Goal: Information Seeking & Learning: Learn about a topic

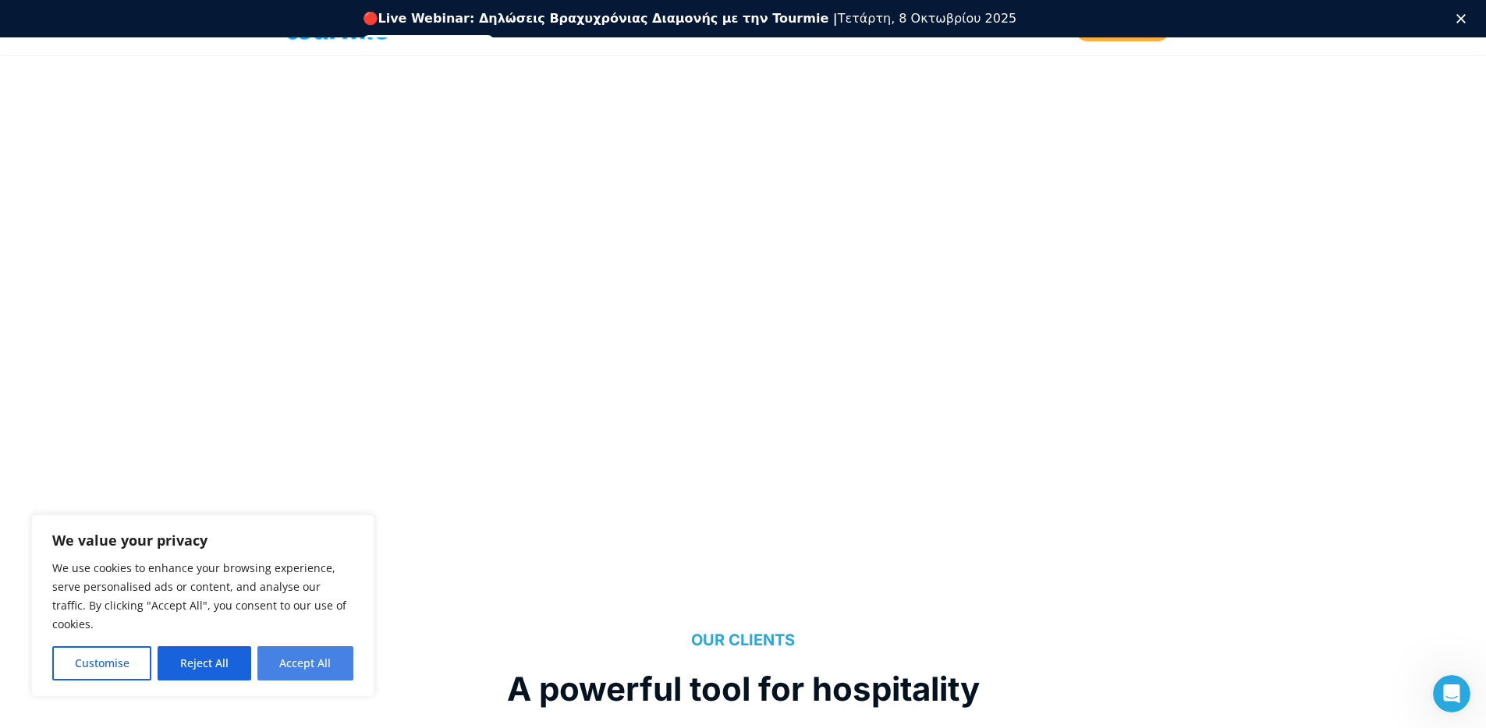
click at [292, 665] on button "Accept All" at bounding box center [305, 664] width 96 height 34
checkbox input "true"
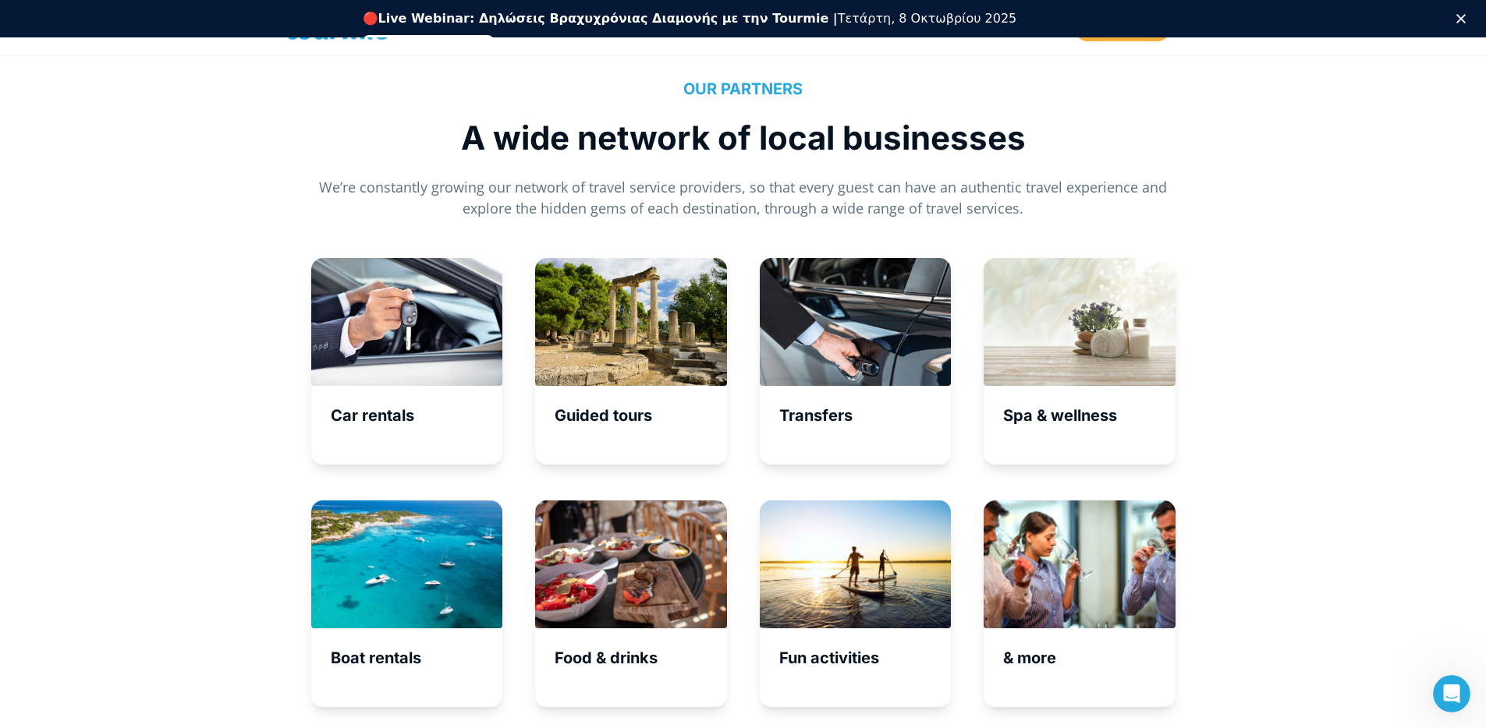
scroll to position [5190, 0]
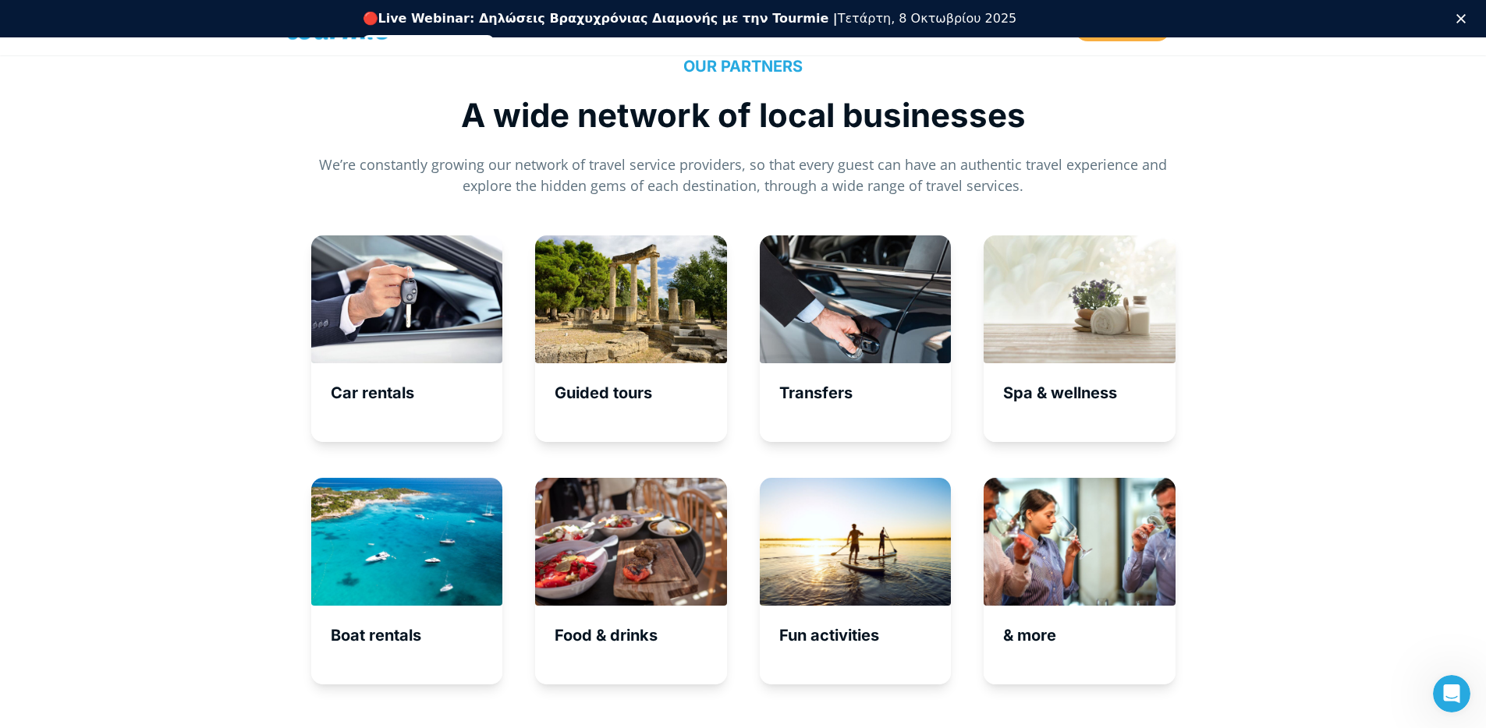
click at [390, 450] on div "Car rentals" at bounding box center [407, 349] width 225 height 226
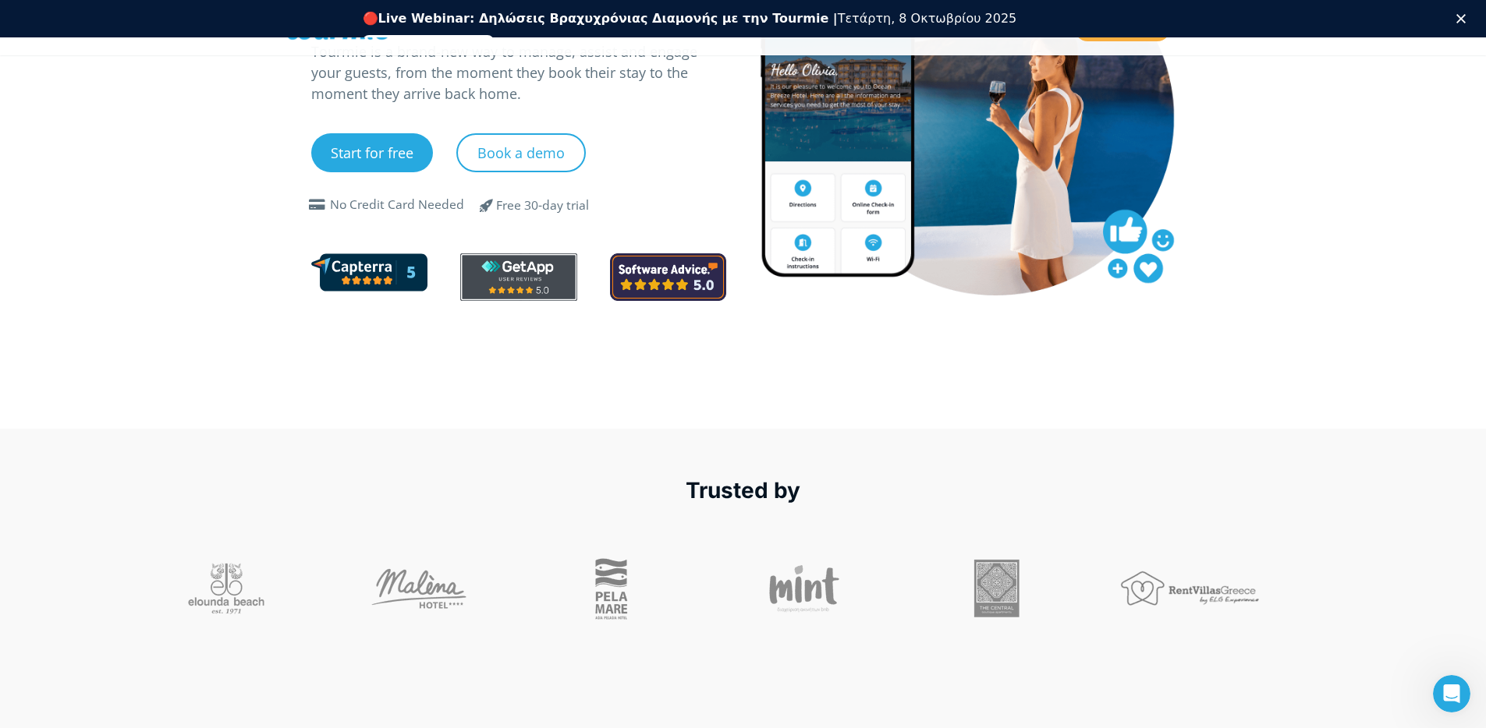
scroll to position [0, 0]
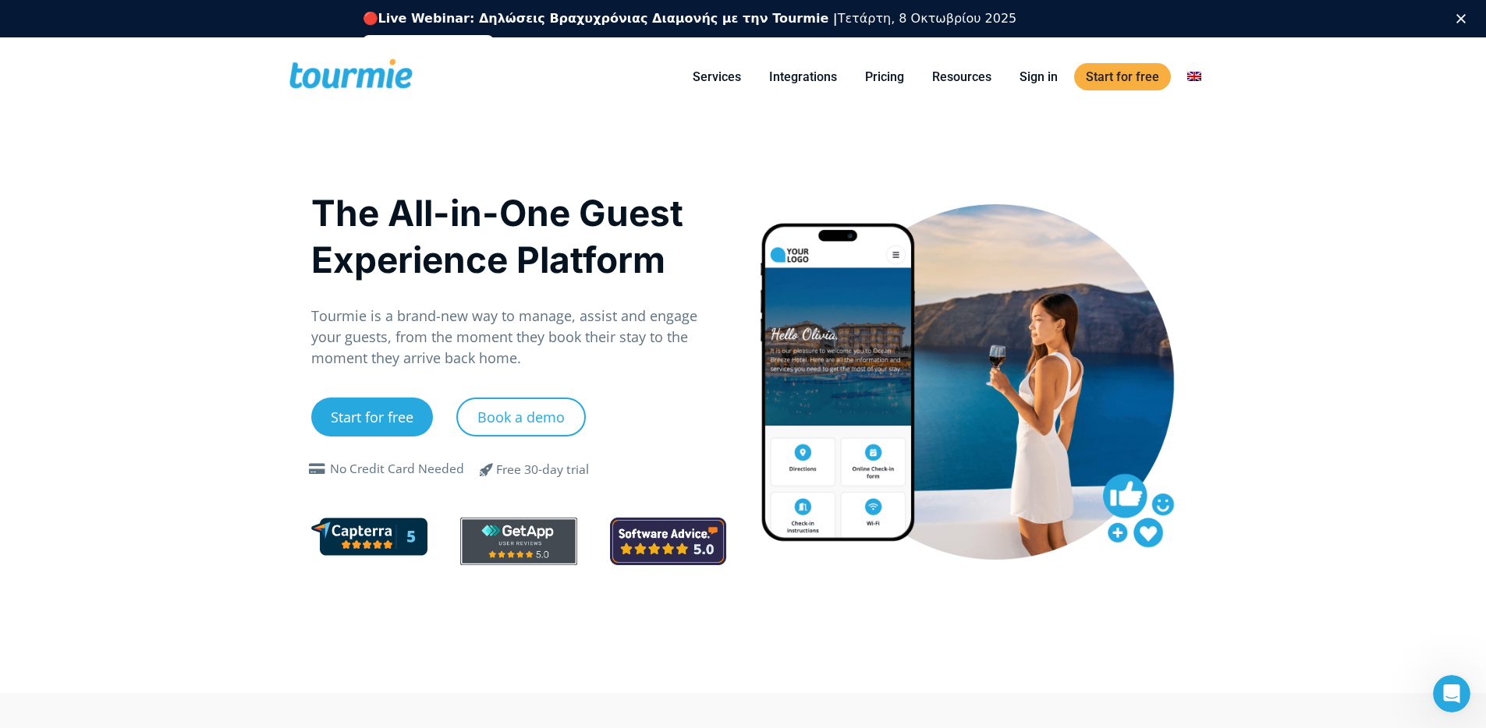
click at [609, 16] on b "Live Webinar: Δηλώσεις Βραχυχρόνιας Διαμονής με την Tourmie |" at bounding box center [607, 18] width 459 height 15
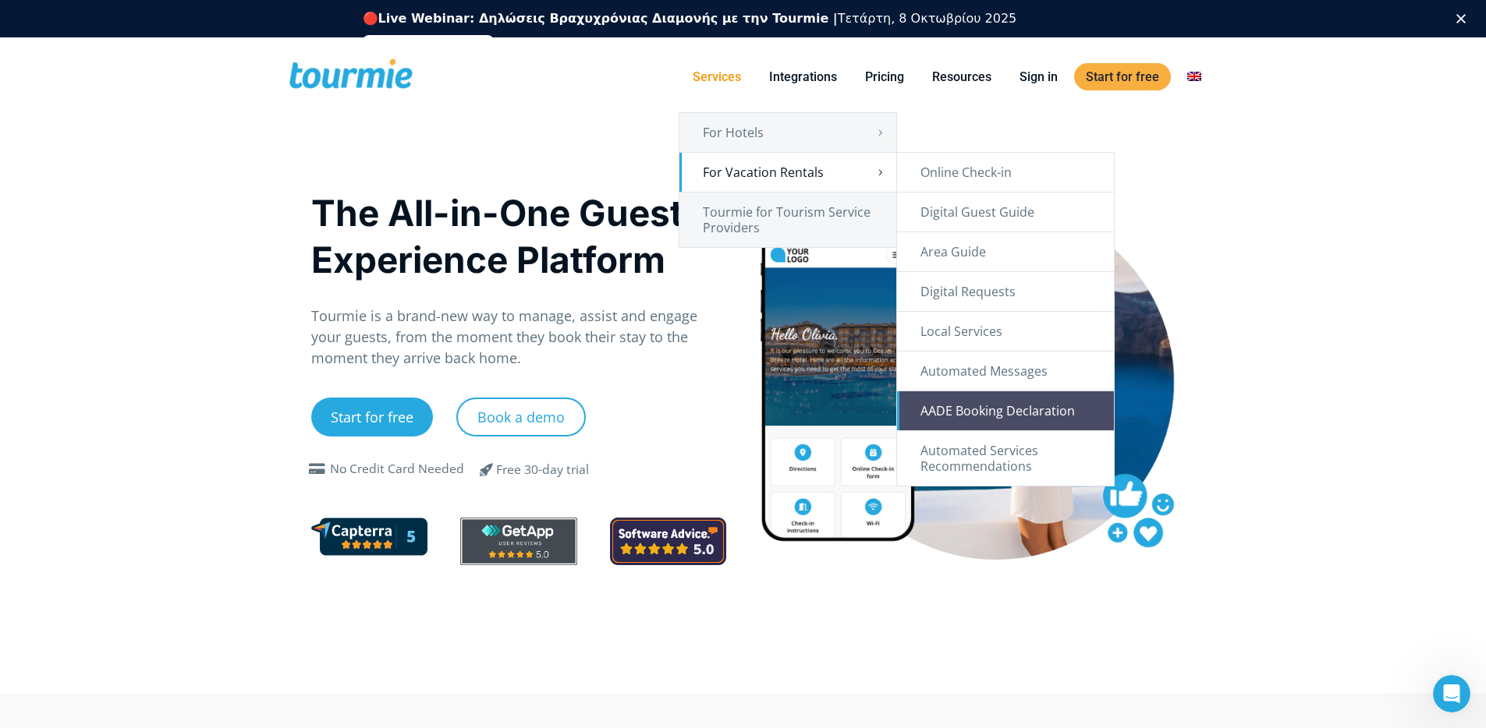
click at [1062, 414] on link "AADE Booking Declaration" at bounding box center [1005, 411] width 217 height 39
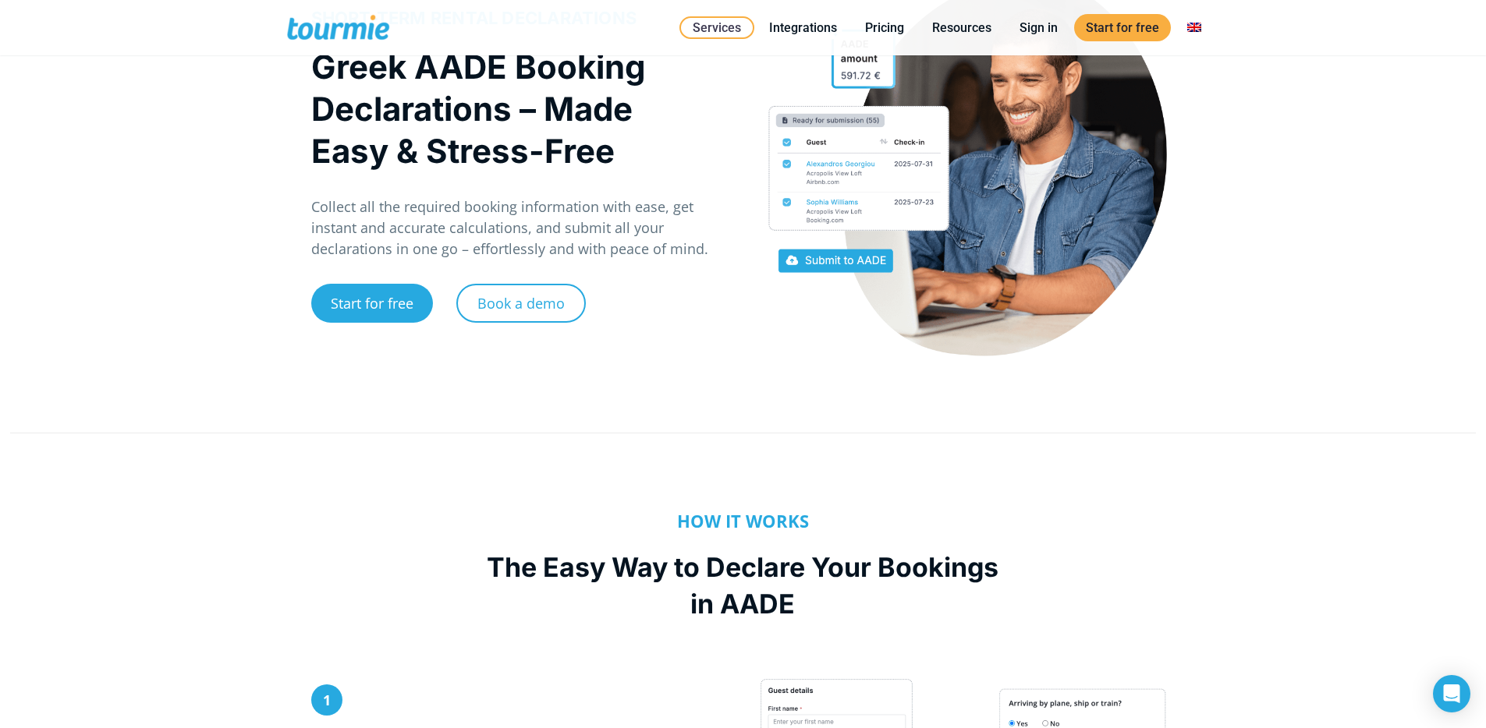
scroll to position [156, 0]
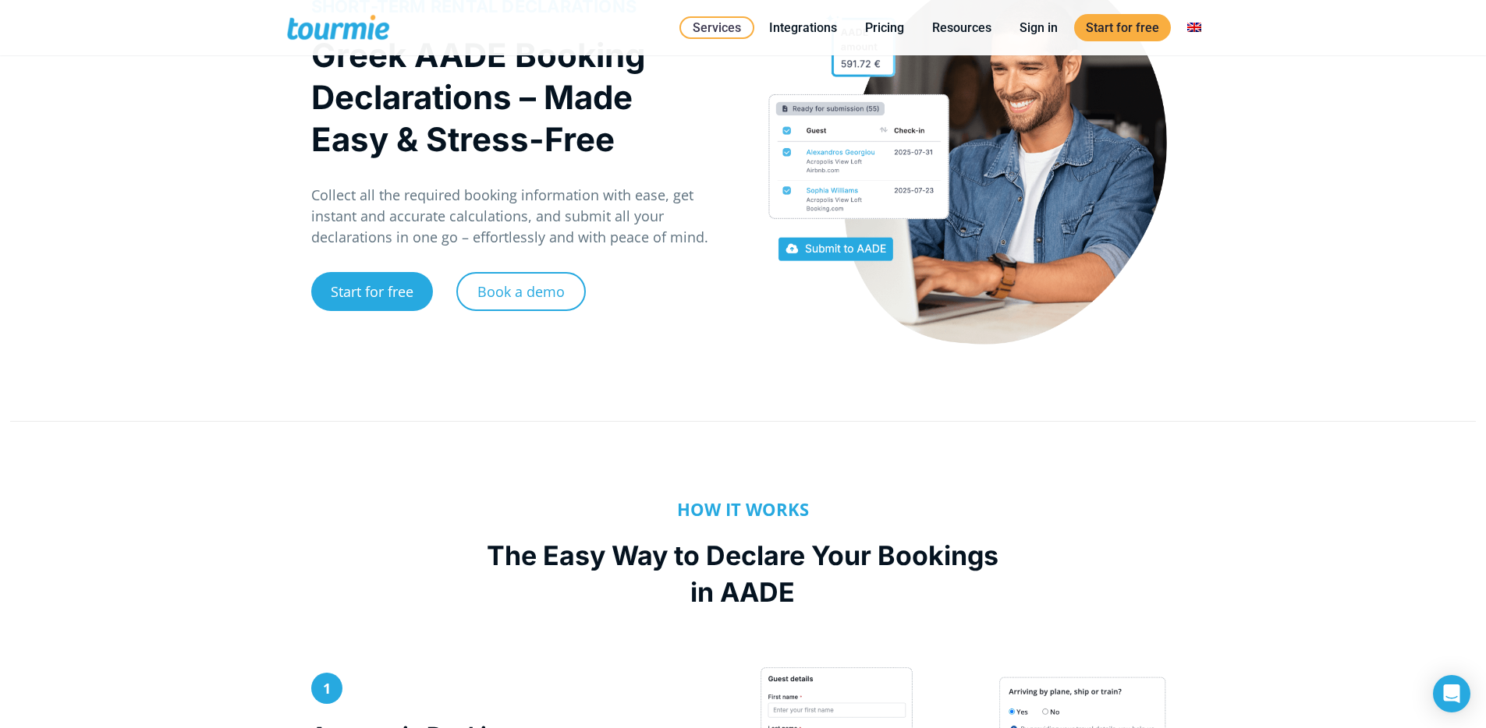
click at [750, 359] on div at bounding box center [967, 163] width 448 height 395
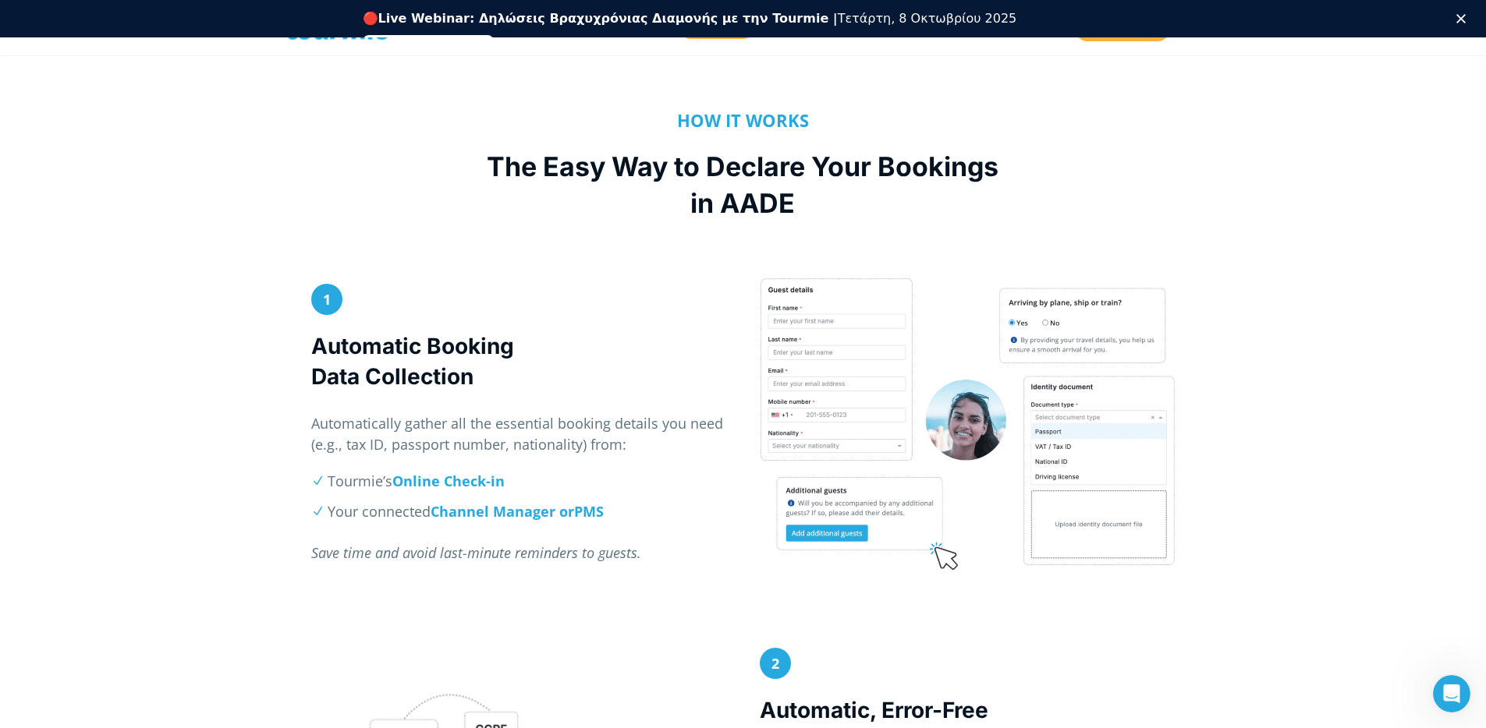
scroll to position [585, 0]
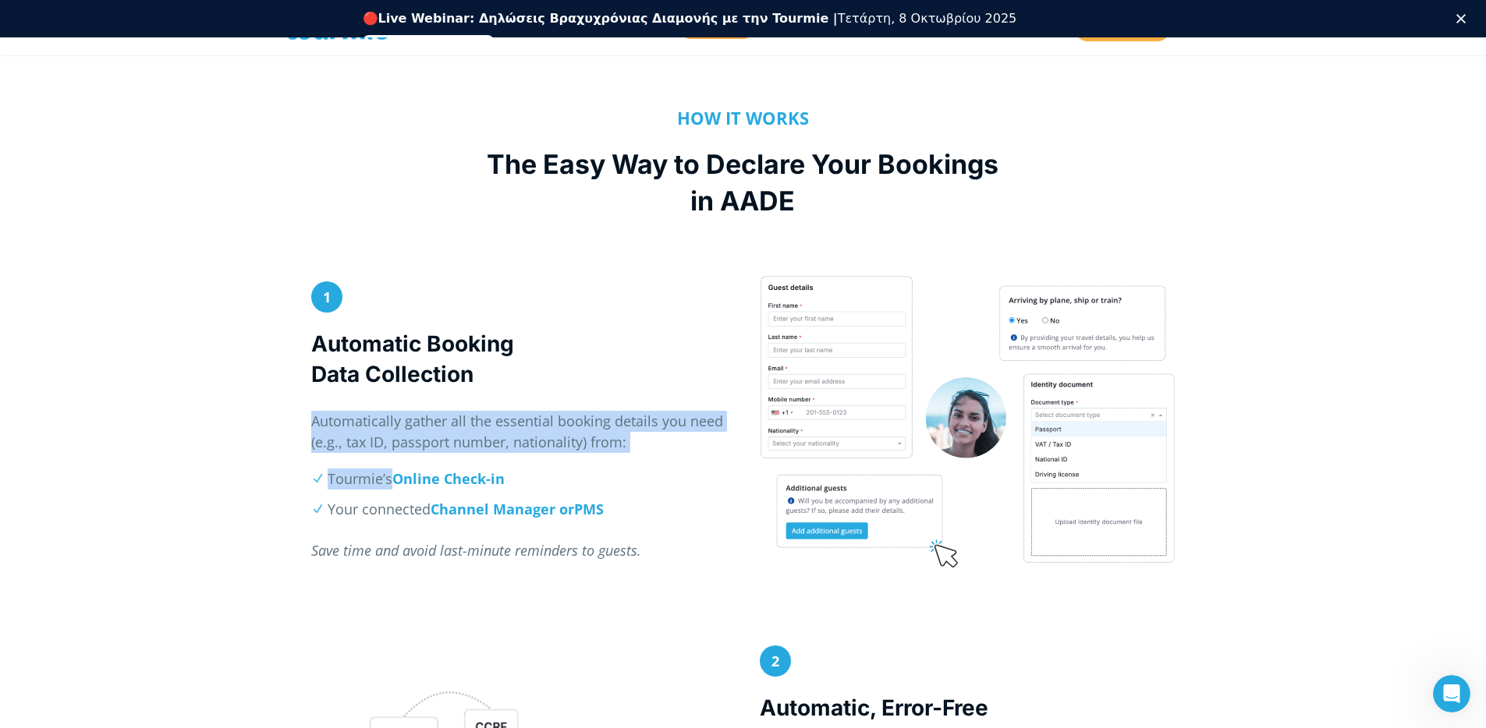
drag, startPoint x: 390, startPoint y: 480, endPoint x: 304, endPoint y: 420, distance: 104.3
click at [304, 420] on div "1 Automatic Booking Data Collection Automatically gather all the essential book…" at bounding box center [519, 429] width 448 height 309
click at [324, 416] on p "Automatically gather all the essential booking details you need (e.g., tax ID, …" at bounding box center [519, 432] width 416 height 42
drag, startPoint x: 309, startPoint y: 418, endPoint x: 392, endPoint y: 478, distance: 102.2
click at [392, 478] on div "1 Automatic Booking Data Collection Automatically gather all the essential book…" at bounding box center [519, 429] width 448 height 309
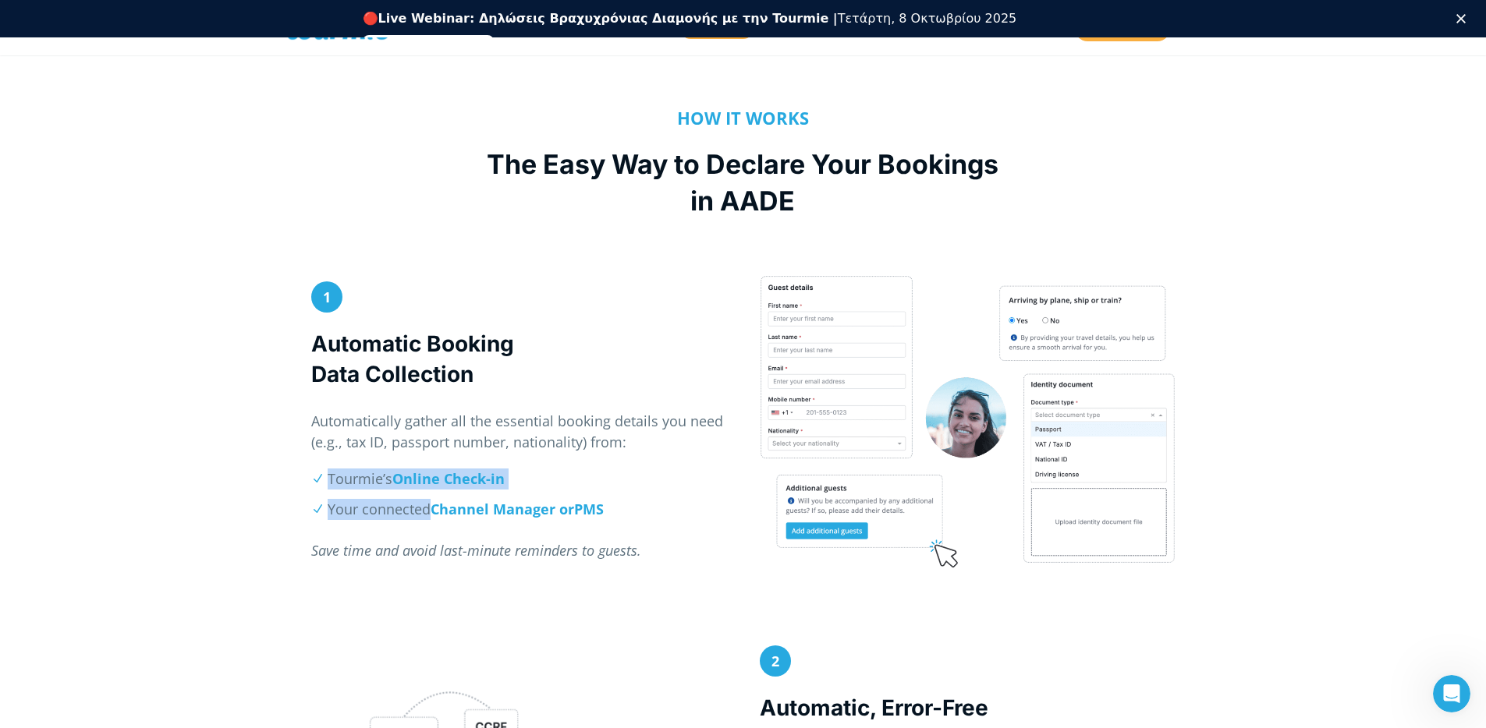
drag, startPoint x: 429, startPoint y: 511, endPoint x: 270, endPoint y: 435, distance: 176.2
click at [289, 459] on div "1 Automatic Booking Data Collection Automatically gather all the essential book…" at bounding box center [743, 460] width 1486 height 371
click at [263, 374] on div "1 Automatic Booking Data Collection Automatically gather all the essential book…" at bounding box center [743, 460] width 1486 height 371
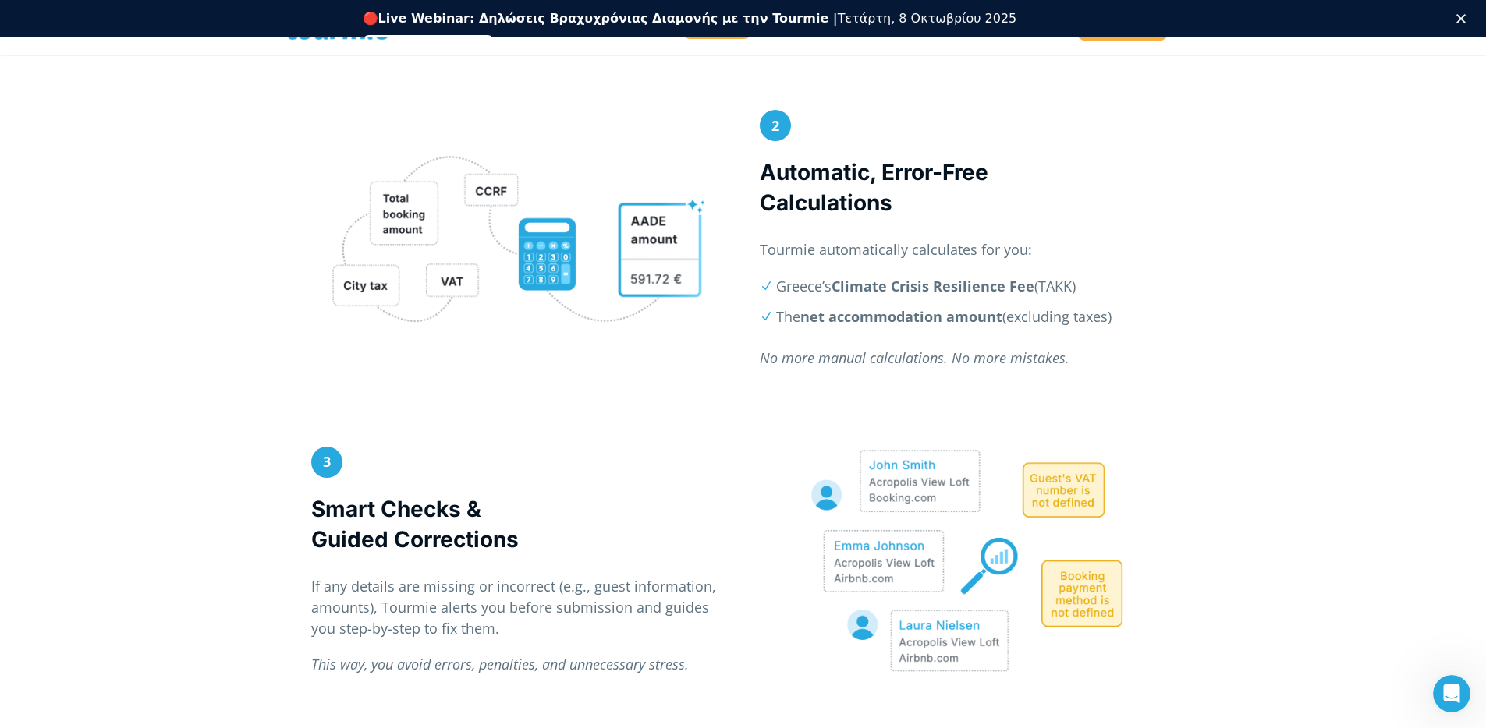
scroll to position [1131, 0]
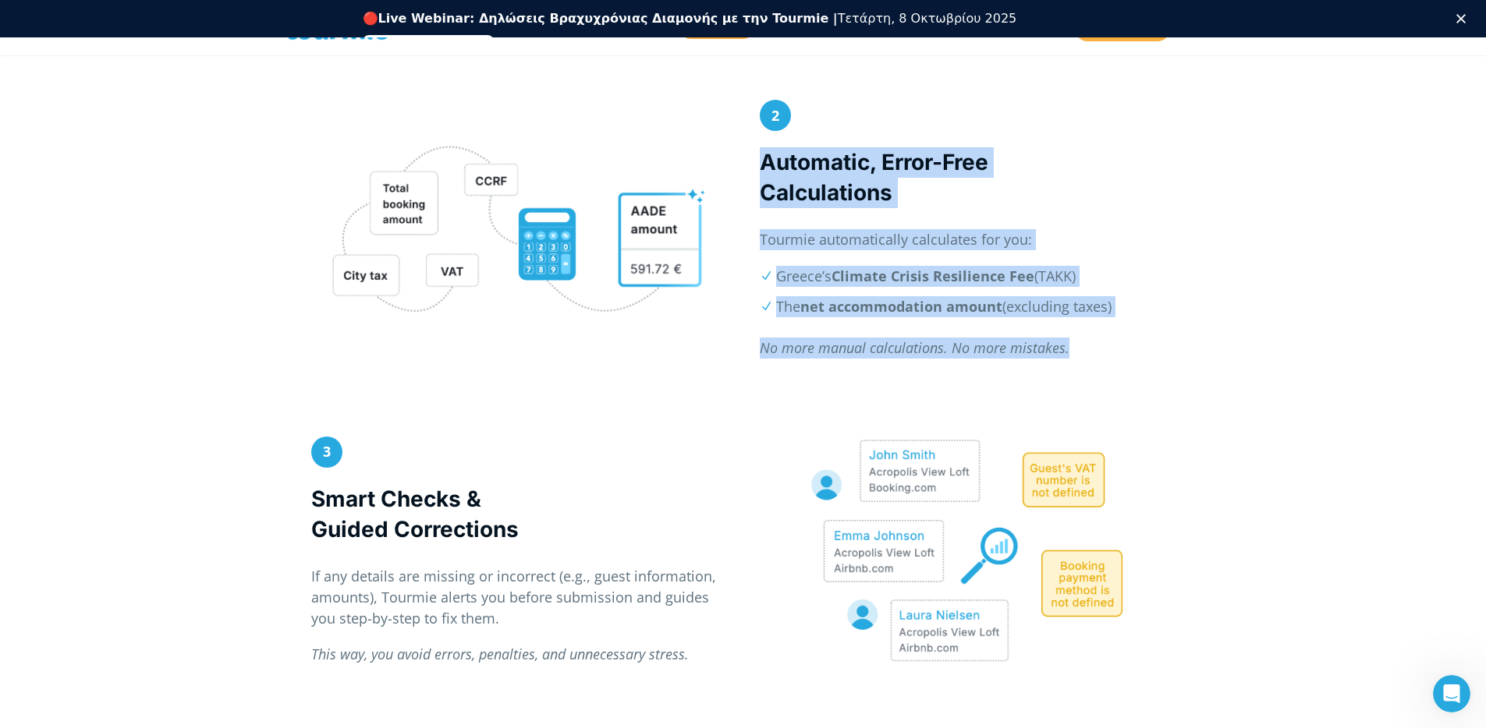
drag, startPoint x: 760, startPoint y: 156, endPoint x: 849, endPoint y: 384, distance: 244.8
click at [849, 384] on div "2 Automatic, Error-Free Calculations Tourmie automatically calculates for you: …" at bounding box center [743, 268] width 1486 height 337
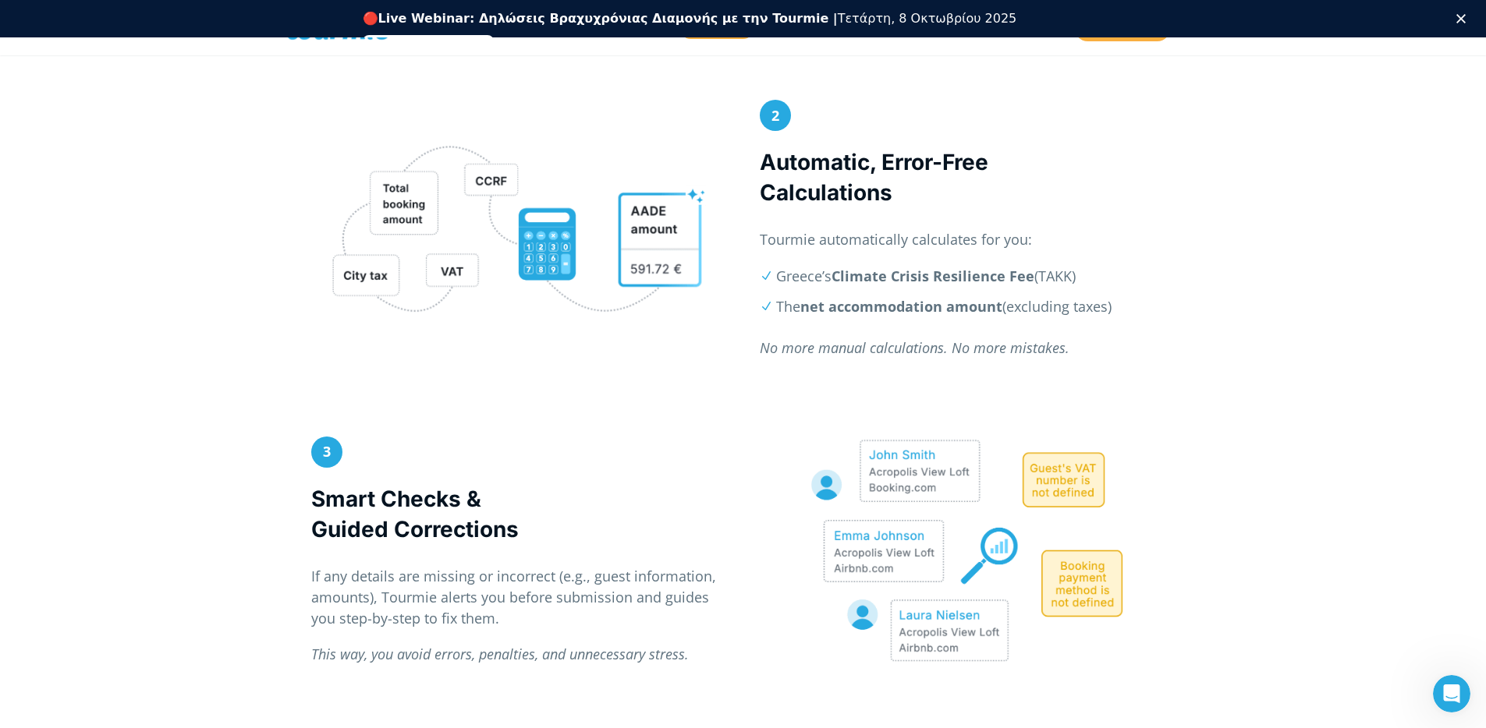
click at [569, 377] on div "2 Automatic, Error-Free Calculations Tourmie automatically calculates for you: …" at bounding box center [743, 268] width 1486 height 337
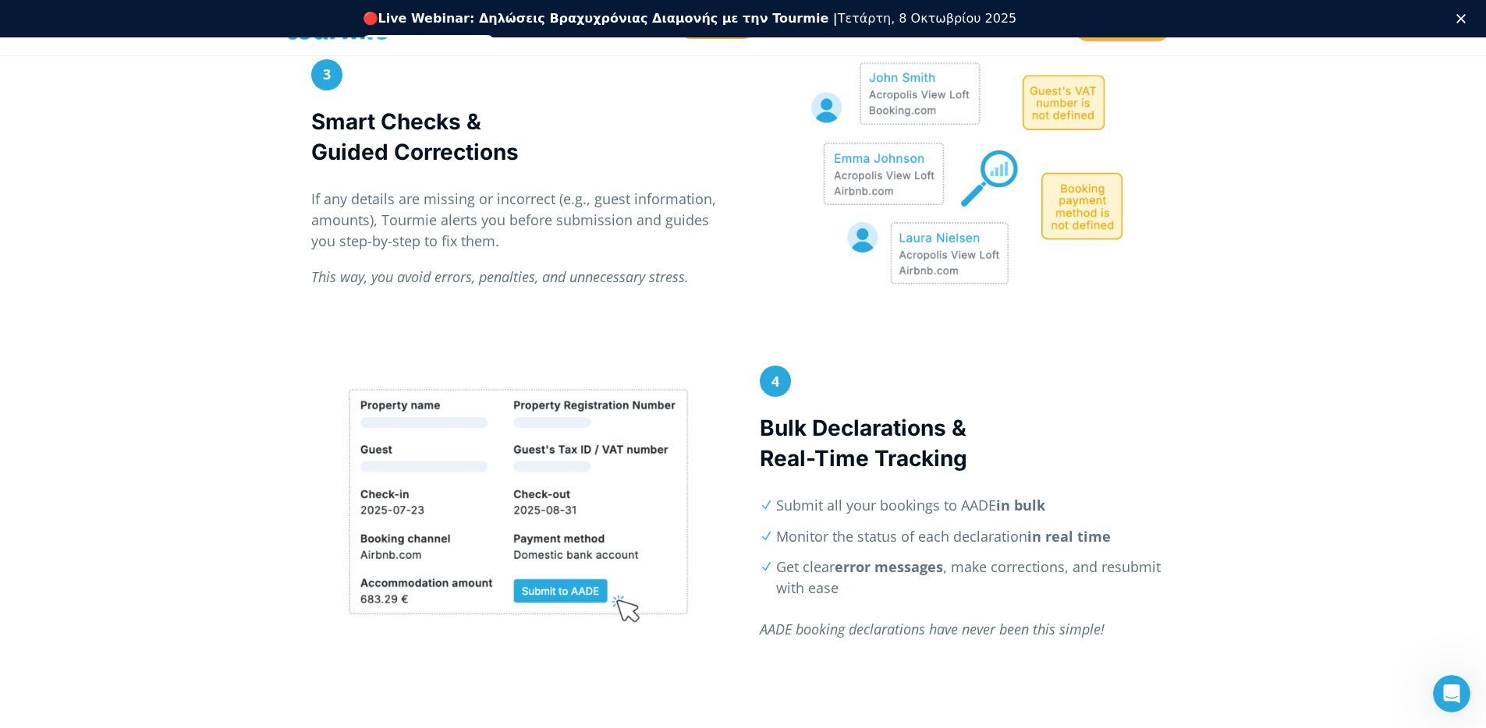
scroll to position [1518, 0]
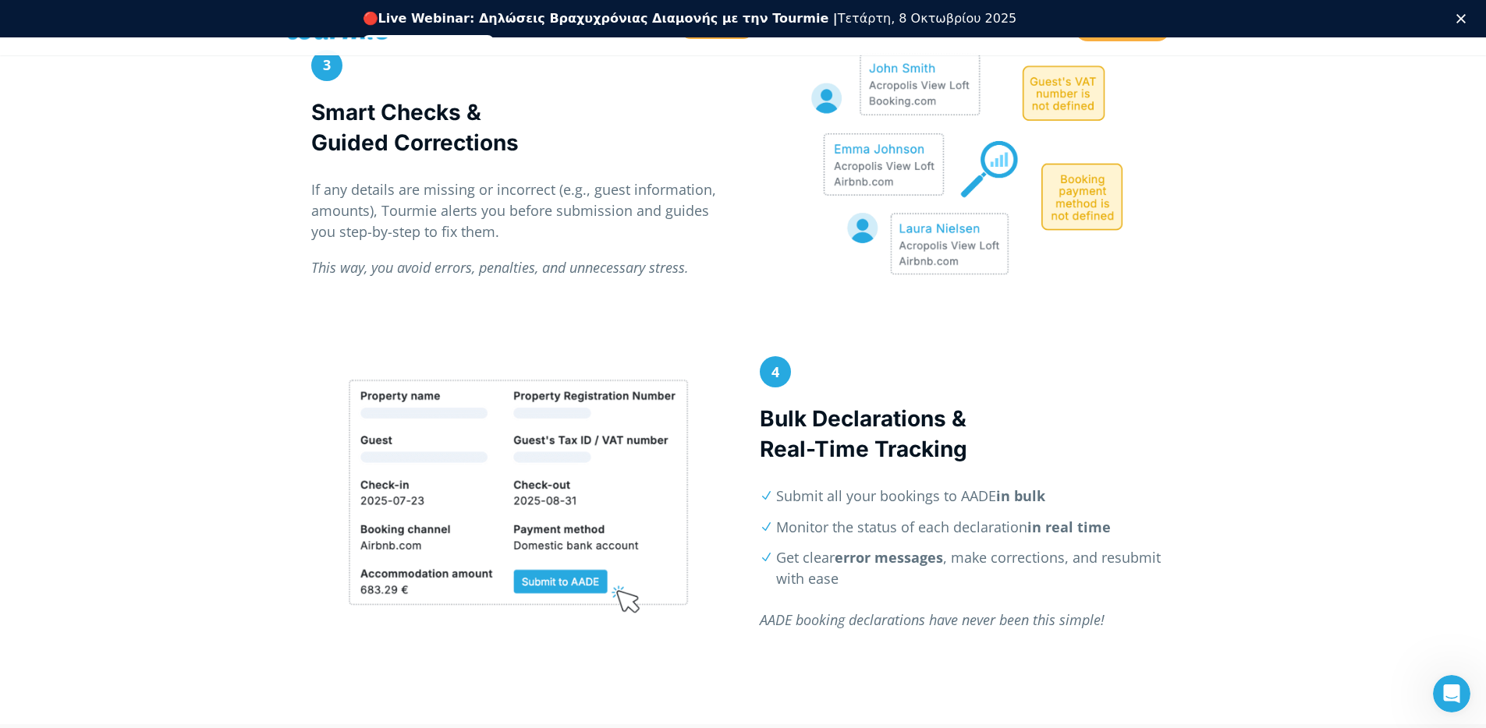
click at [1195, 310] on div "3 Smart Checks & Guided Corrections If any details are missing or incorrect (e.…" at bounding box center [743, 203] width 1486 height 307
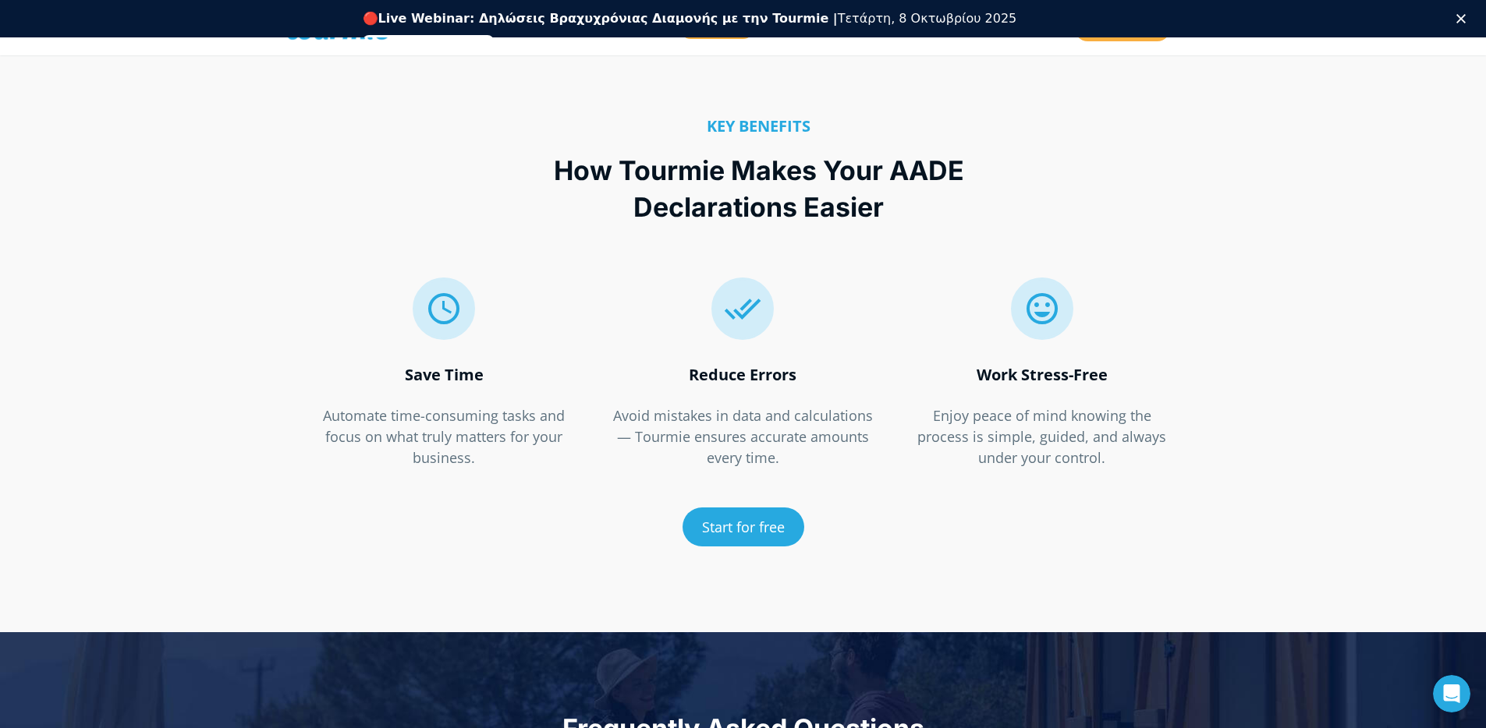
scroll to position [2206, 0]
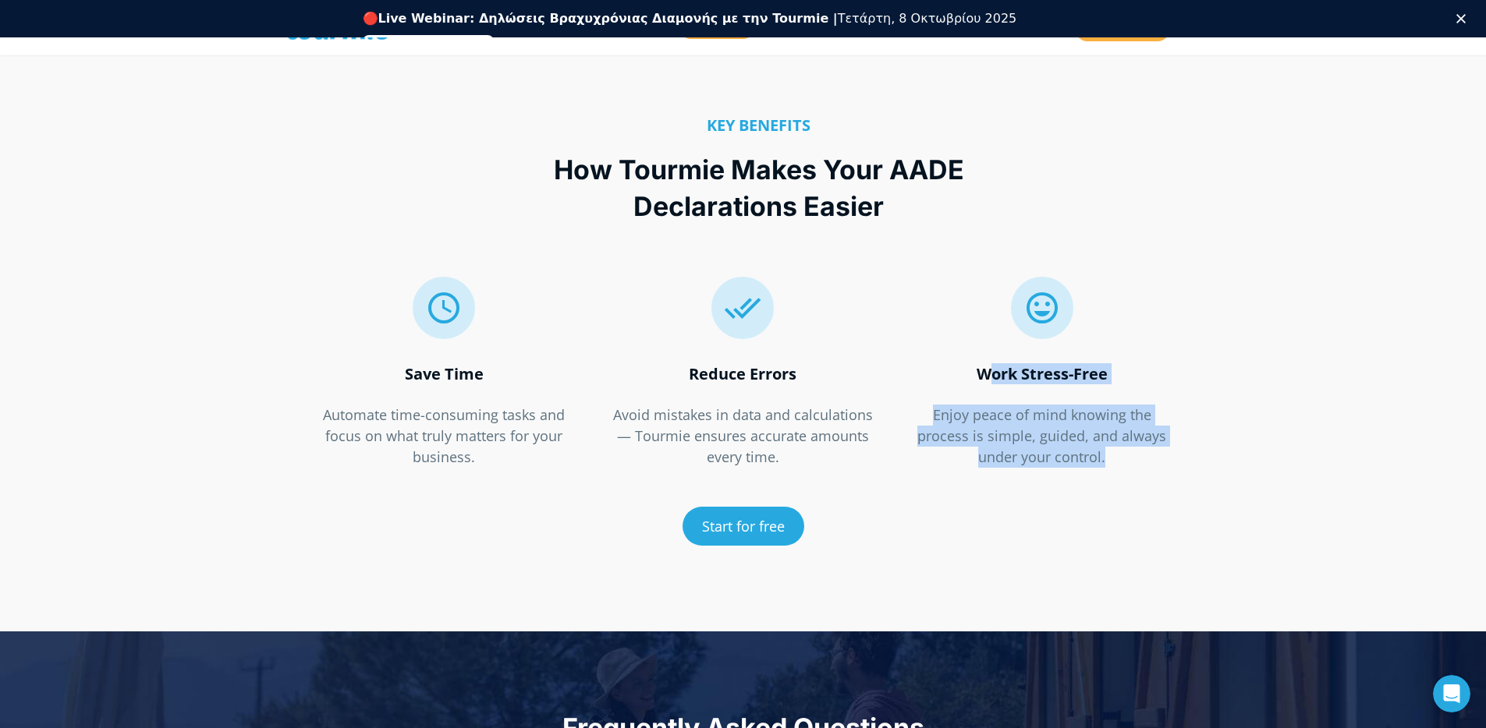
drag, startPoint x: 975, startPoint y: 374, endPoint x: 1186, endPoint y: 472, distance: 233.1
click at [1186, 472] on div "  Work Stress-Free Enjoy peace of mind knowing the process is simple, guided,…" at bounding box center [1041, 367] width 299 height 234
click at [1110, 445] on p "Enjoy peace of mind knowing the process is simple, guided, and always under you…" at bounding box center [1042, 436] width 266 height 63
drag, startPoint x: 1105, startPoint y: 452, endPoint x: 947, endPoint y: 368, distance: 179.3
click at [947, 368] on div "  Work Stress-Free Enjoy peace of mind knowing the process is simple, guided,…" at bounding box center [1042, 372] width 266 height 191
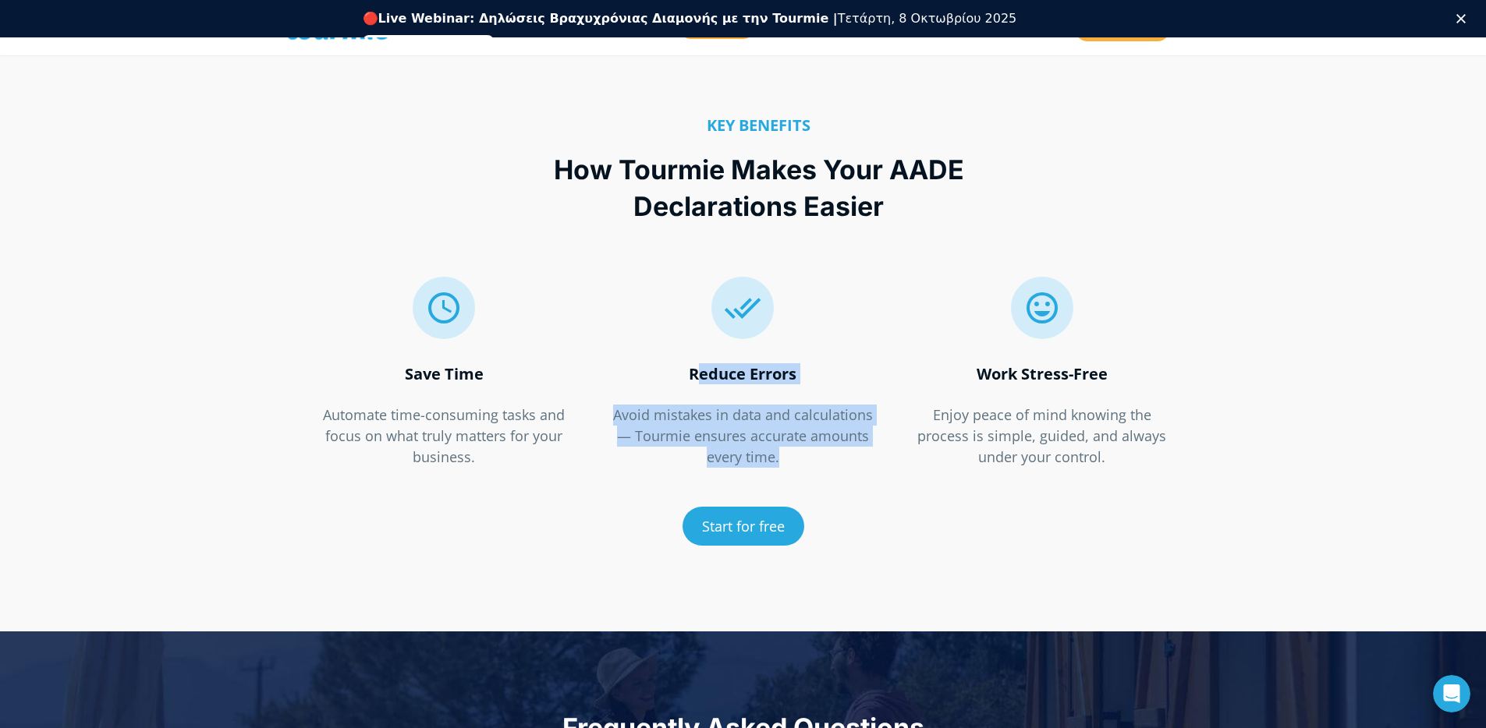
drag, startPoint x: 793, startPoint y: 460, endPoint x: 686, endPoint y: 371, distance: 139.0
click at [686, 371] on div "  Reduce Errors Avoid mistakes in data and calculations — Tourmie ensures acc…" at bounding box center [743, 372] width 266 height 191
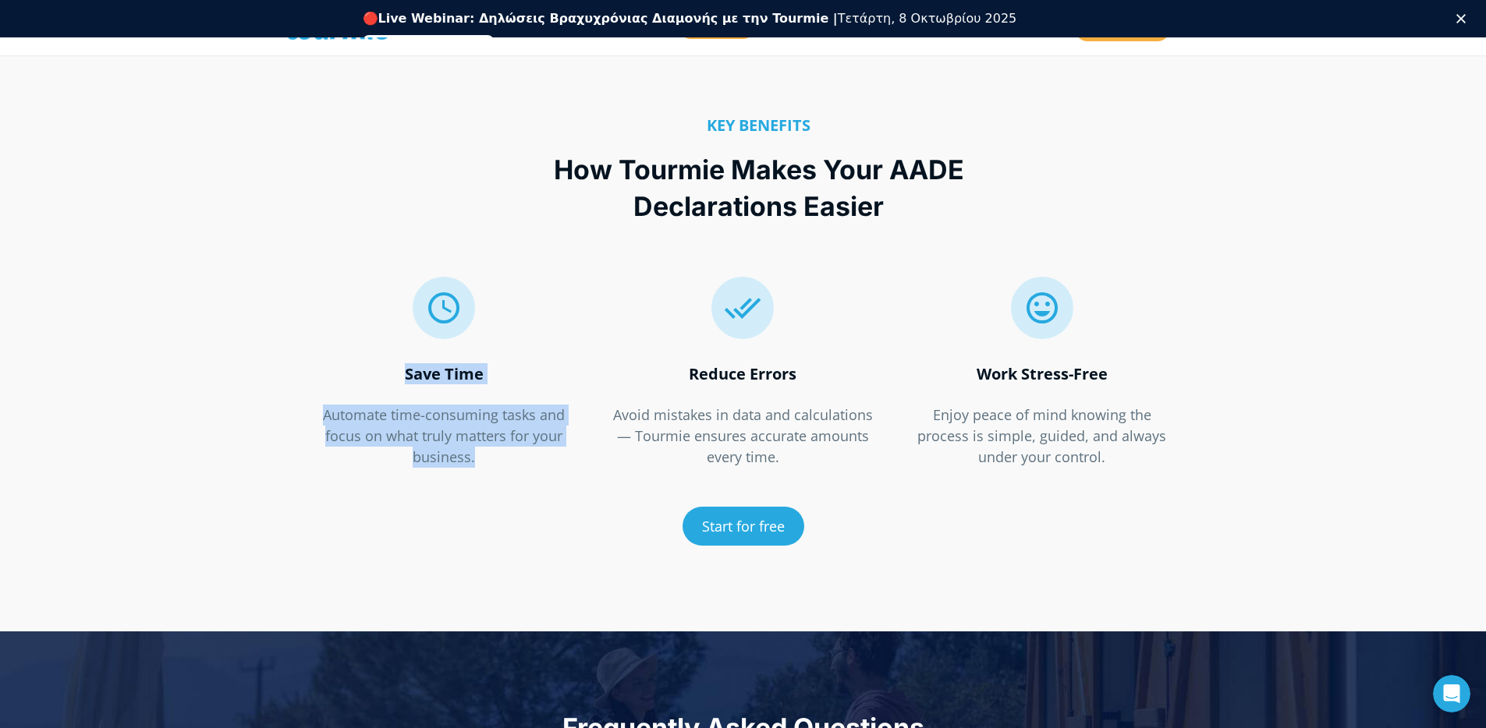
drag, startPoint x: 479, startPoint y: 460, endPoint x: 364, endPoint y: 374, distance: 143.7
click at [364, 374] on div "  Save Time Automate time-consuming tasks and focus on what truly matters for…" at bounding box center [444, 372] width 266 height 191
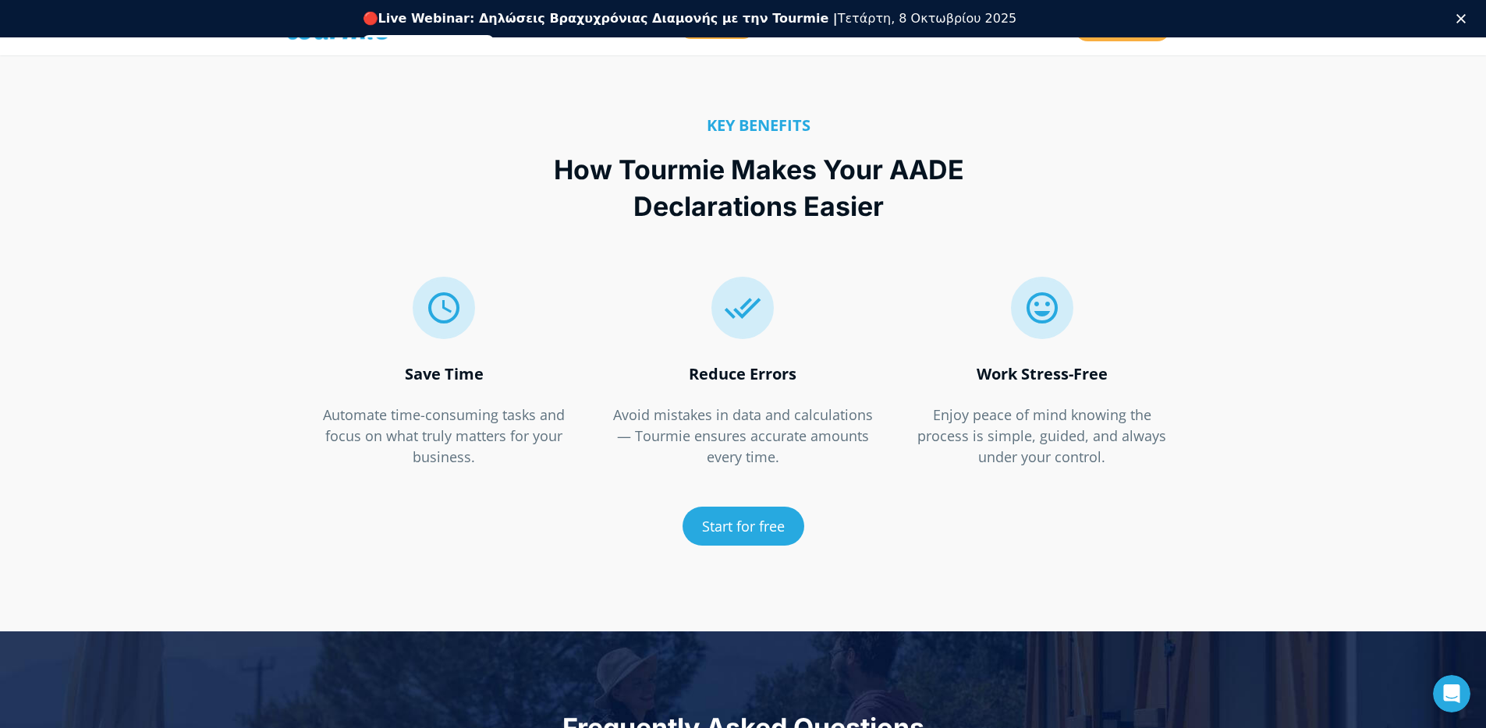
click at [381, 363] on div at bounding box center [444, 363] width 266 height 1
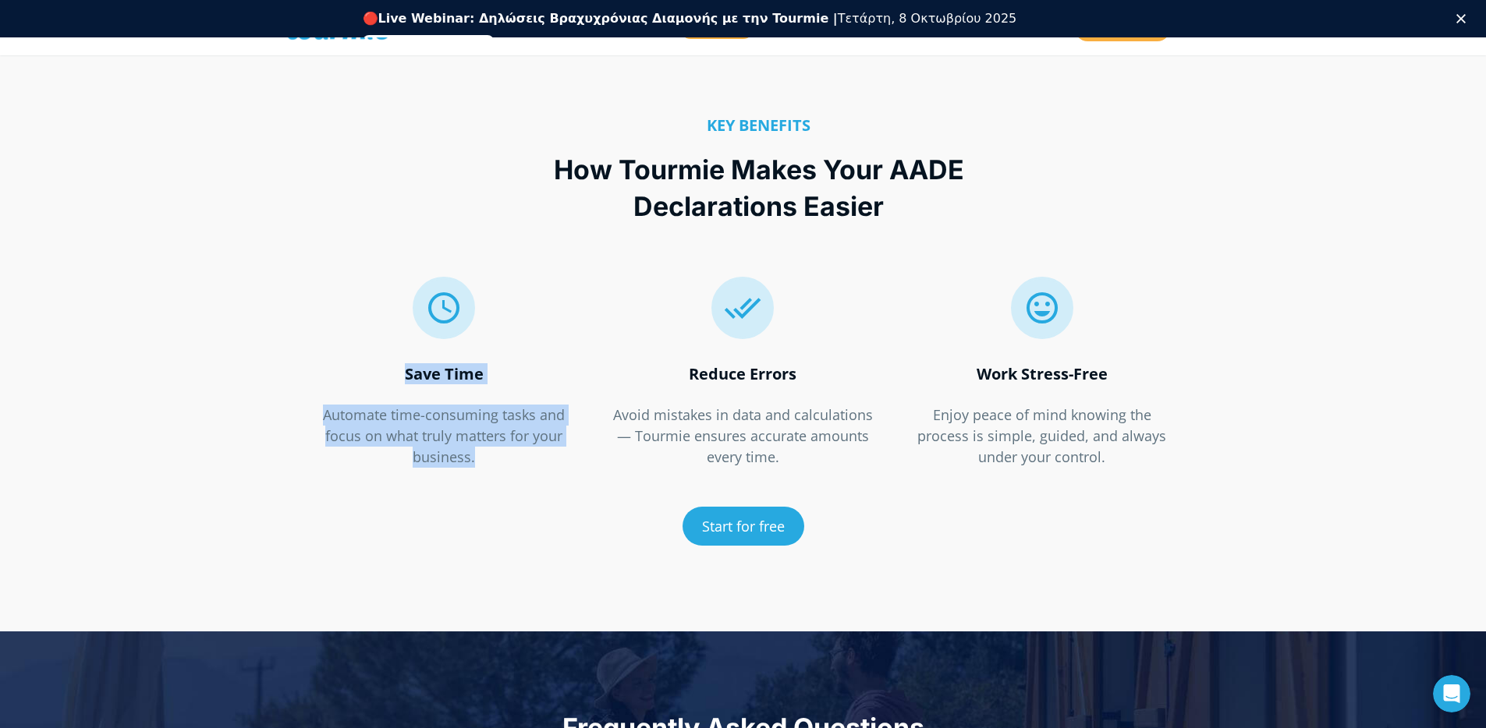
drag, startPoint x: 392, startPoint y: 375, endPoint x: 488, endPoint y: 465, distance: 131.3
click at [488, 465] on div "  Save Time Automate time-consuming tasks and focus on what truly matters for…" at bounding box center [444, 372] width 266 height 191
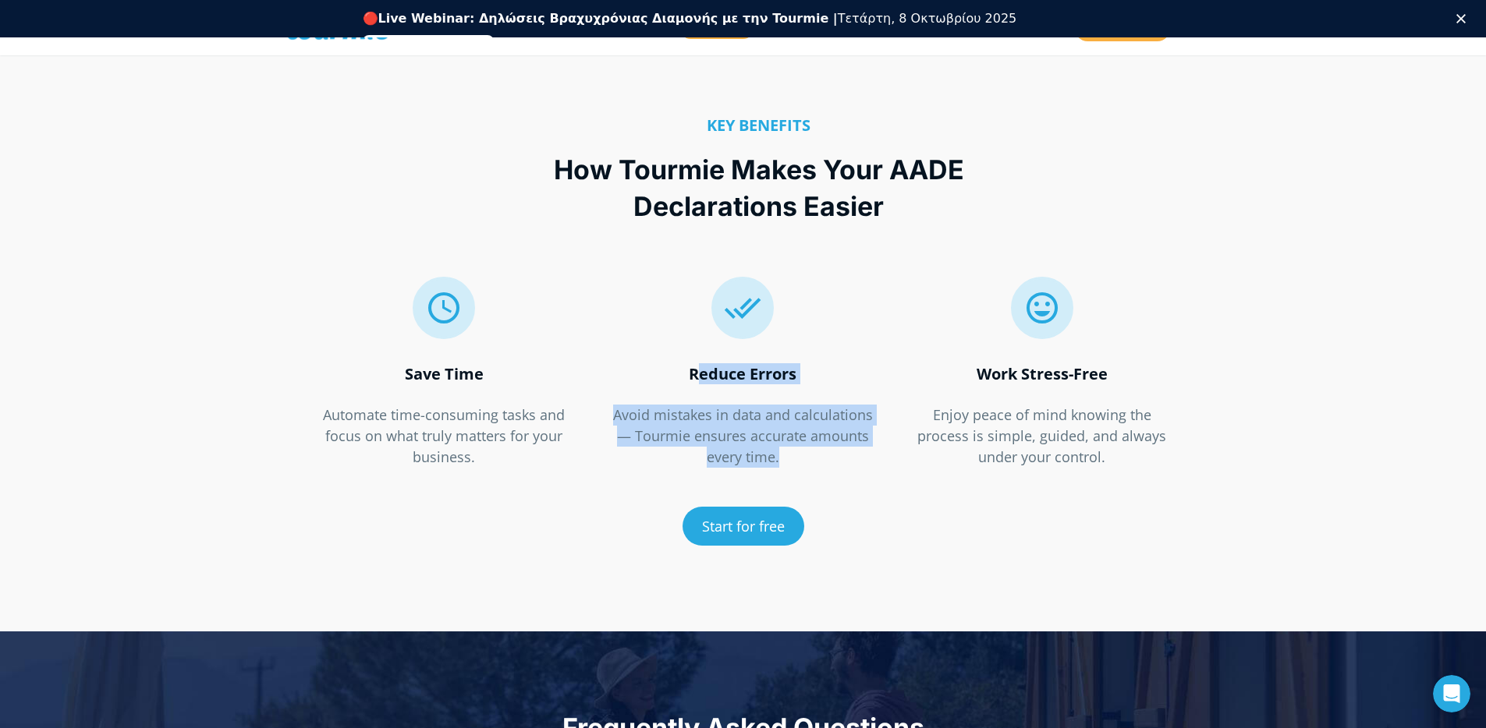
drag, startPoint x: 819, startPoint y: 459, endPoint x: 664, endPoint y: 371, distance: 178.5
click at [664, 371] on div "  Reduce Errors Avoid mistakes in data and calculations — Tourmie ensures acc…" at bounding box center [743, 372] width 266 height 191
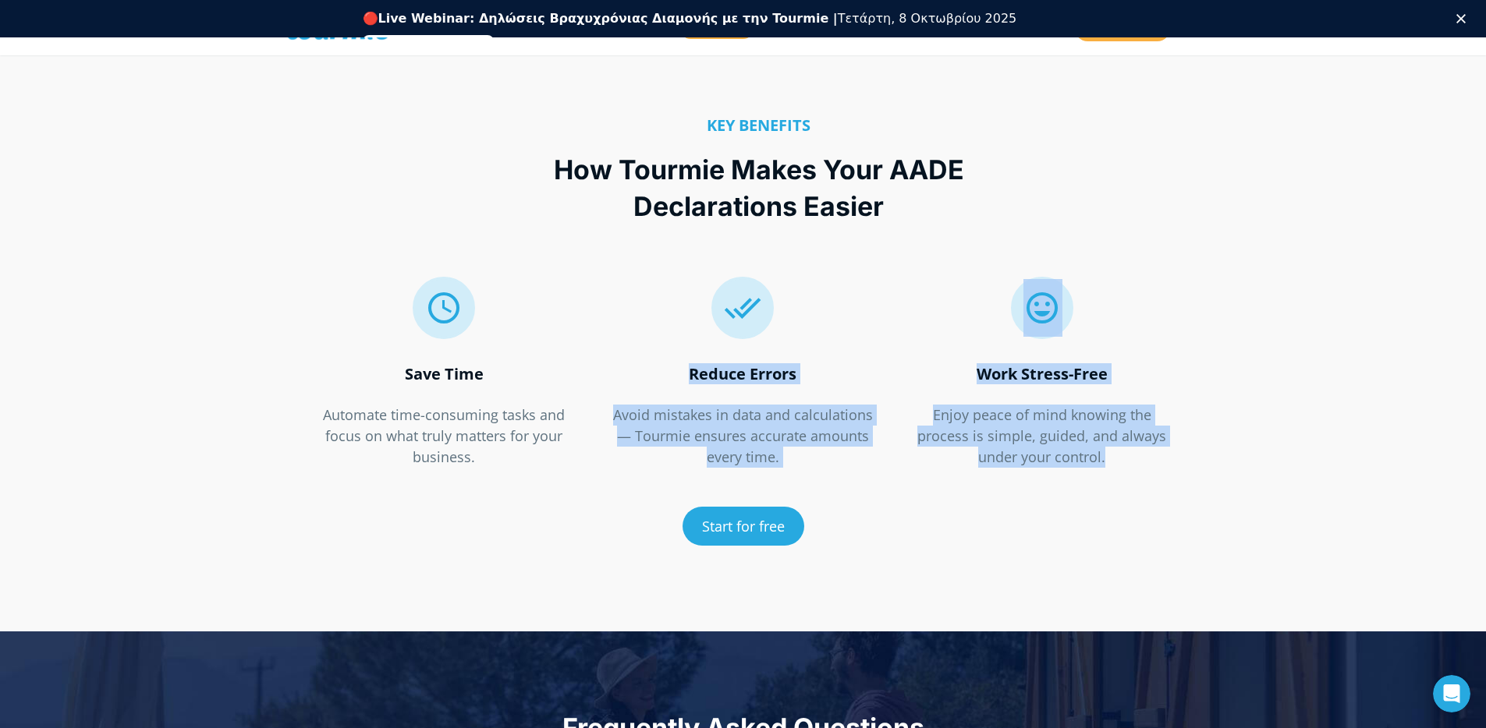
drag, startPoint x: 1134, startPoint y: 455, endPoint x: 854, endPoint y: 362, distance: 295.0
click at [856, 362] on div "  Save Time Automate time-consuming tasks and focus on what truly matters for…" at bounding box center [743, 410] width 897 height 320
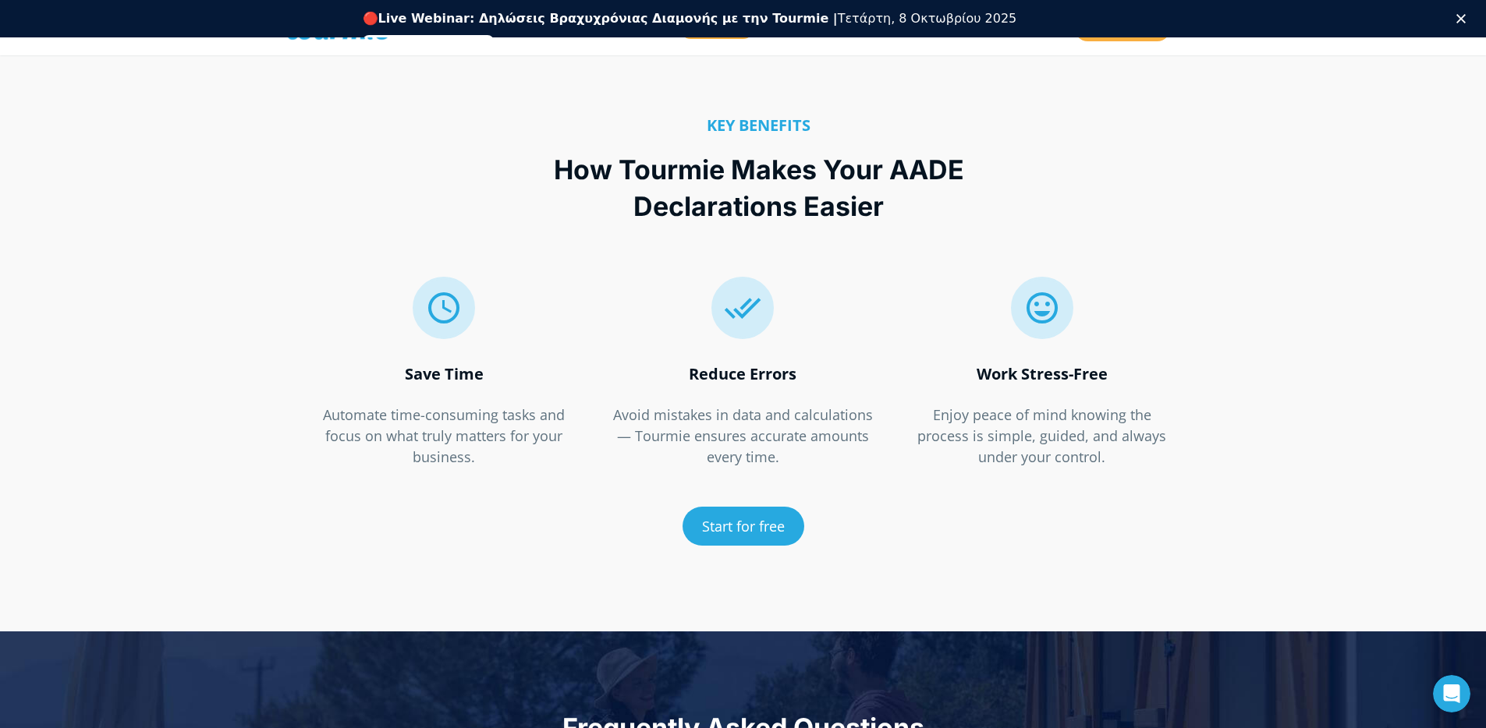
click at [726, 367] on strong "Reduce Errors" at bounding box center [743, 373] width 108 height 21
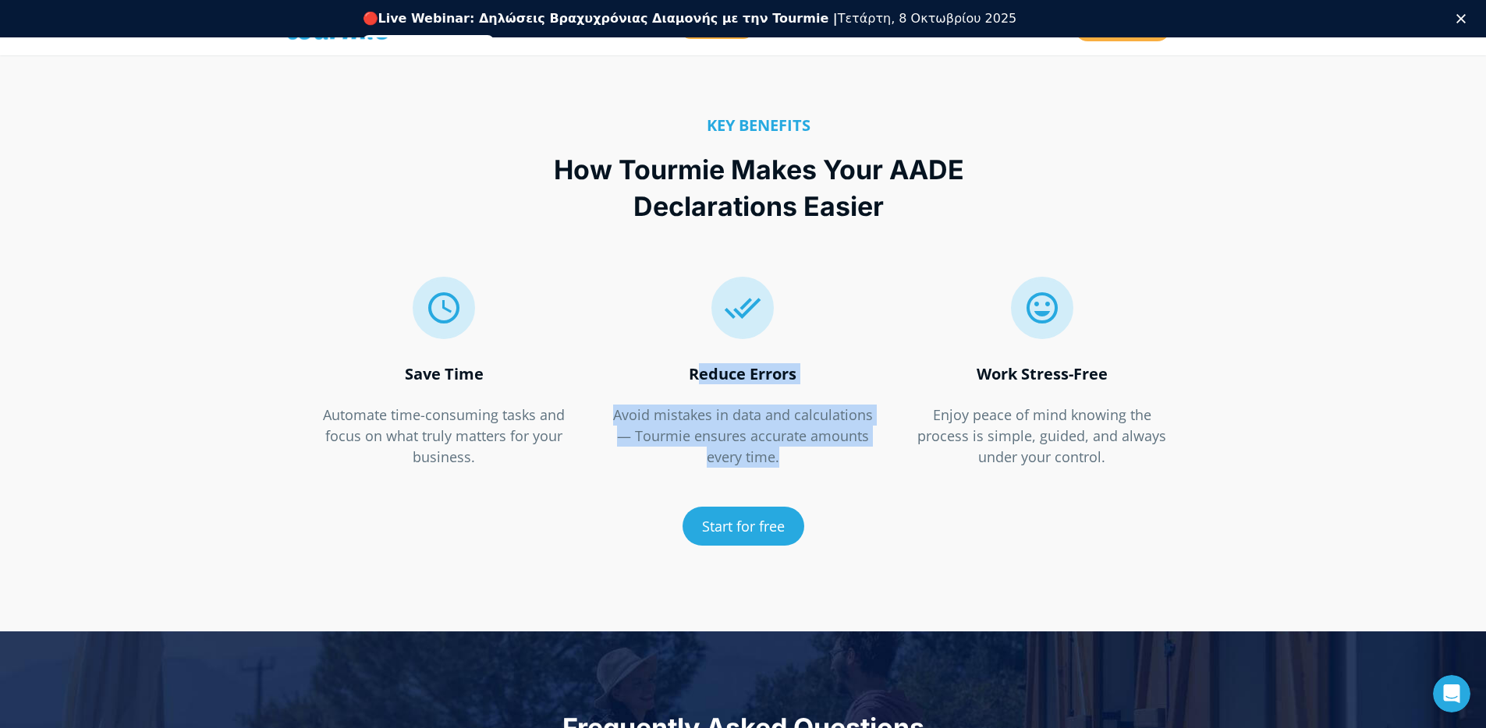
drag, startPoint x: 686, startPoint y: 374, endPoint x: 850, endPoint y: 455, distance: 183.1
click at [850, 455] on div "  Reduce Errors Avoid mistakes in data and calculations — Tourmie ensures acc…" at bounding box center [743, 372] width 266 height 191
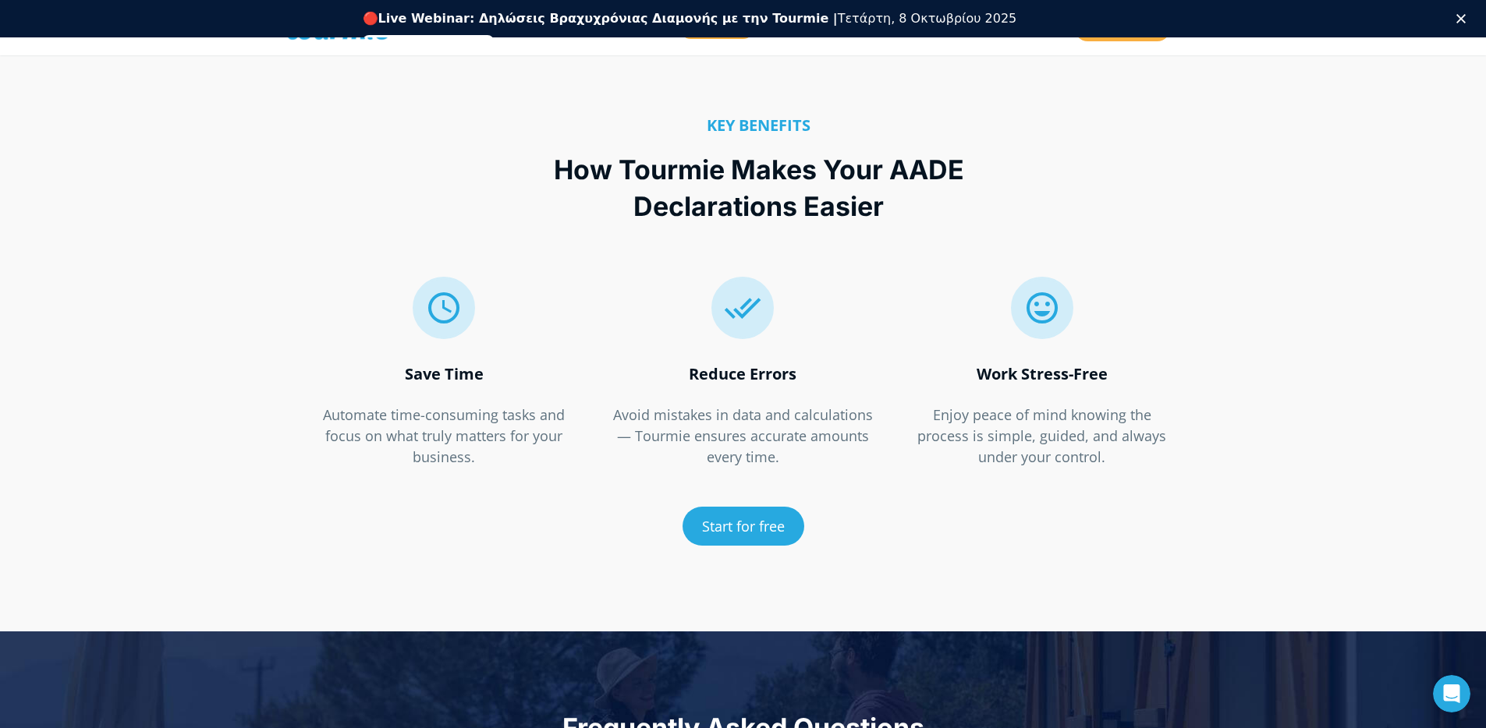
click at [526, 450] on p "Automate time-consuming tasks and focus on what truly matters for your business." at bounding box center [444, 436] width 266 height 63
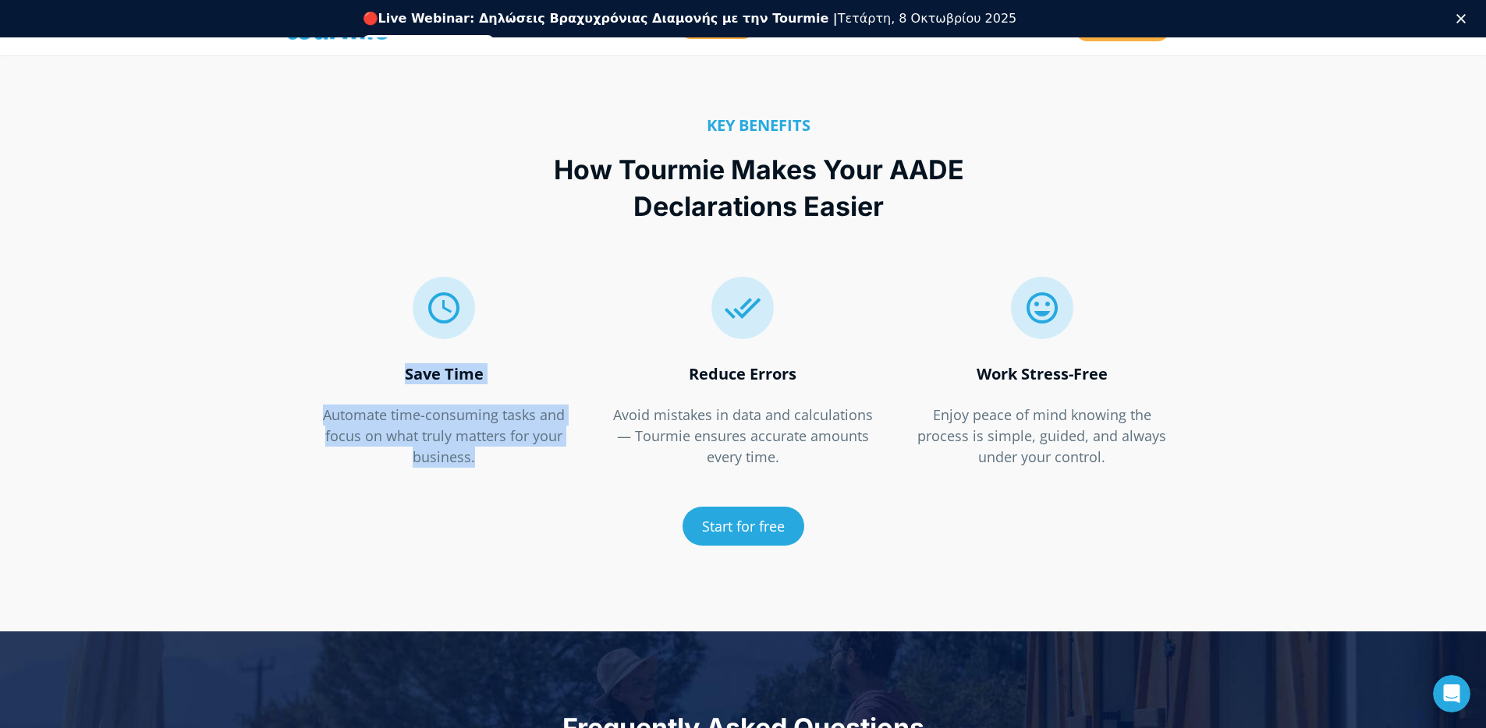
drag, startPoint x: 486, startPoint y: 459, endPoint x: 342, endPoint y: 374, distance: 167.5
click at [342, 374] on div "  Save Time Automate time-consuming tasks and focus on what truly matters for…" at bounding box center [444, 372] width 266 height 191
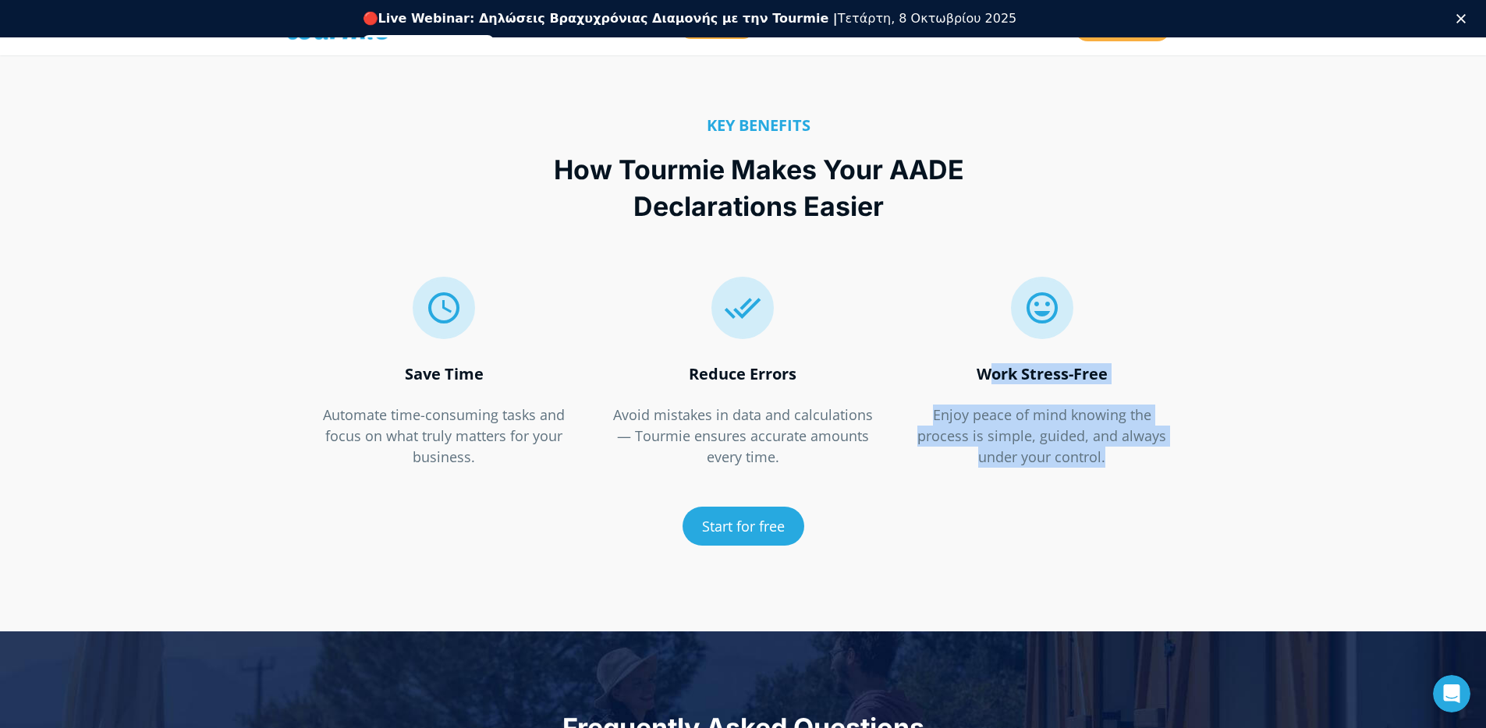
drag, startPoint x: 1123, startPoint y: 463, endPoint x: 942, endPoint y: 374, distance: 202.0
click at [942, 374] on div "  Work Stress-Free Enjoy peace of mind knowing the process is simple, guided,…" at bounding box center [1042, 372] width 266 height 191
click at [1162, 473] on div "  Work Stress-Free Enjoy peace of mind knowing the process is simple, guided,…" at bounding box center [1041, 367] width 299 height 234
drag, startPoint x: 1091, startPoint y: 455, endPoint x: 922, endPoint y: 375, distance: 187.0
click at [933, 376] on div "  Work Stress-Free Enjoy peace of mind knowing the process is simple, guided,…" at bounding box center [1042, 372] width 266 height 191
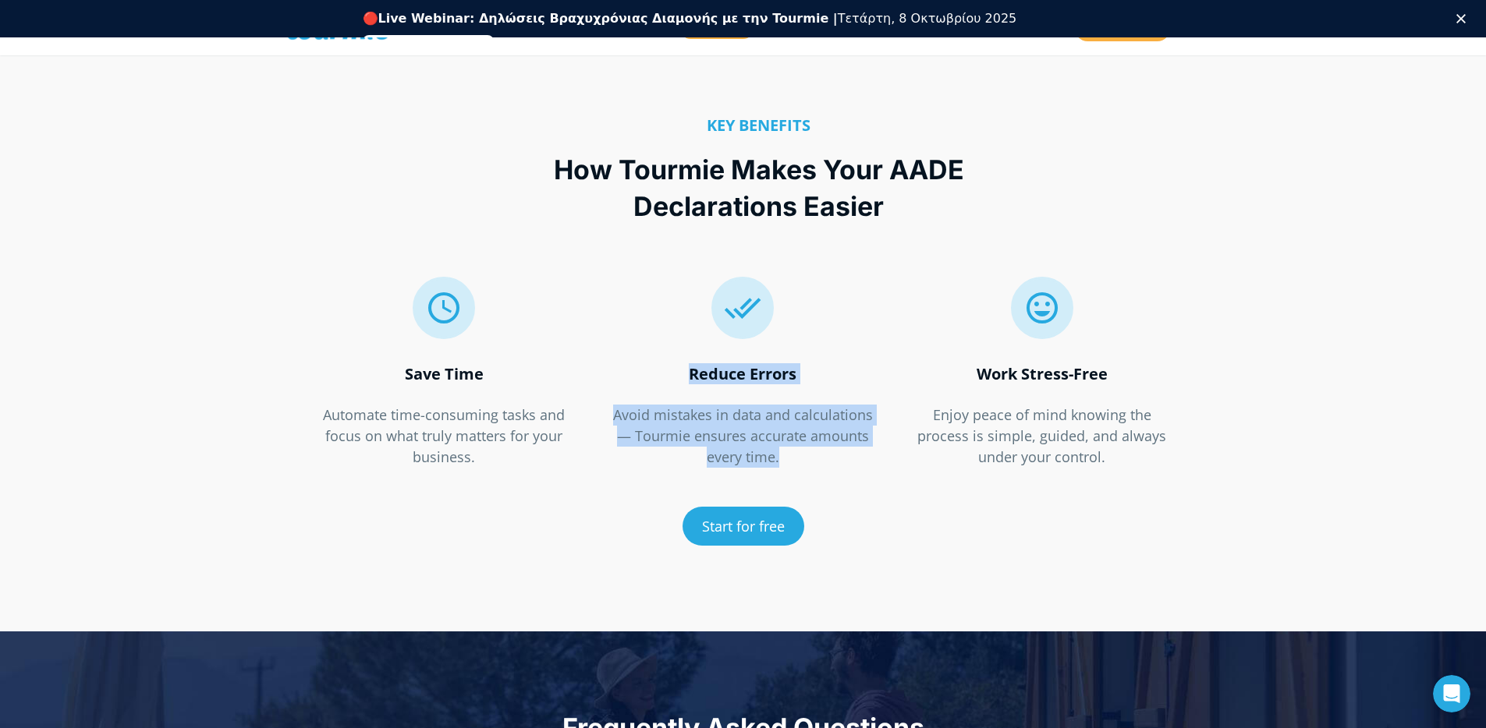
drag, startPoint x: 809, startPoint y: 459, endPoint x: 594, endPoint y: 359, distance: 236.6
click at [594, 359] on div "  Reduce Errors Avoid mistakes in data and calculations — Tourmie ensures acc…" at bounding box center [743, 367] width 299 height 234
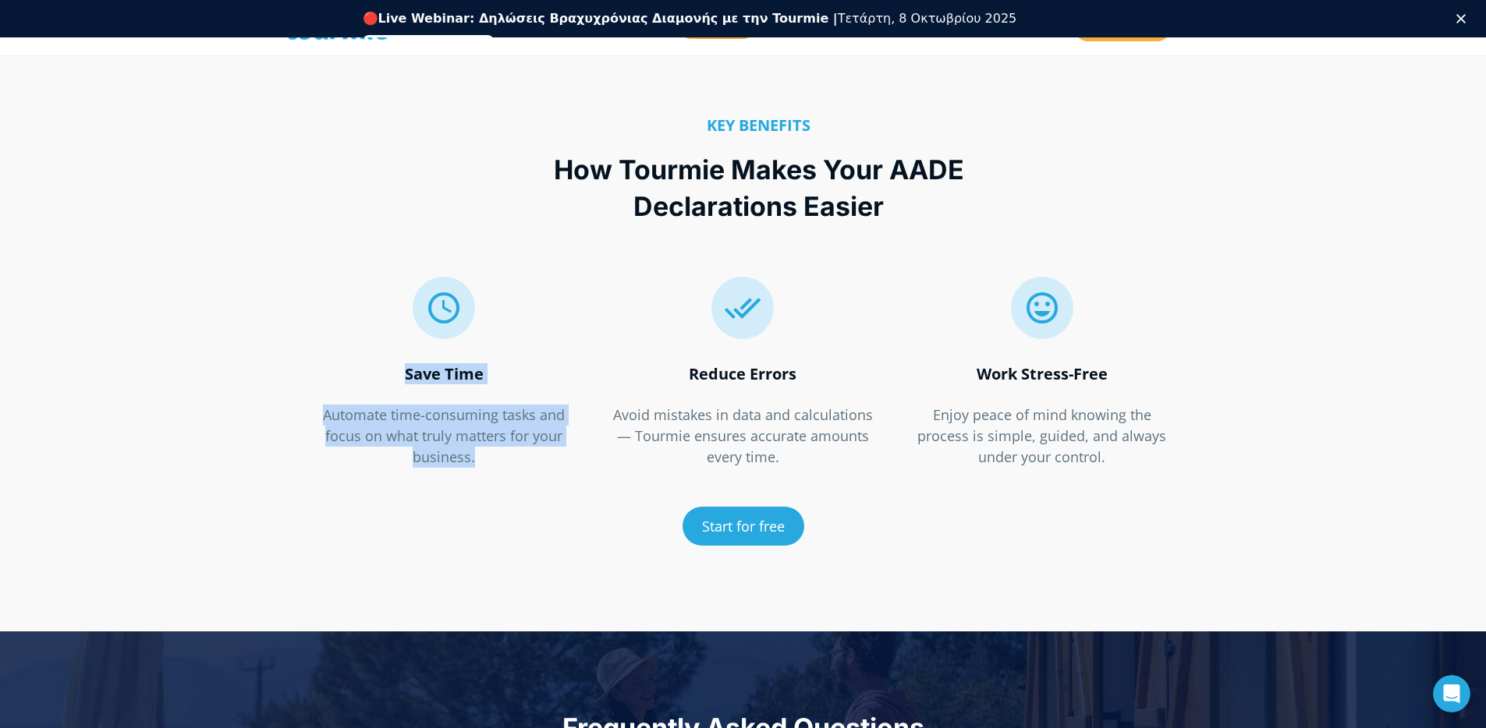
drag, startPoint x: 511, startPoint y: 452, endPoint x: 335, endPoint y: 374, distance: 192.4
click at [331, 373] on div "  Save Time Automate time-consuming tasks and focus on what truly matters for…" at bounding box center [444, 372] width 266 height 191
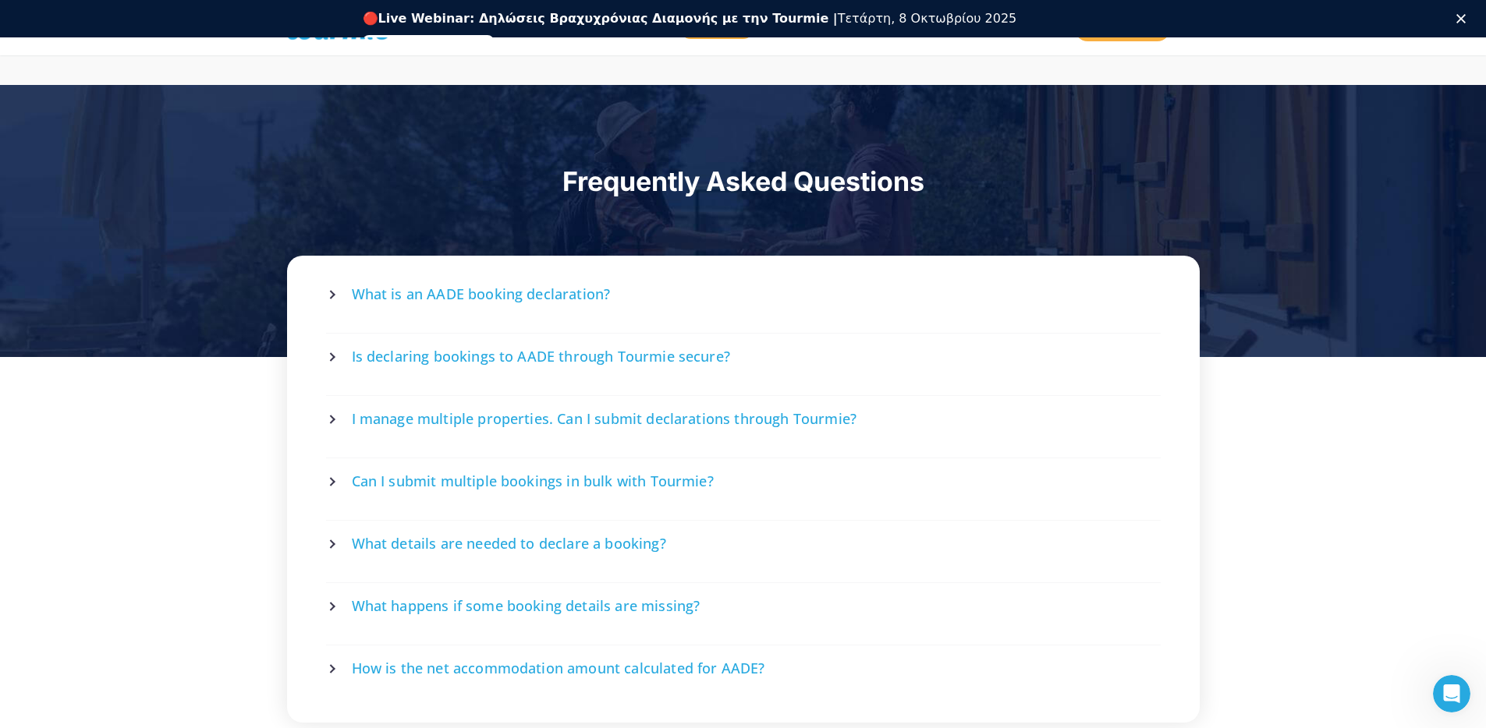
scroll to position [2753, 0]
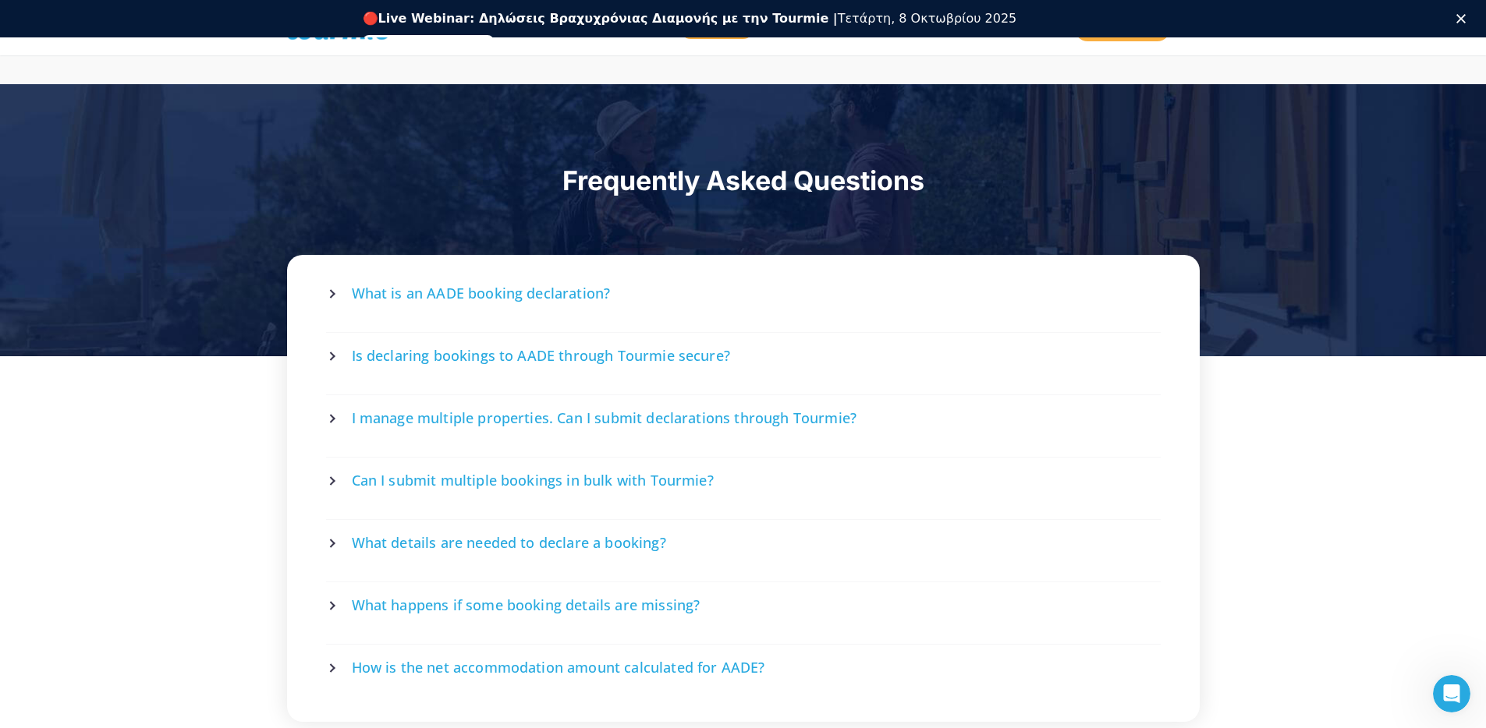
click at [1392, 239] on div "Frequently Asked Questions" at bounding box center [743, 220] width 1486 height 272
click at [1373, 351] on div "Frequently Asked Questions" at bounding box center [743, 220] width 1486 height 272
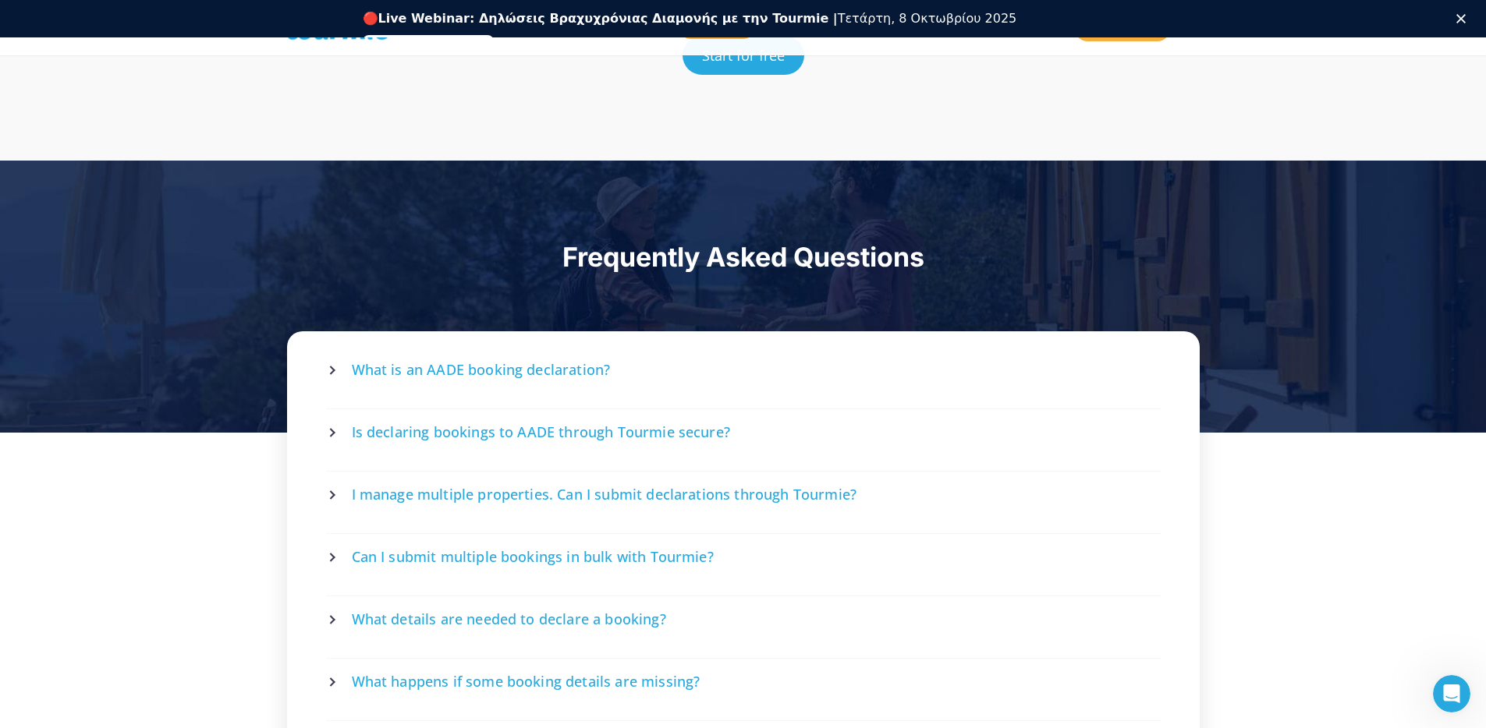
scroll to position [2675, 0]
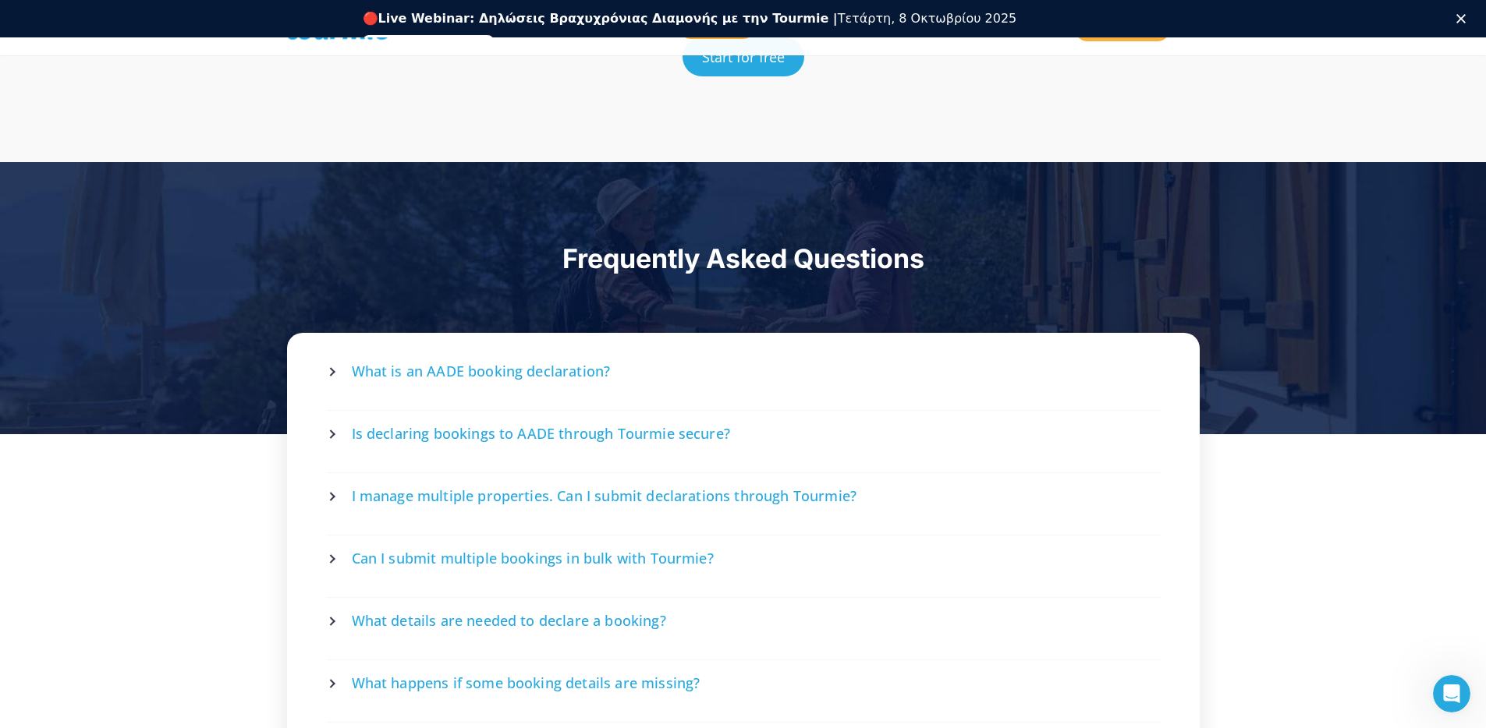
click at [1249, 293] on div "Frequently Asked Questions" at bounding box center [743, 298] width 1486 height 272
click at [811, 262] on span "Frequently Asked Questions" at bounding box center [743, 259] width 362 height 32
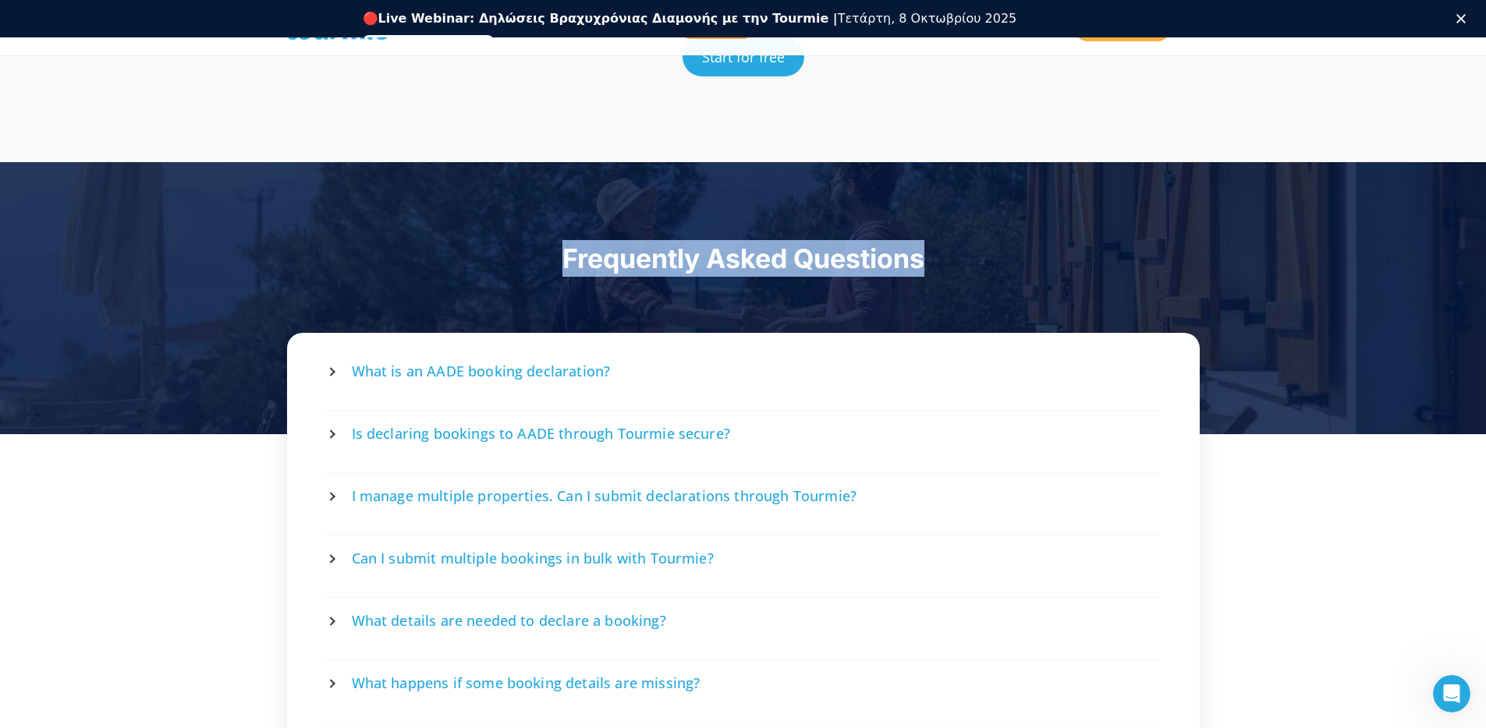
click at [811, 262] on span "Frequently Asked Questions" at bounding box center [743, 259] width 362 height 32
click at [1384, 250] on div "Frequently Asked Questions" at bounding box center [743, 298] width 1486 height 272
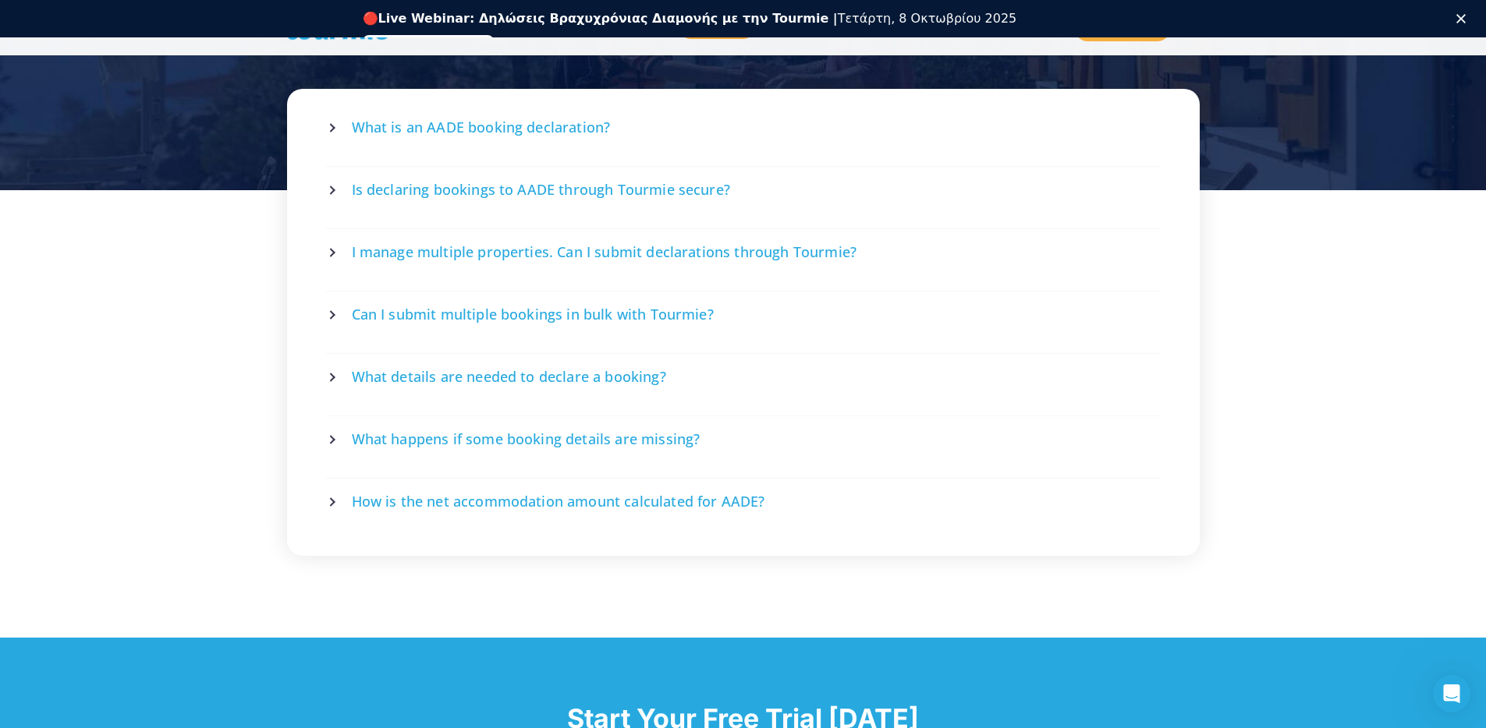
scroll to position [2908, 0]
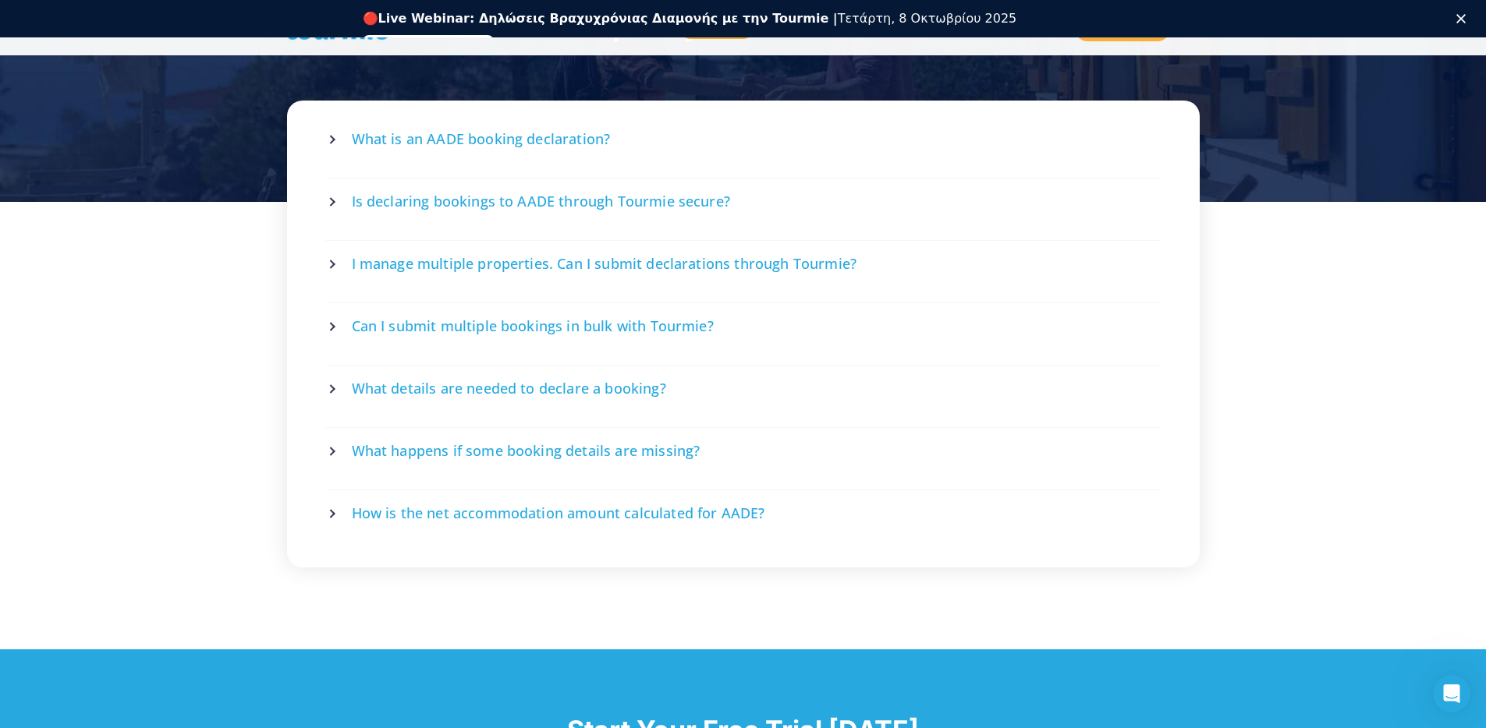
click at [533, 504] on span "How is the net accommodation amount calculated for AADE?" at bounding box center [558, 513] width 413 height 19
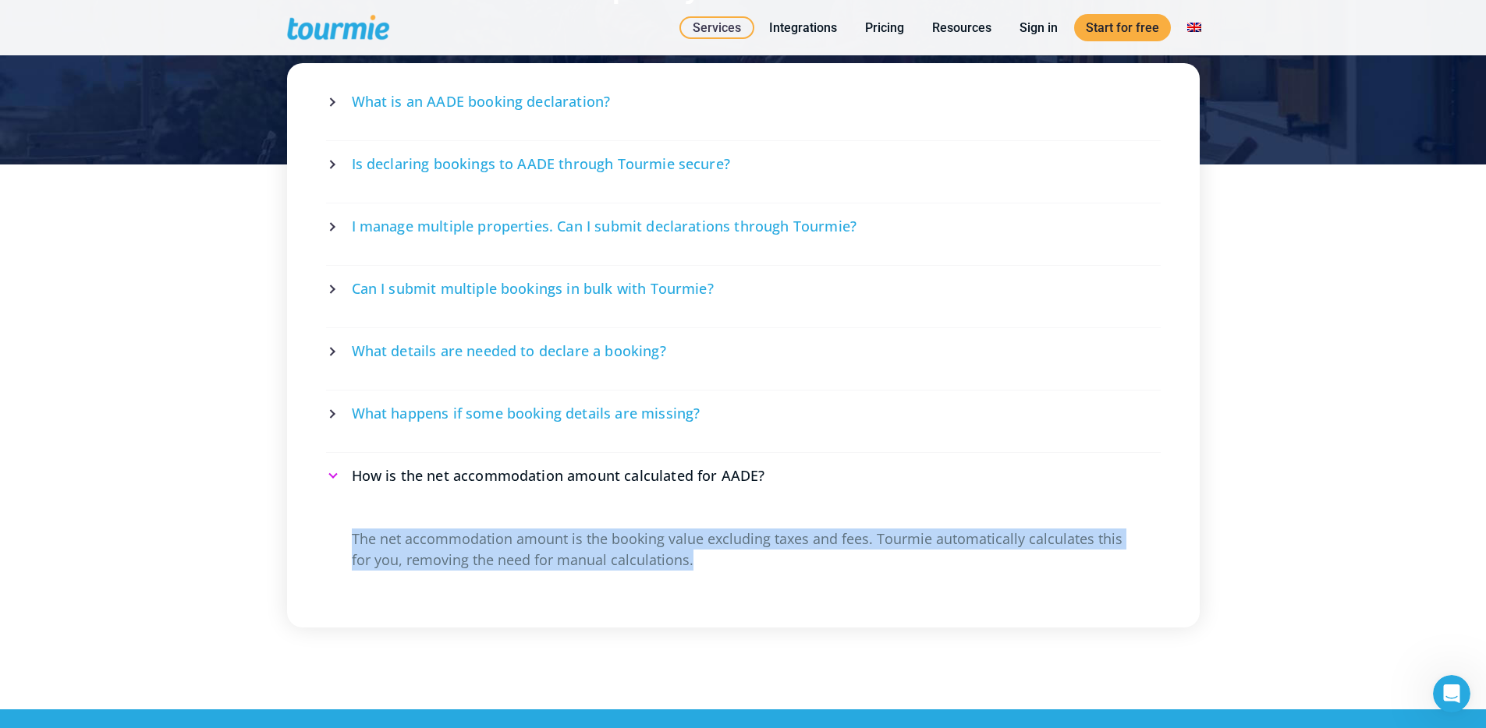
drag, startPoint x: 349, startPoint y: 523, endPoint x: 785, endPoint y: 572, distance: 439.5
click at [785, 572] on div "The net accommodation amount is the booking value excluding taxes and fees. Tou…" at bounding box center [743, 563] width 835 height 97
click at [819, 551] on p "The net accommodation amount is the booking value excluding taxes and fees. Tou…" at bounding box center [743, 550] width 783 height 42
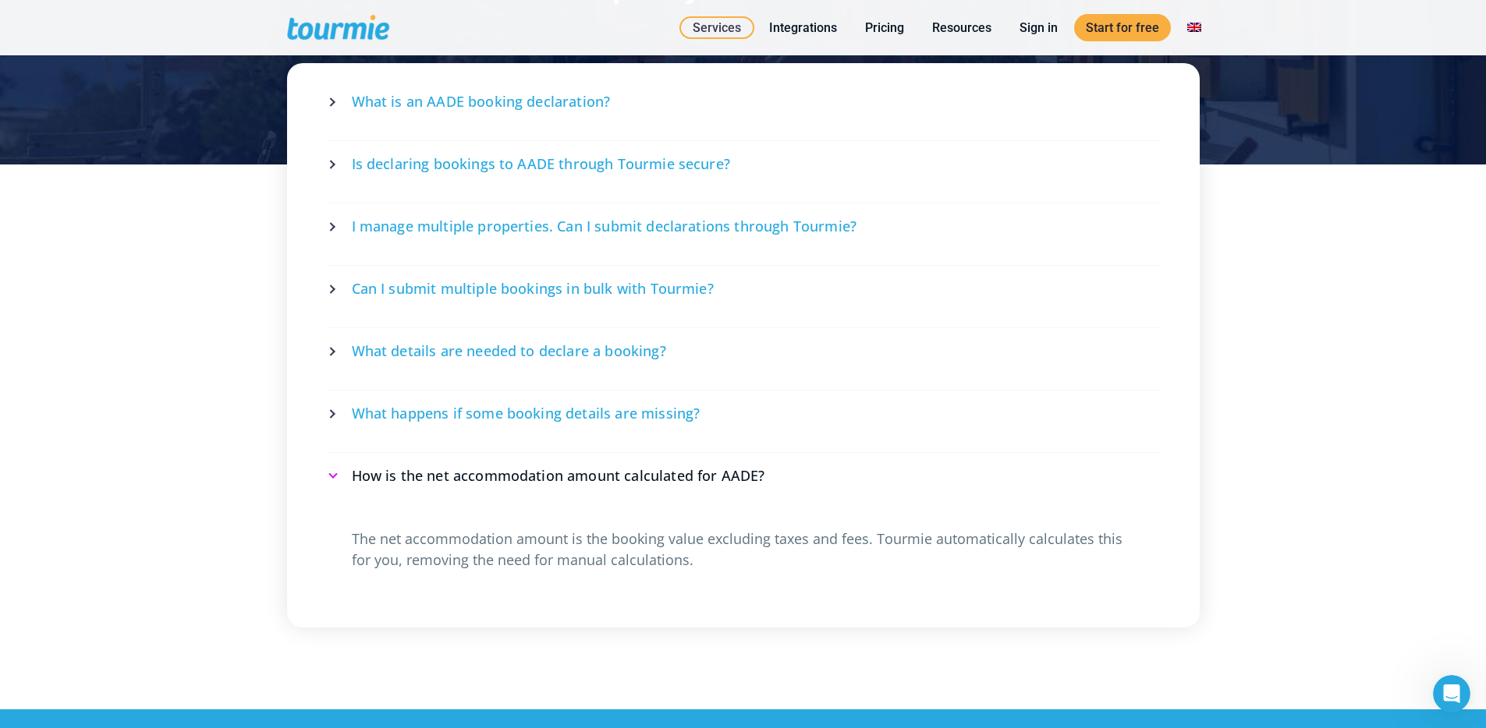
click at [513, 406] on span "What happens if some booking details are missing?" at bounding box center [526, 413] width 349 height 19
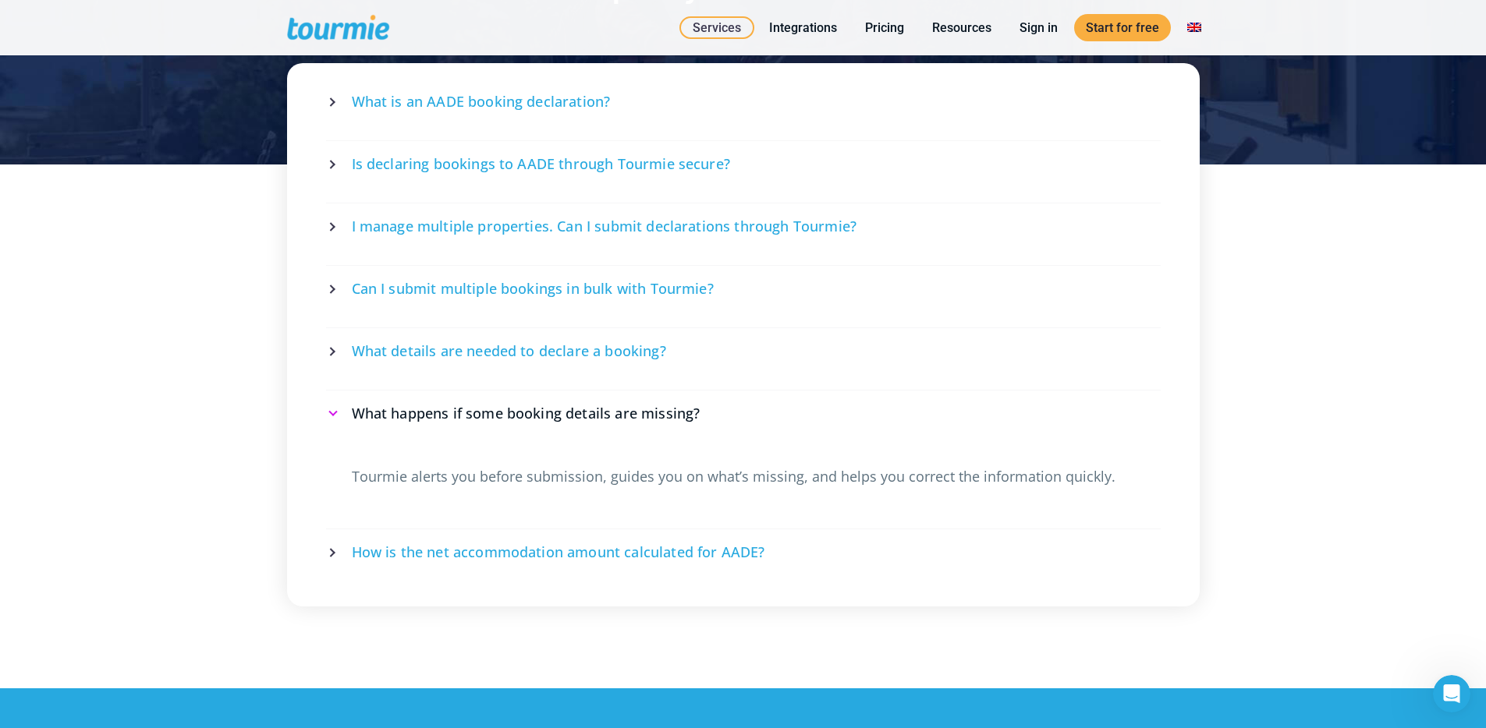
click at [357, 466] on p "Tourmie alerts you before submission, guides you on what’s missing, and helps y…" at bounding box center [743, 476] width 783 height 21
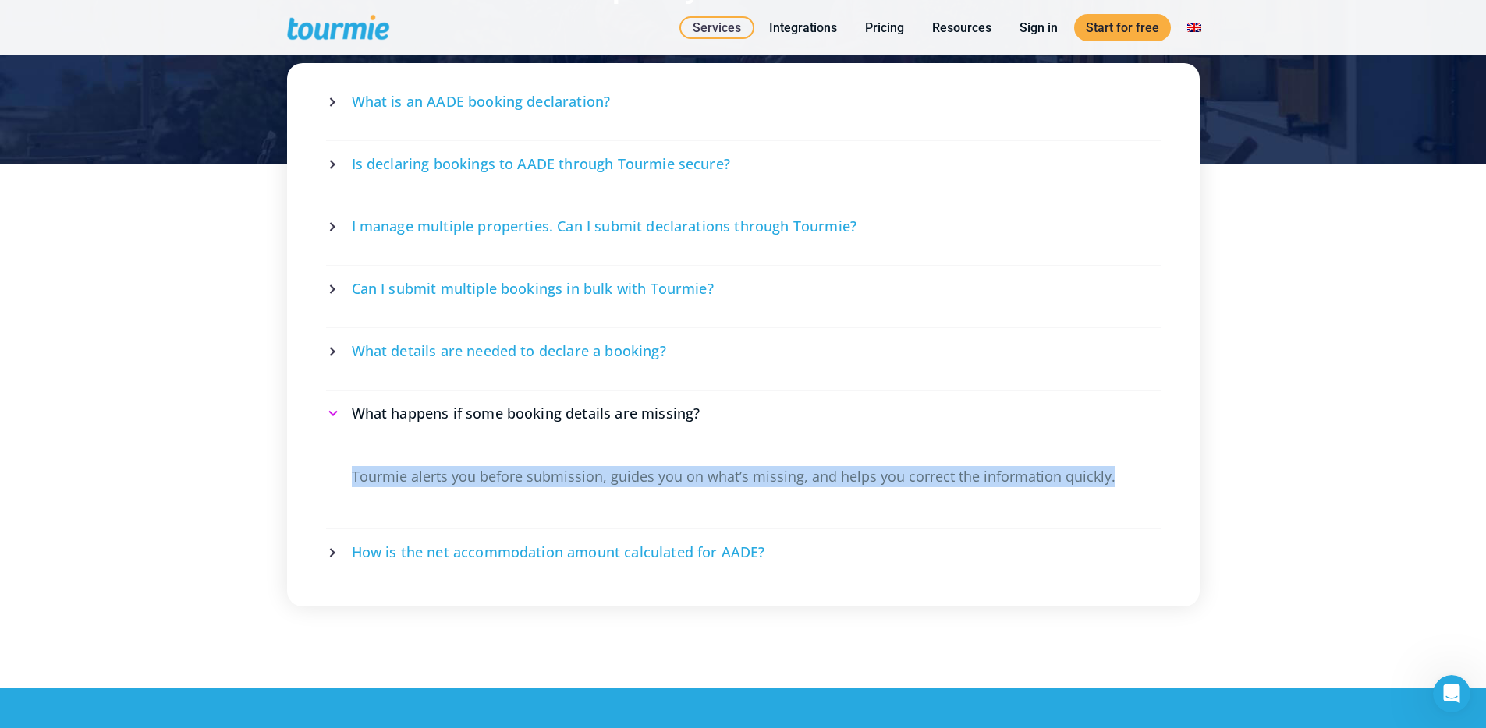
click at [357, 466] on p "Tourmie alerts you before submission, guides you on what’s missing, and helps y…" at bounding box center [743, 476] width 783 height 21
click at [435, 344] on span "What details are needed to declare a booking?" at bounding box center [509, 351] width 314 height 19
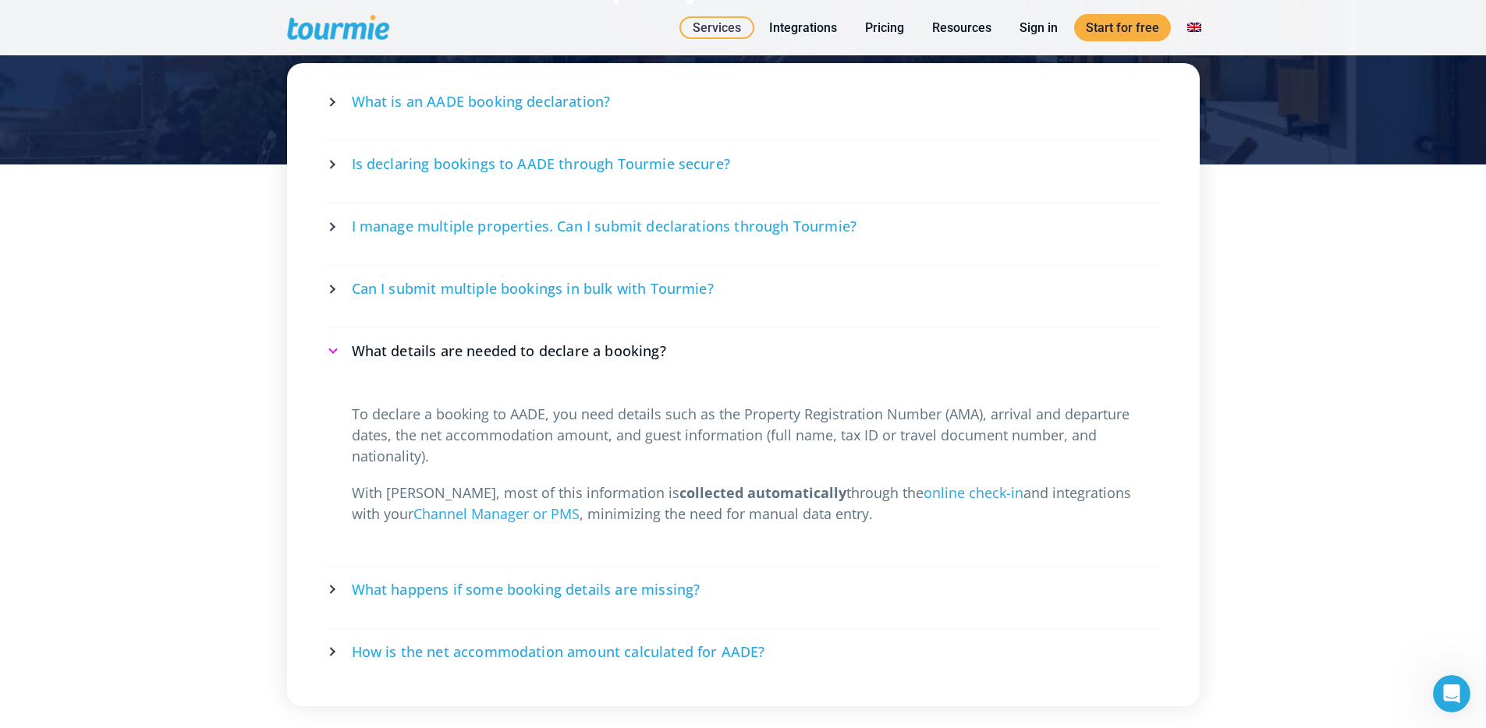
click at [444, 279] on span "Can I submit multiple bookings in bulk with Tourmie?" at bounding box center [533, 288] width 362 height 19
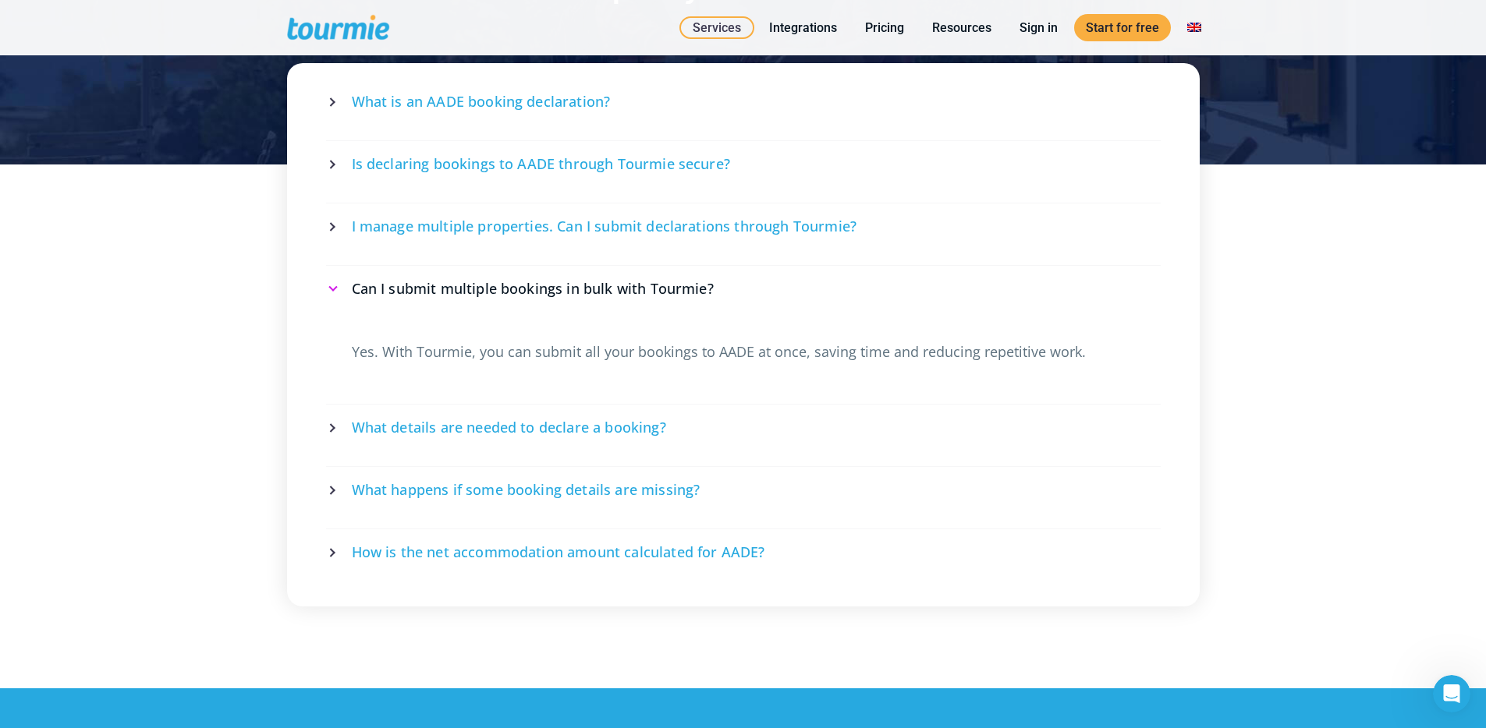
click at [457, 222] on span "I manage multiple properties. Can I submit declarations through Tourmie?" at bounding box center [604, 226] width 505 height 19
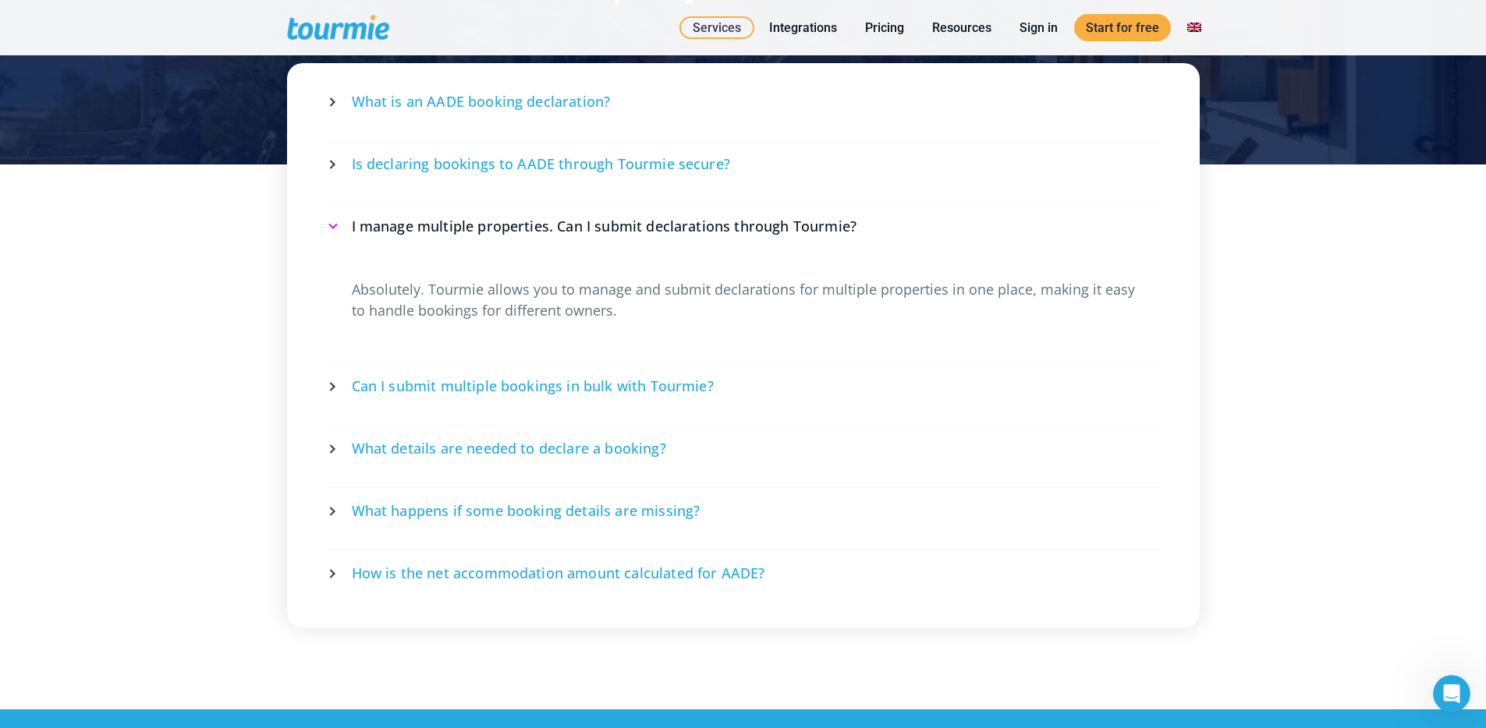
click at [460, 159] on span "Is declaring bookings to AADE through Tourmie secure?" at bounding box center [541, 163] width 378 height 19
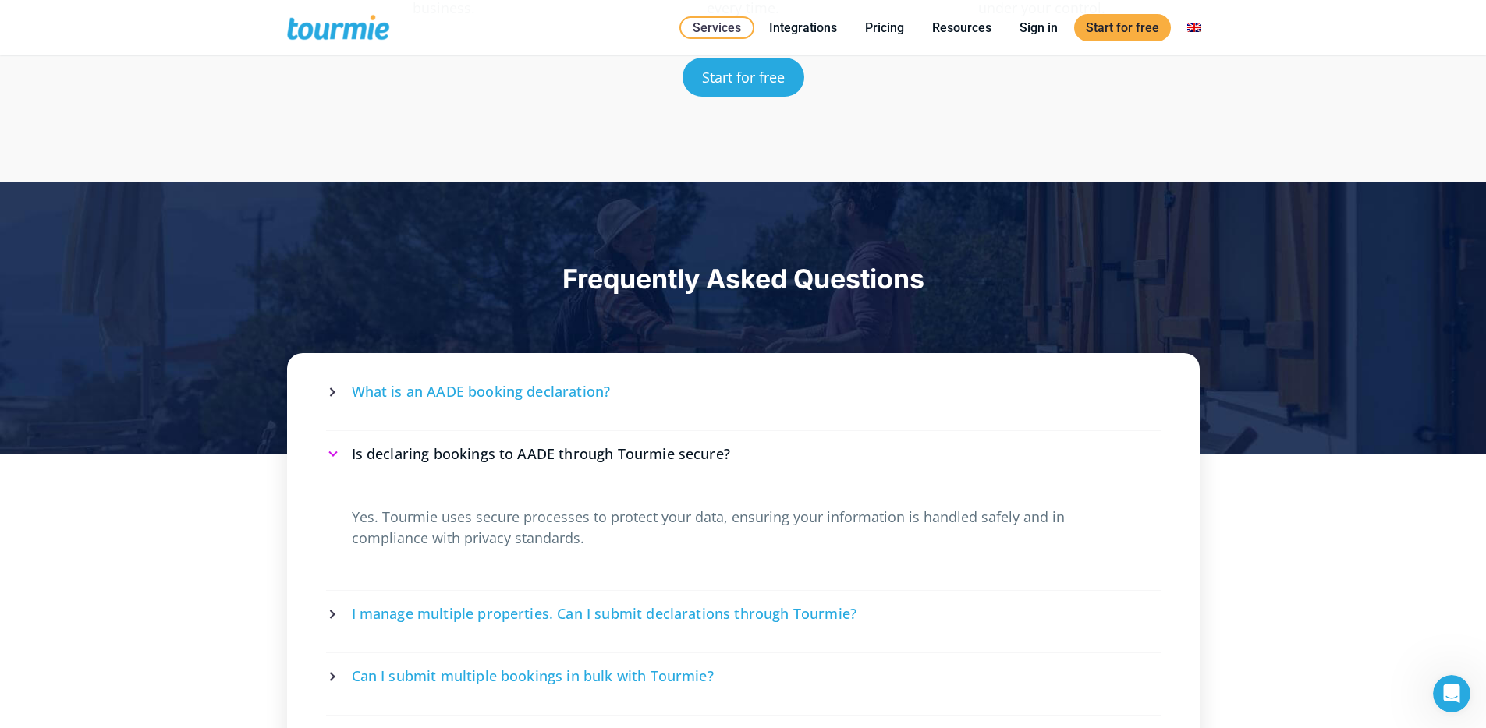
scroll to position [2616, 0]
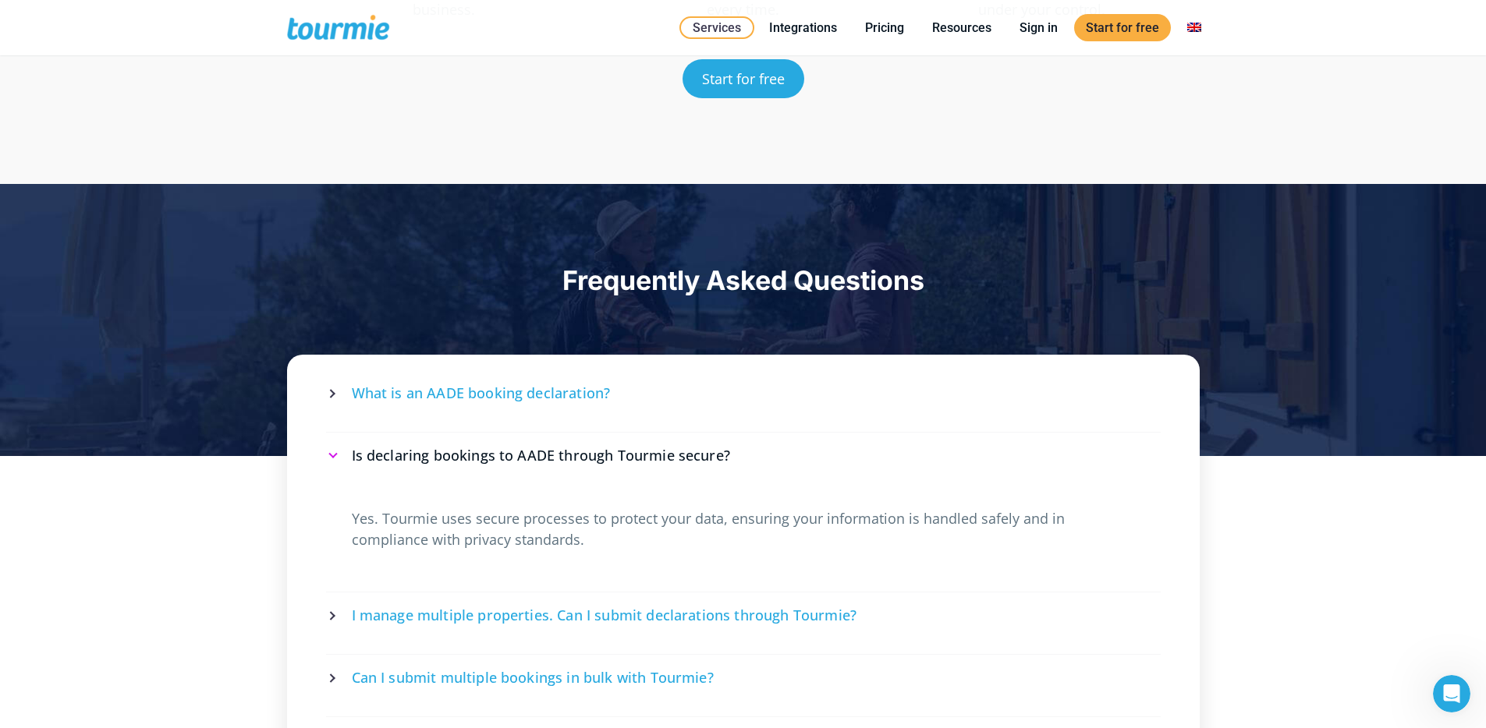
click at [503, 395] on span "What is an AADE booking declaration?" at bounding box center [481, 393] width 259 height 19
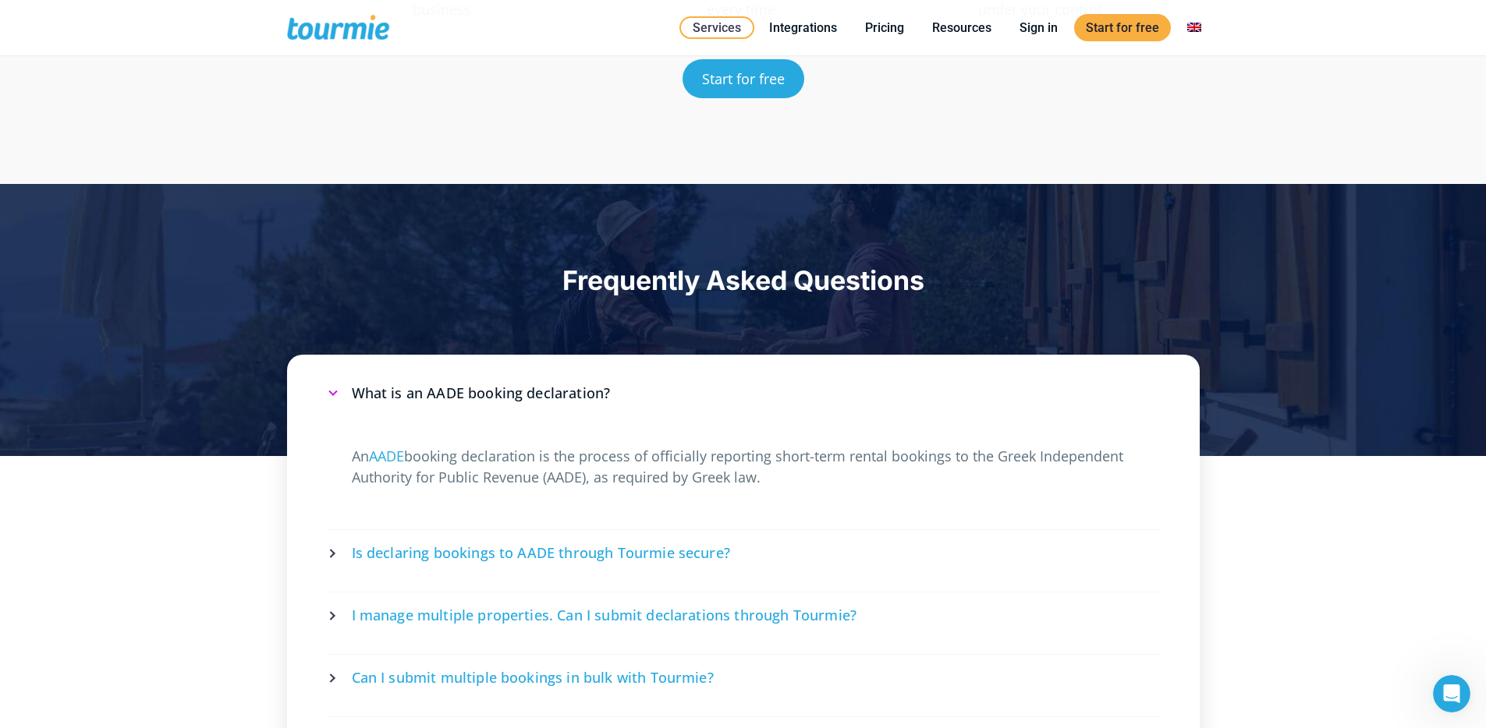
click at [885, 278] on span "Frequently Asked Questions" at bounding box center [743, 280] width 362 height 32
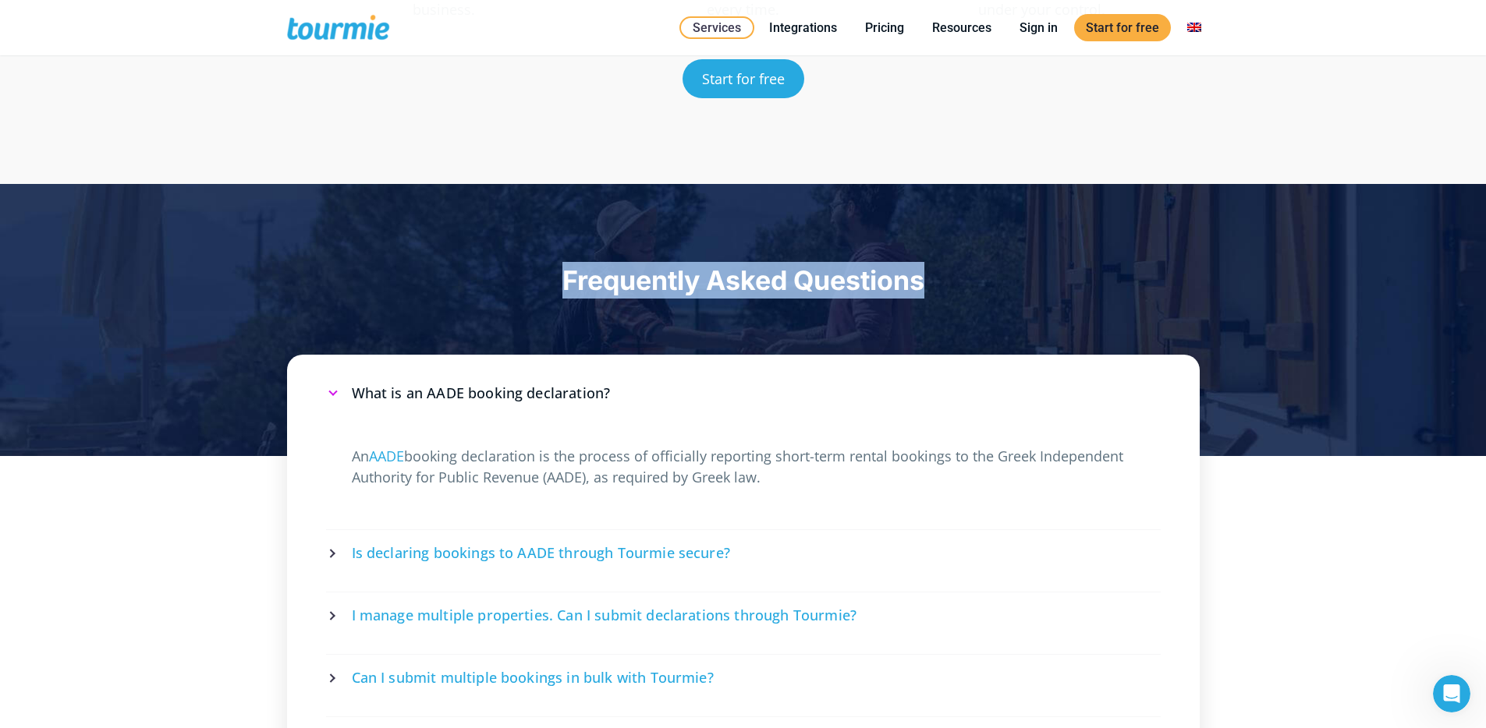
click at [885, 278] on span "Frequently Asked Questions" at bounding box center [743, 280] width 362 height 32
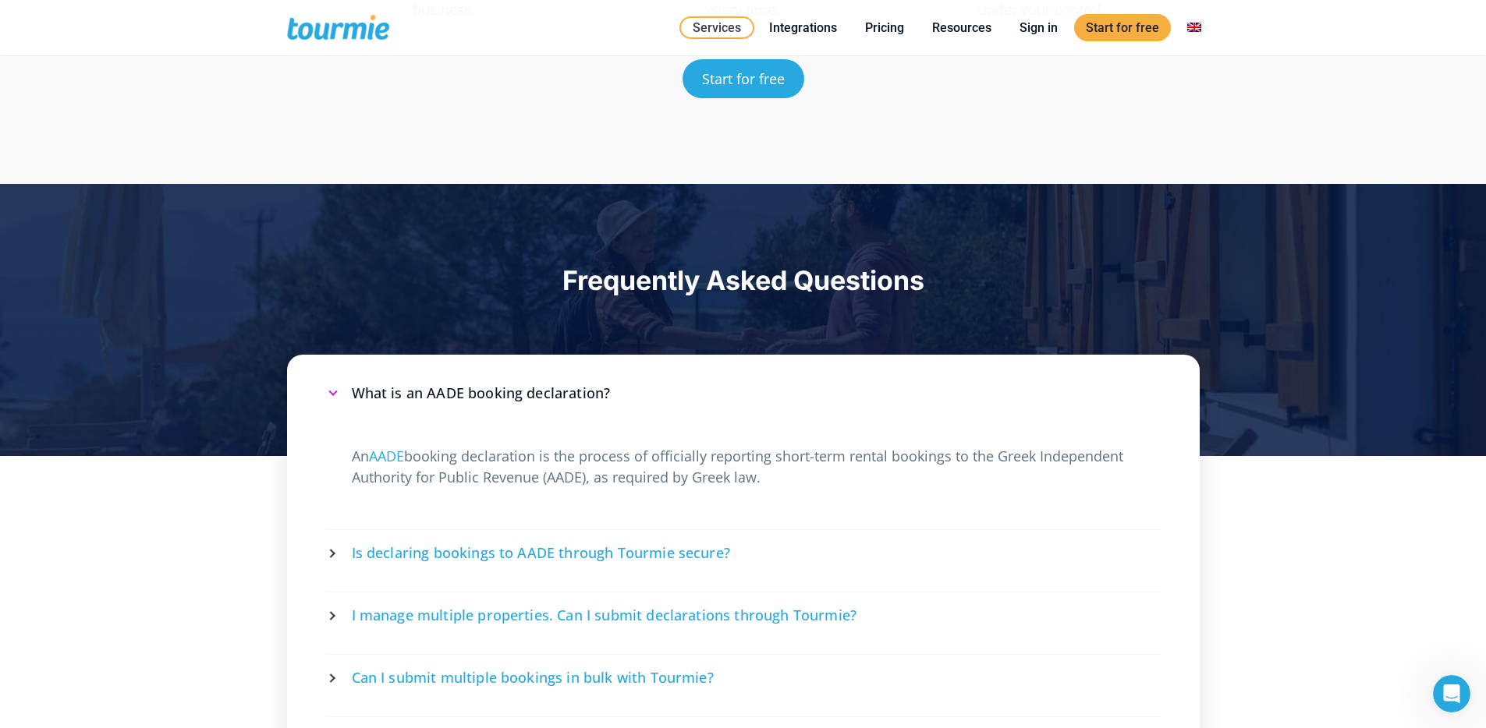
click at [666, 266] on span "Frequently Asked Questions" at bounding box center [743, 280] width 362 height 32
click at [721, 283] on span "Frequently Asked Questions" at bounding box center [743, 280] width 362 height 32
click at [627, 280] on span "Frequently Asked Questions" at bounding box center [743, 280] width 362 height 32
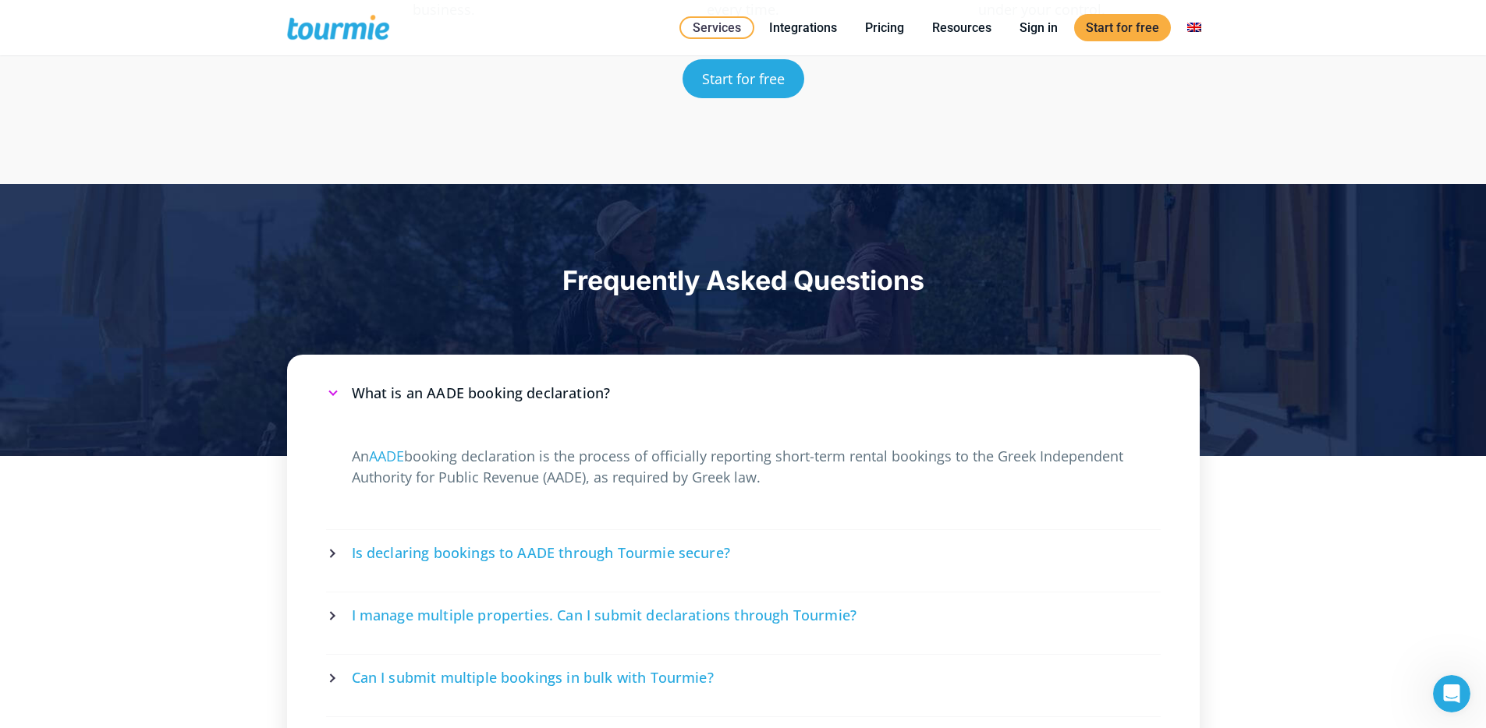
click at [749, 282] on span "Frequently Asked Questions" at bounding box center [743, 280] width 362 height 32
click at [895, 280] on span "Frequently Asked Questions" at bounding box center [743, 280] width 362 height 32
click at [656, 279] on span "Frequently Asked Questions" at bounding box center [743, 280] width 362 height 32
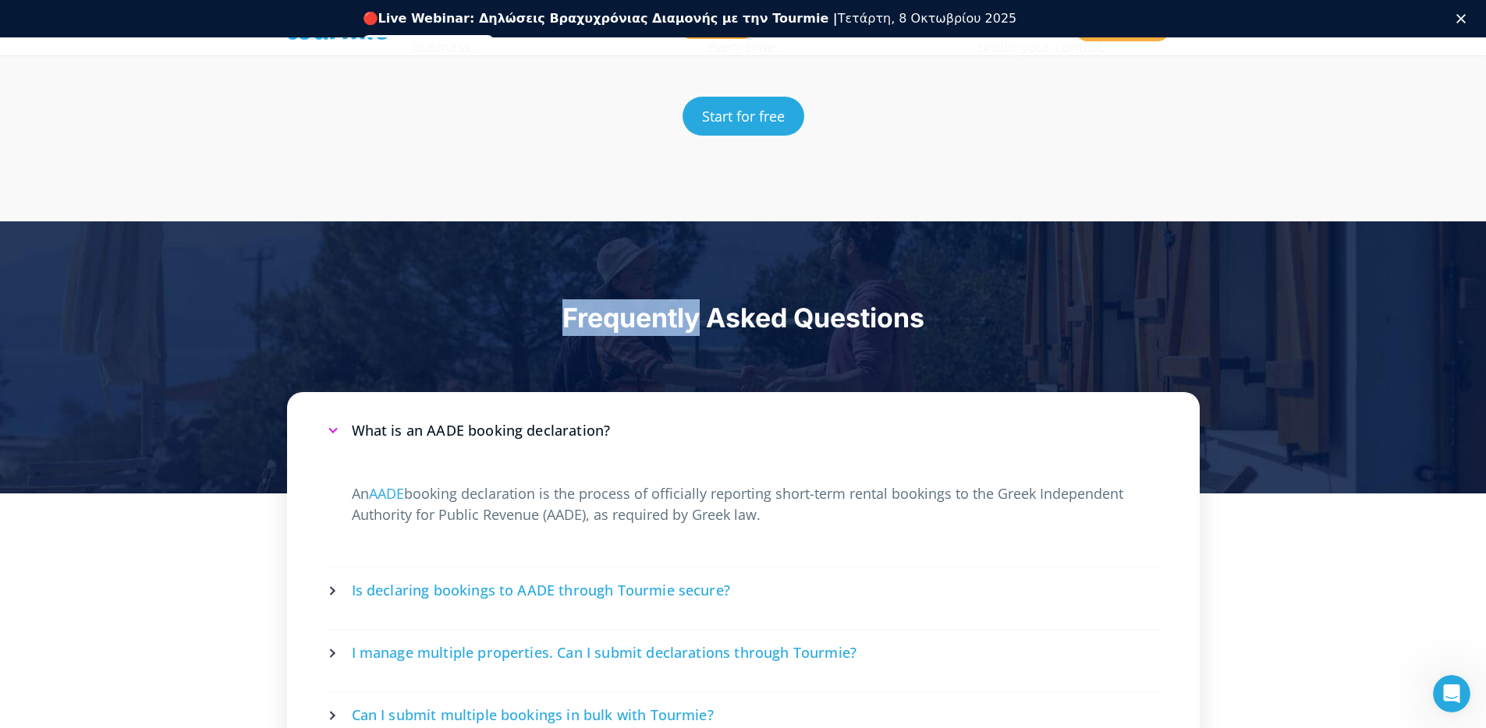
click at [656, 279] on div "Frequently Asked Questions" at bounding box center [743, 357] width 1486 height 272
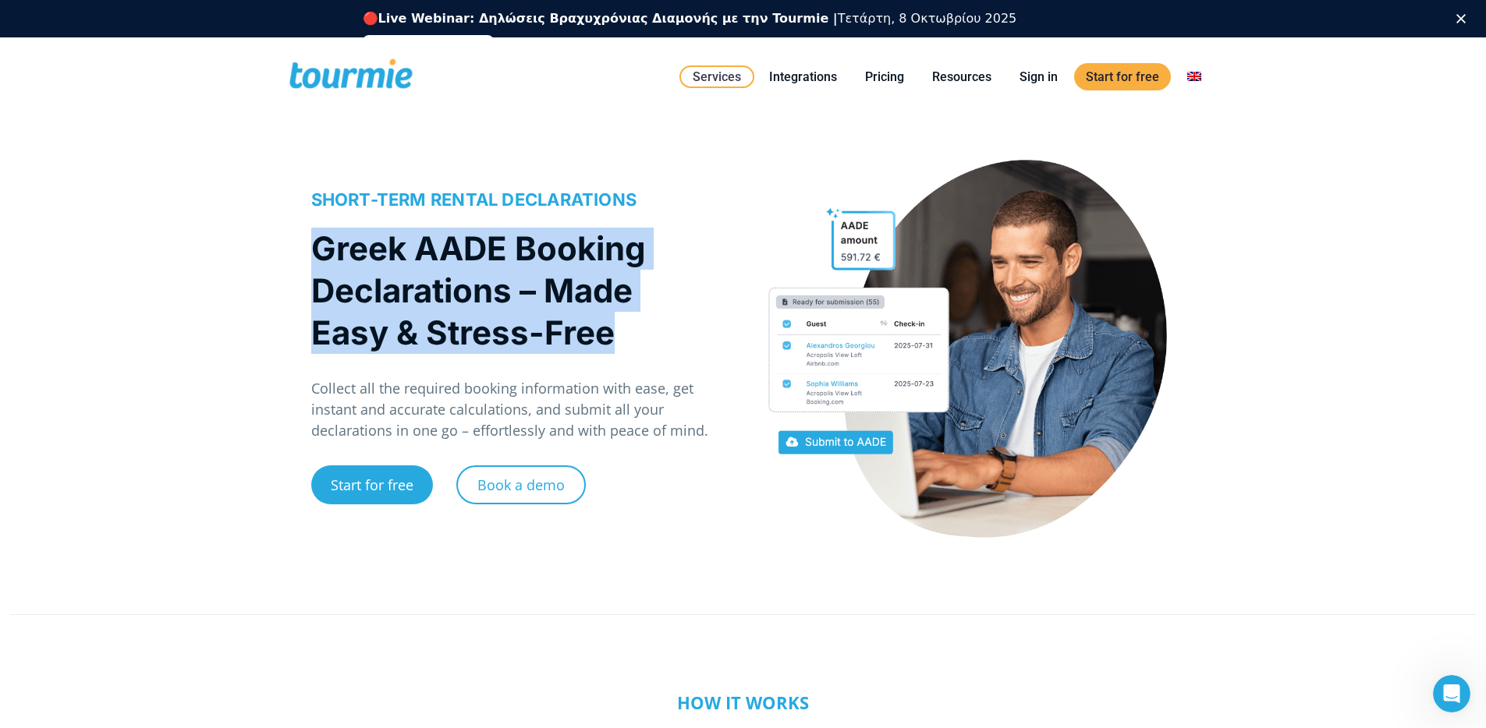
drag, startPoint x: 313, startPoint y: 243, endPoint x: 632, endPoint y: 362, distance: 340.3
click at [632, 362] on div "SHORT-TERM RENTAL DECLARATIONS Greek AADE Booking Declarations – Made Easy & St…" at bounding box center [519, 358] width 416 height 340
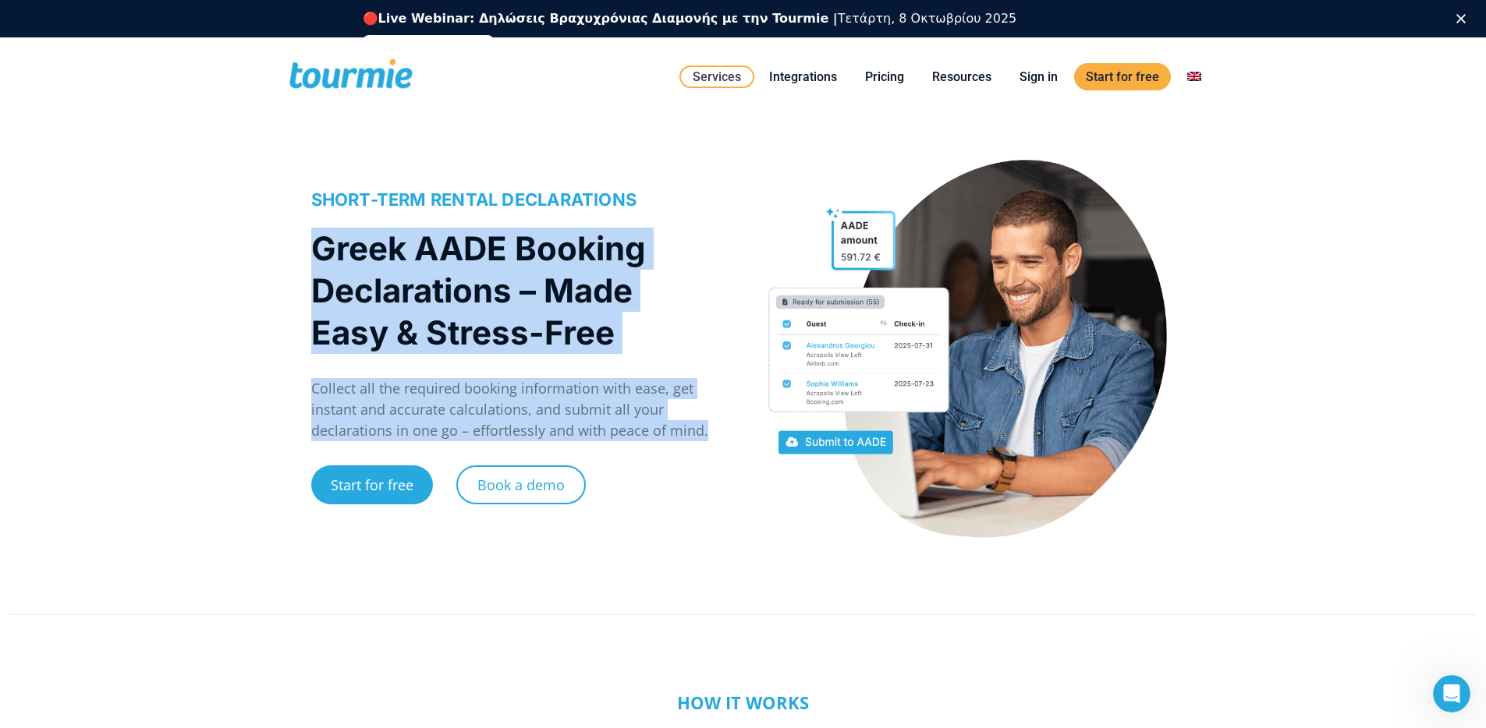
drag, startPoint x: 696, startPoint y: 434, endPoint x: 241, endPoint y: 249, distance: 491.5
click at [241, 249] on div "SHORT-TERM RENTAL DECLARATIONS Greek AADE Booking Declarations – Made Easy & St…" at bounding box center [743, 365] width 1486 height 442
click at [305, 253] on div "SHORT-TERM RENTAL DECLARATIONS Greek AADE Booking Declarations – Made Easy & St…" at bounding box center [519, 357] width 448 height 395
drag, startPoint x: 292, startPoint y: 235, endPoint x: 696, endPoint y: 422, distance: 445.3
click at [696, 422] on div "SHORT-TERM RENTAL DECLARATIONS Greek AADE Booking Declarations – Made Easy & St…" at bounding box center [743, 365] width 1486 height 442
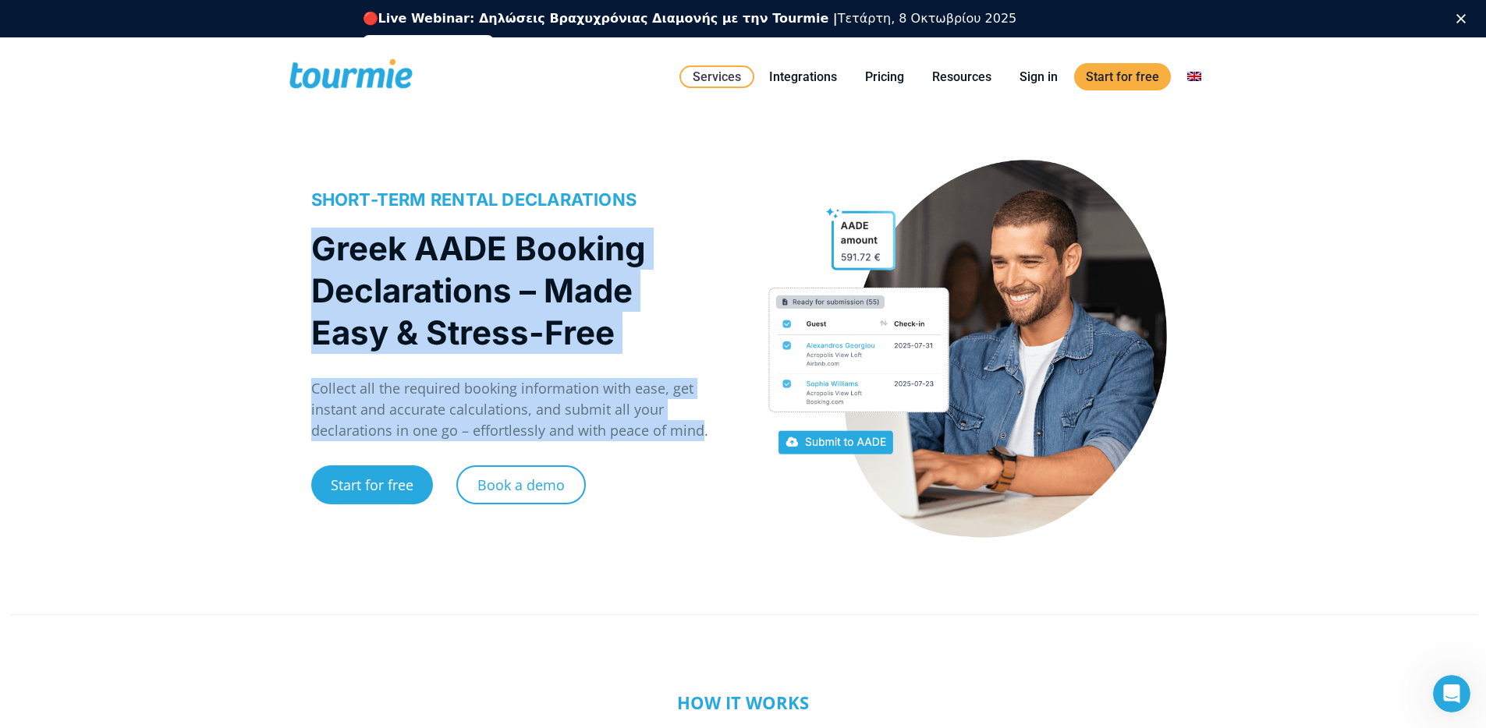
click at [596, 320] on h1 "Greek AADE Booking Declarations – Made Easy & Stress-Free" at bounding box center [511, 291] width 400 height 126
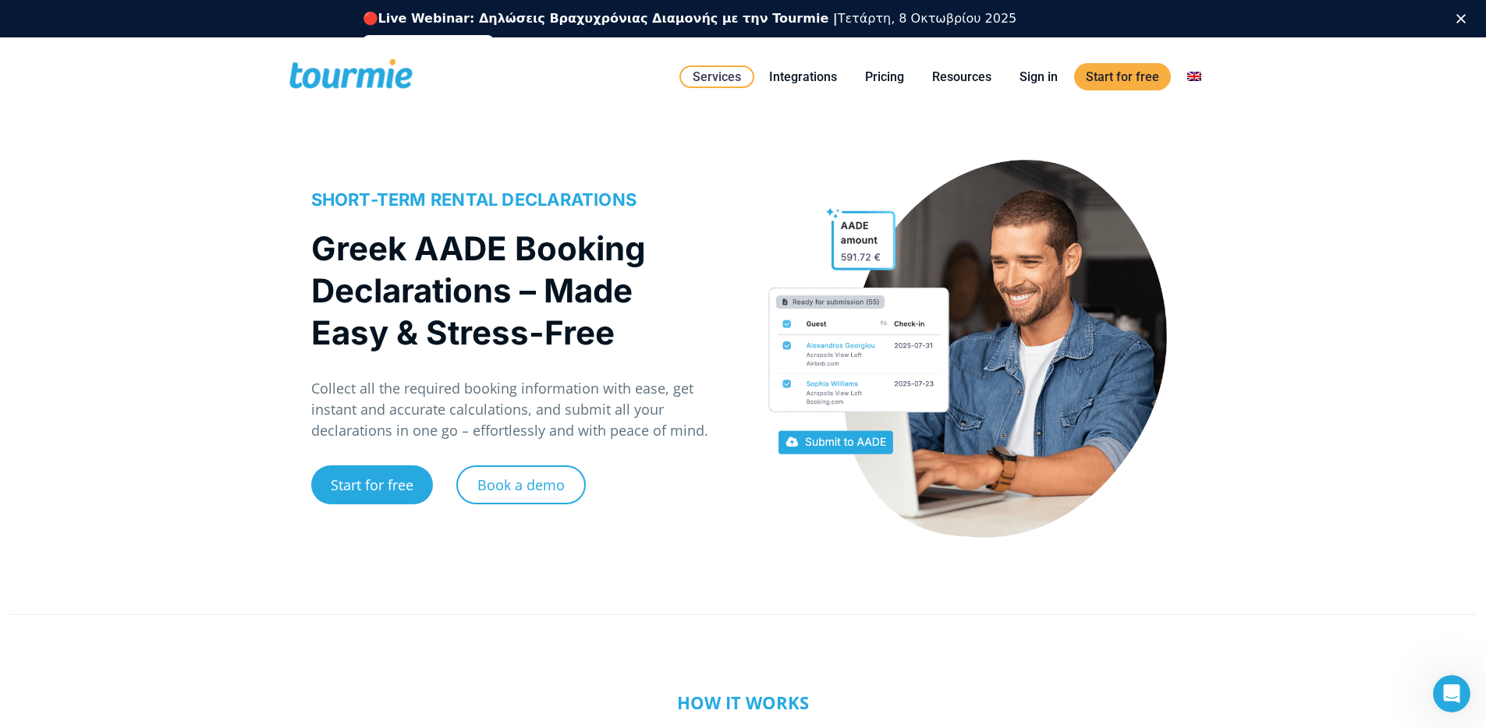
click at [596, 321] on h1 "Greek AADE Booking Declarations – Made Easy & Stress-Free" at bounding box center [511, 291] width 400 height 126
click at [893, 82] on link "Pricing" at bounding box center [884, 76] width 62 height 19
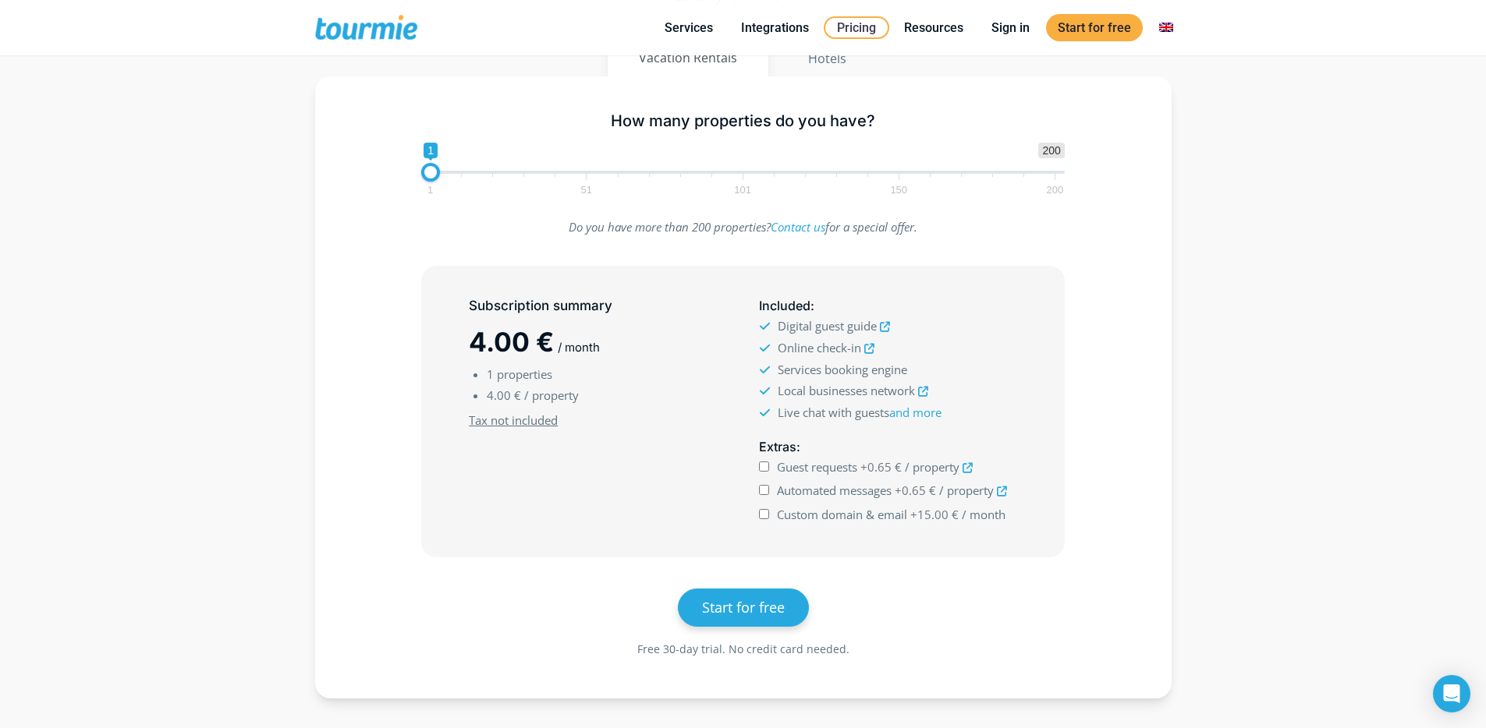
scroll to position [220, 0]
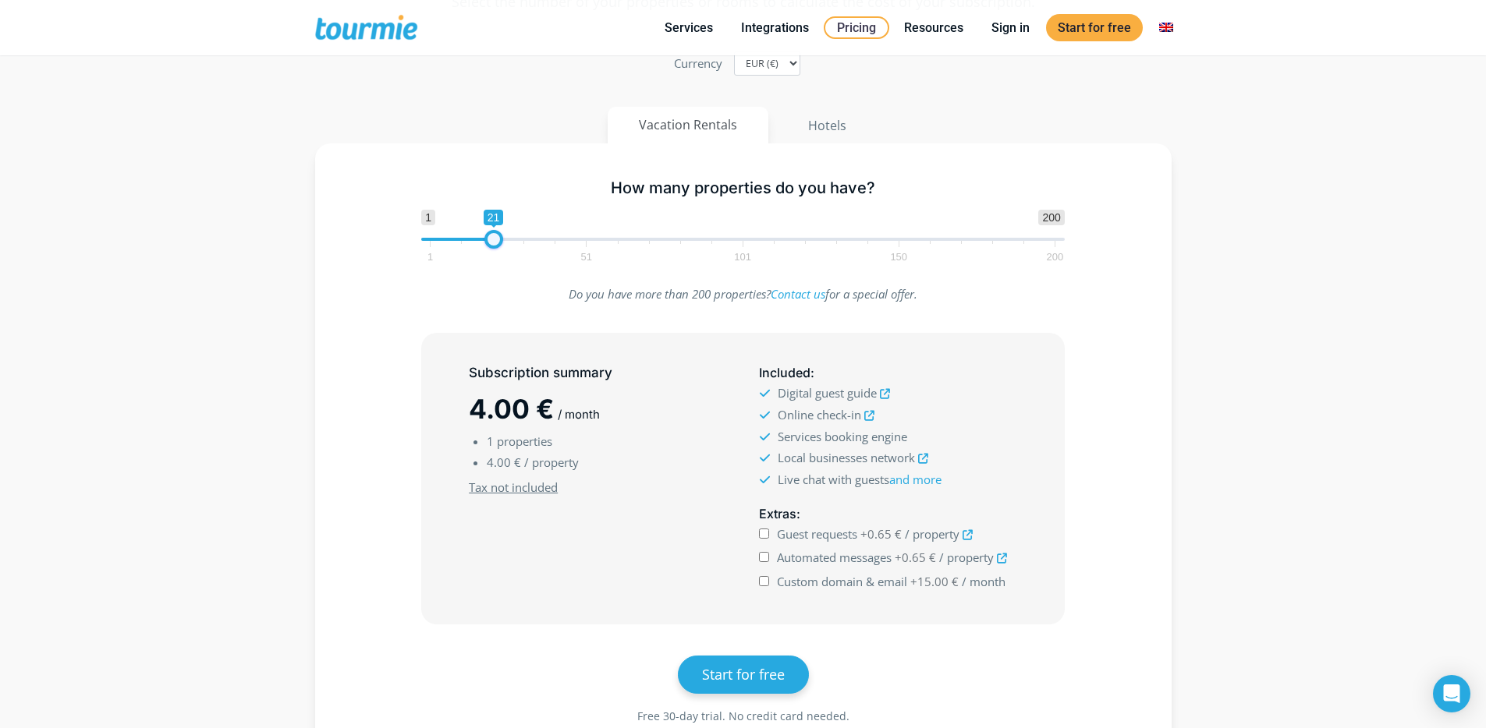
drag, startPoint x: 434, startPoint y: 239, endPoint x: 494, endPoint y: 245, distance: 61.1
click at [494, 245] on span at bounding box center [493, 239] width 19 height 19
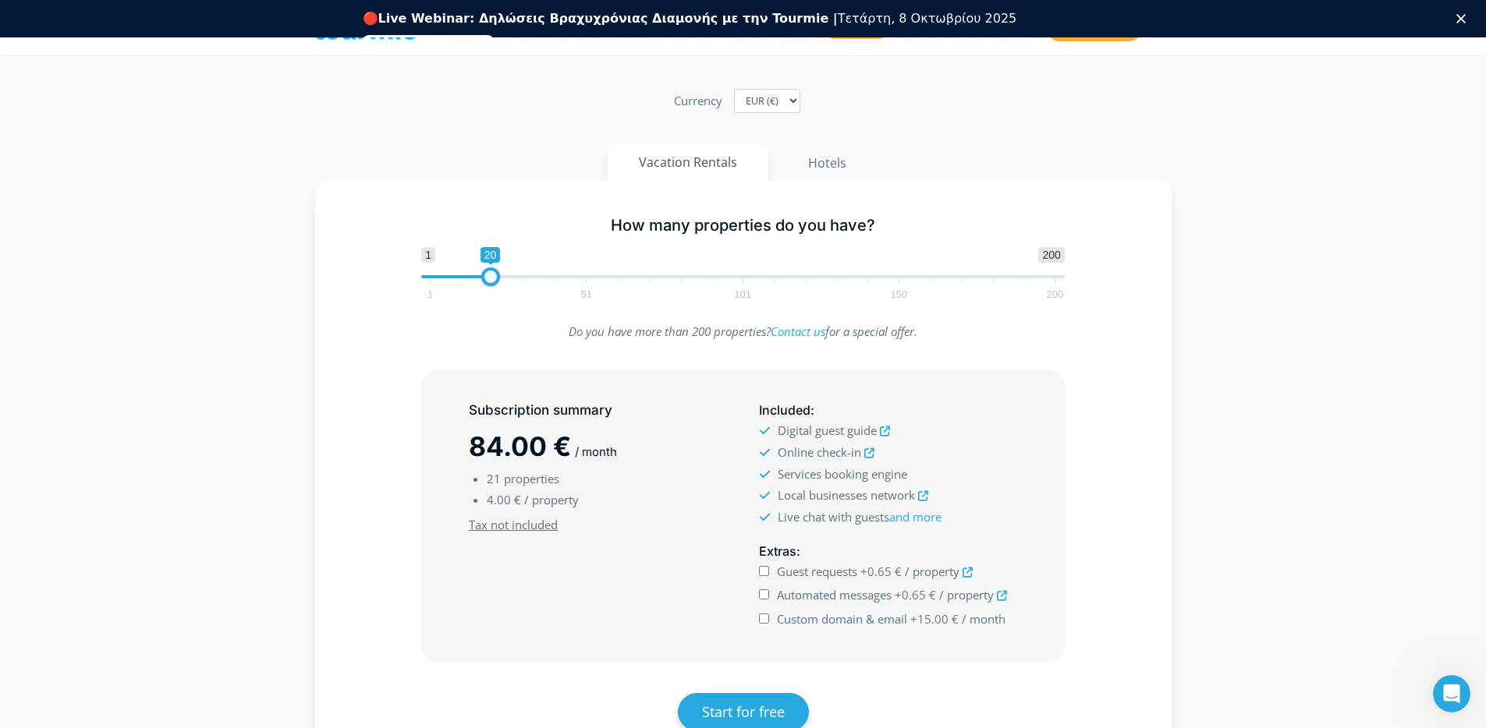
scroll to position [0, 0]
click at [483, 247] on span "1 200 0 0 20 1 51 101 150 200" at bounding box center [742, 272] width 643 height 51
type input "20"
click at [496, 271] on span at bounding box center [490, 277] width 19 height 19
click at [346, 335] on div "Do you have more than 200 properties? Contact us for a special offer." at bounding box center [743, 338] width 811 height 34
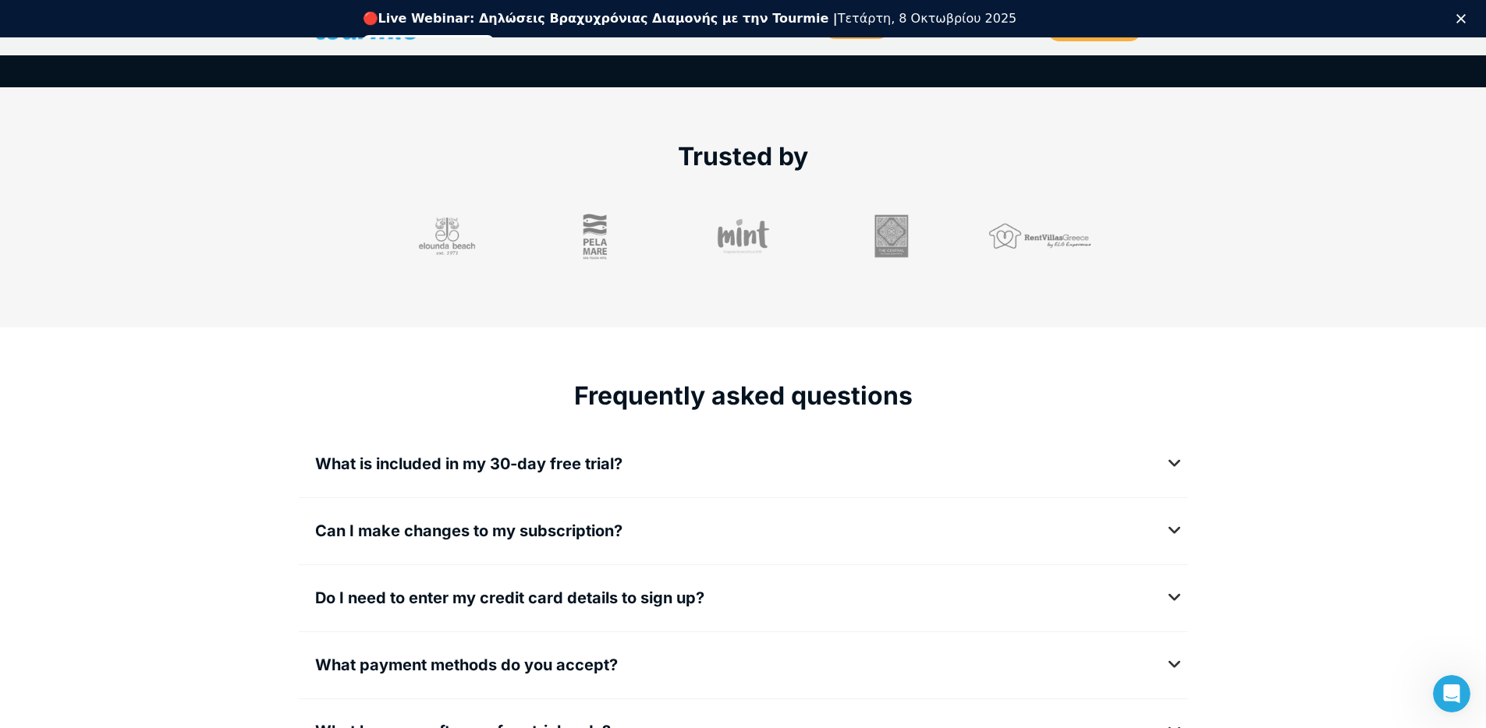
scroll to position [1770, 0]
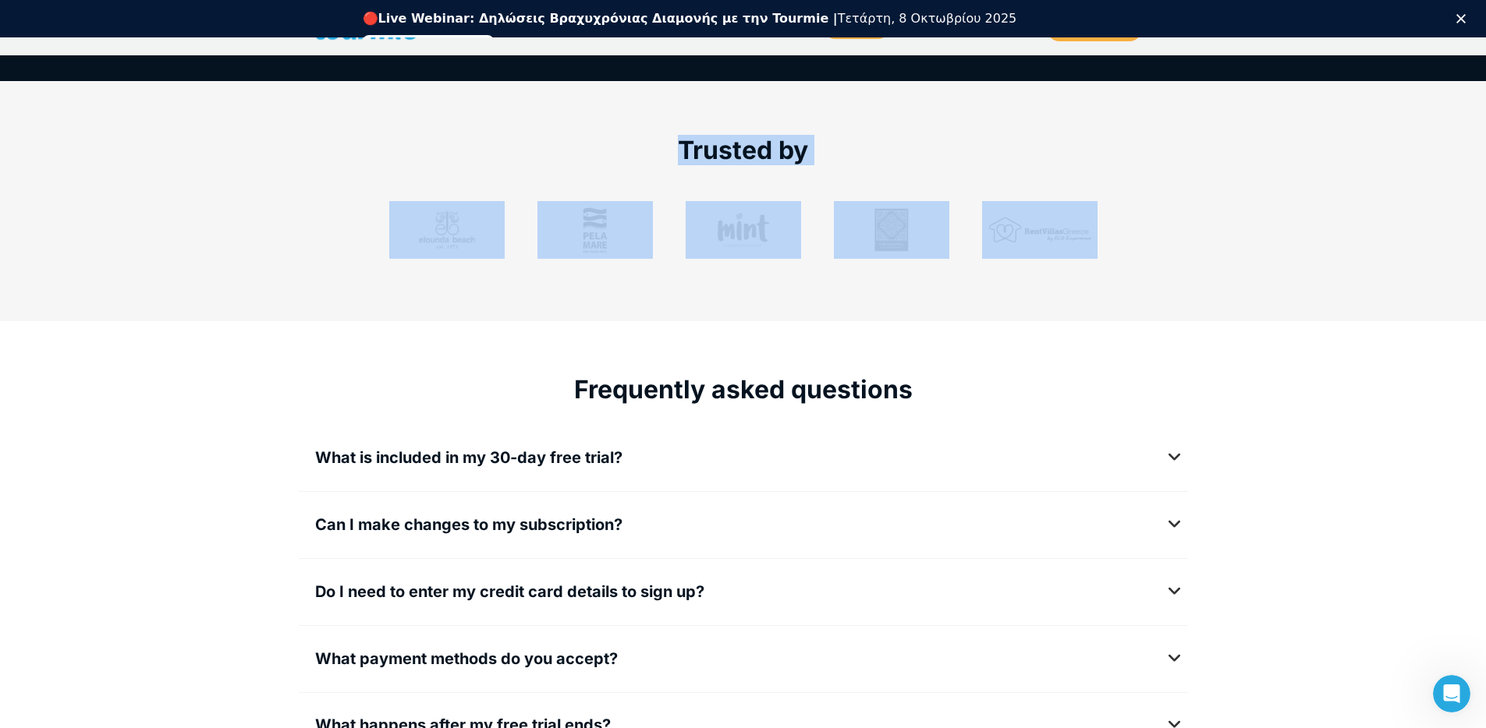
drag, startPoint x: 1252, startPoint y: 260, endPoint x: 362, endPoint y: 160, distance: 895.6
click at [362, 160] on section "Trusted by" at bounding box center [743, 200] width 1486 height 239
click at [1115, 149] on h3 "Trusted by" at bounding box center [743, 150] width 856 height 30
drag, startPoint x: 608, startPoint y: 137, endPoint x: 1286, endPoint y: 271, distance: 690.7
click at [1286, 271] on section "Trusted by" at bounding box center [743, 200] width 1486 height 239
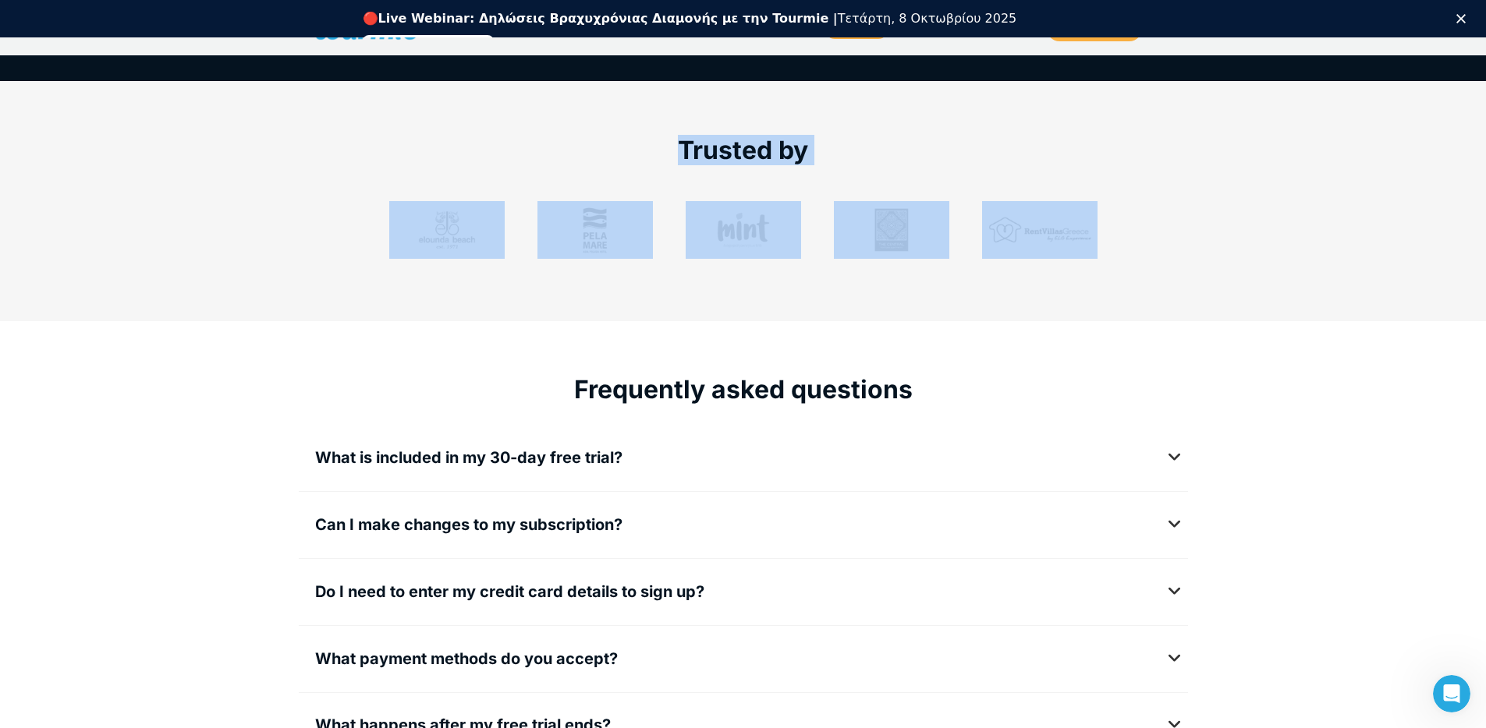
click at [1177, 249] on div at bounding box center [743, 230] width 889 height 58
drag, startPoint x: 1248, startPoint y: 235, endPoint x: 462, endPoint y: 154, distance: 790.3
click at [462, 154] on section "Trusted by" at bounding box center [743, 200] width 1486 height 239
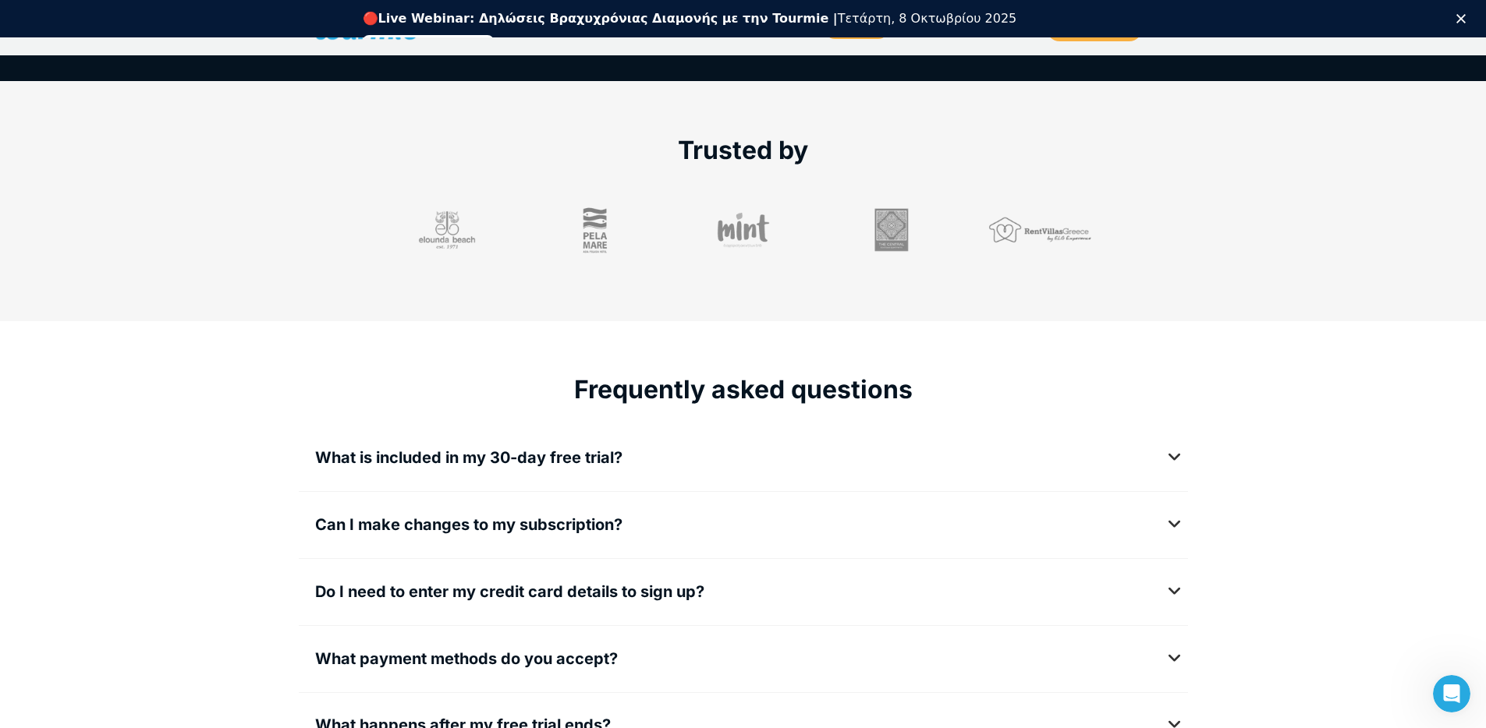
click at [551, 151] on h3 "Trusted by" at bounding box center [743, 150] width 856 height 30
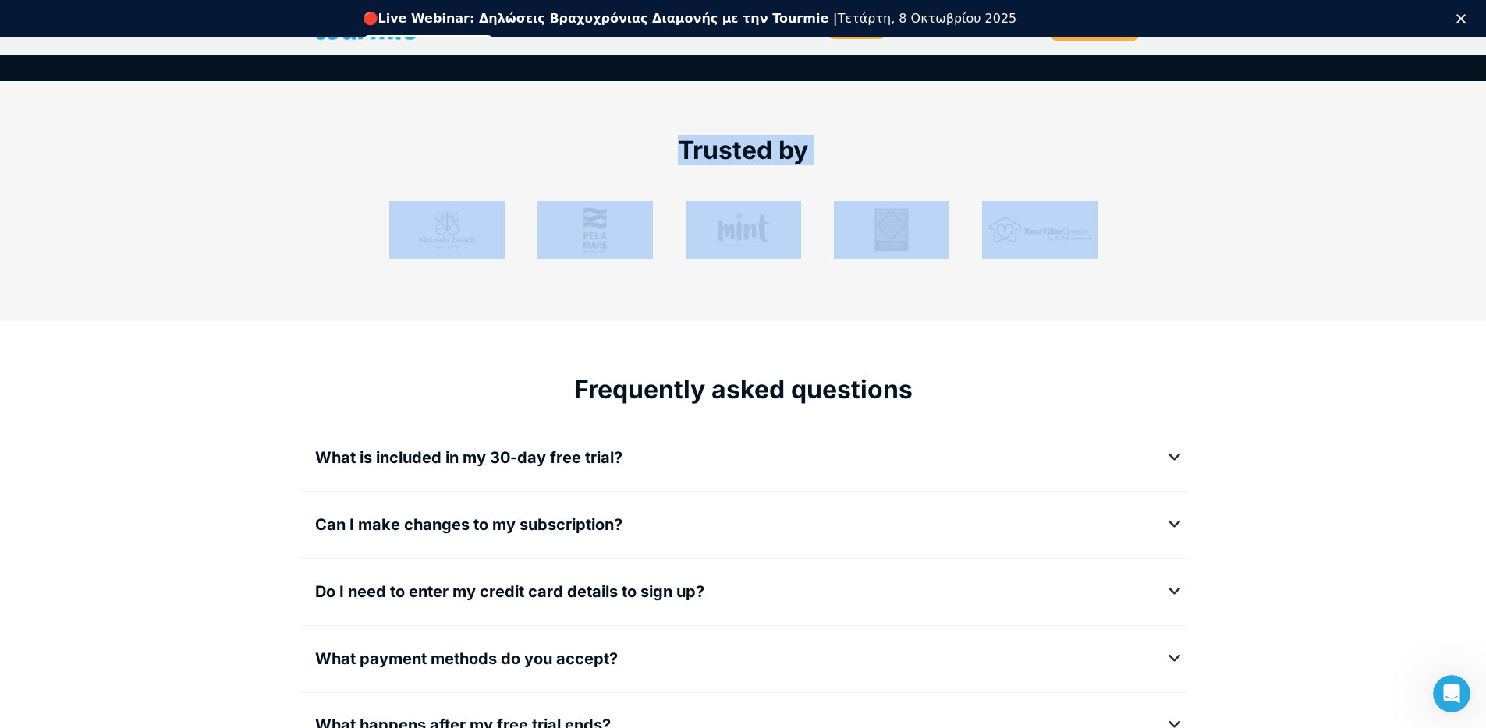
drag, startPoint x: 551, startPoint y: 154, endPoint x: 1252, endPoint y: 270, distance: 709.8
click at [1252, 270] on section "Trusted by" at bounding box center [743, 200] width 1486 height 239
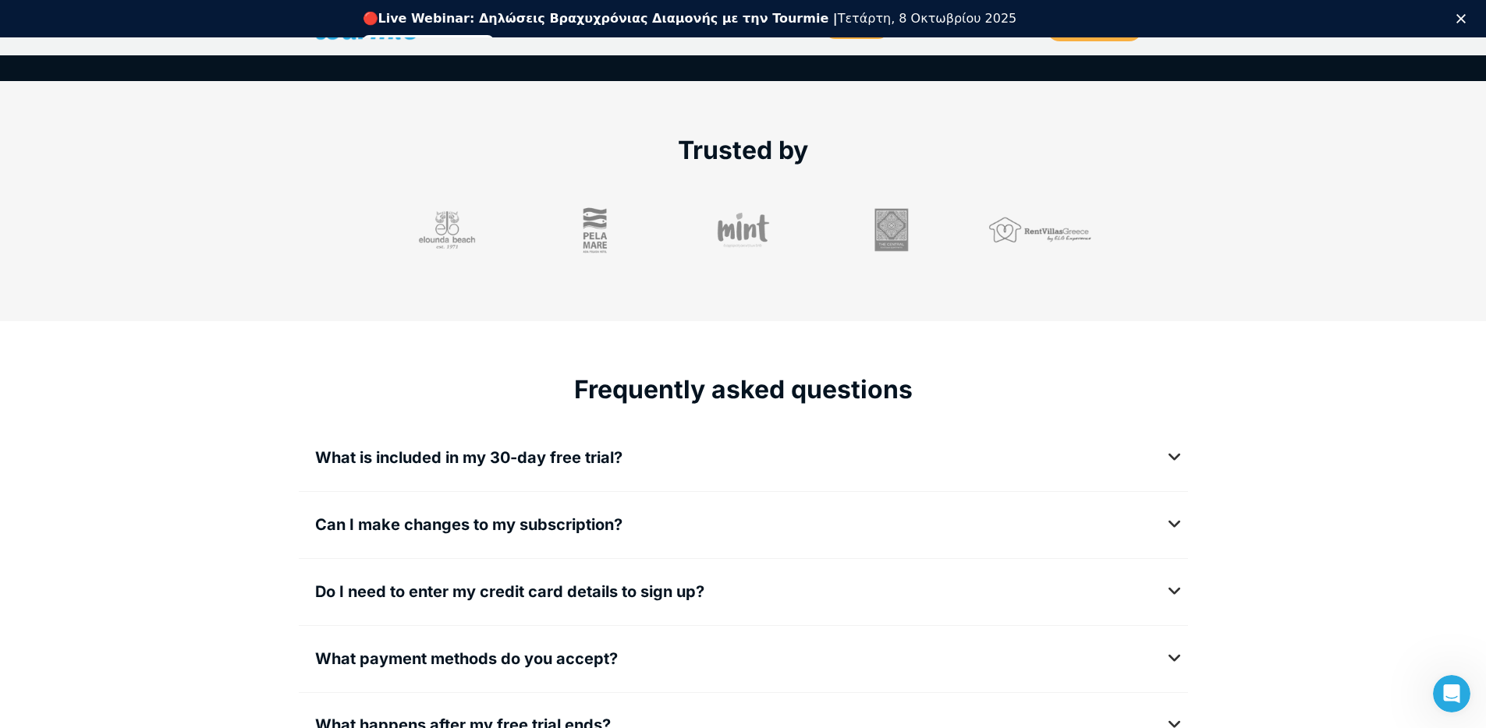
click at [1161, 227] on div at bounding box center [743, 230] width 889 height 58
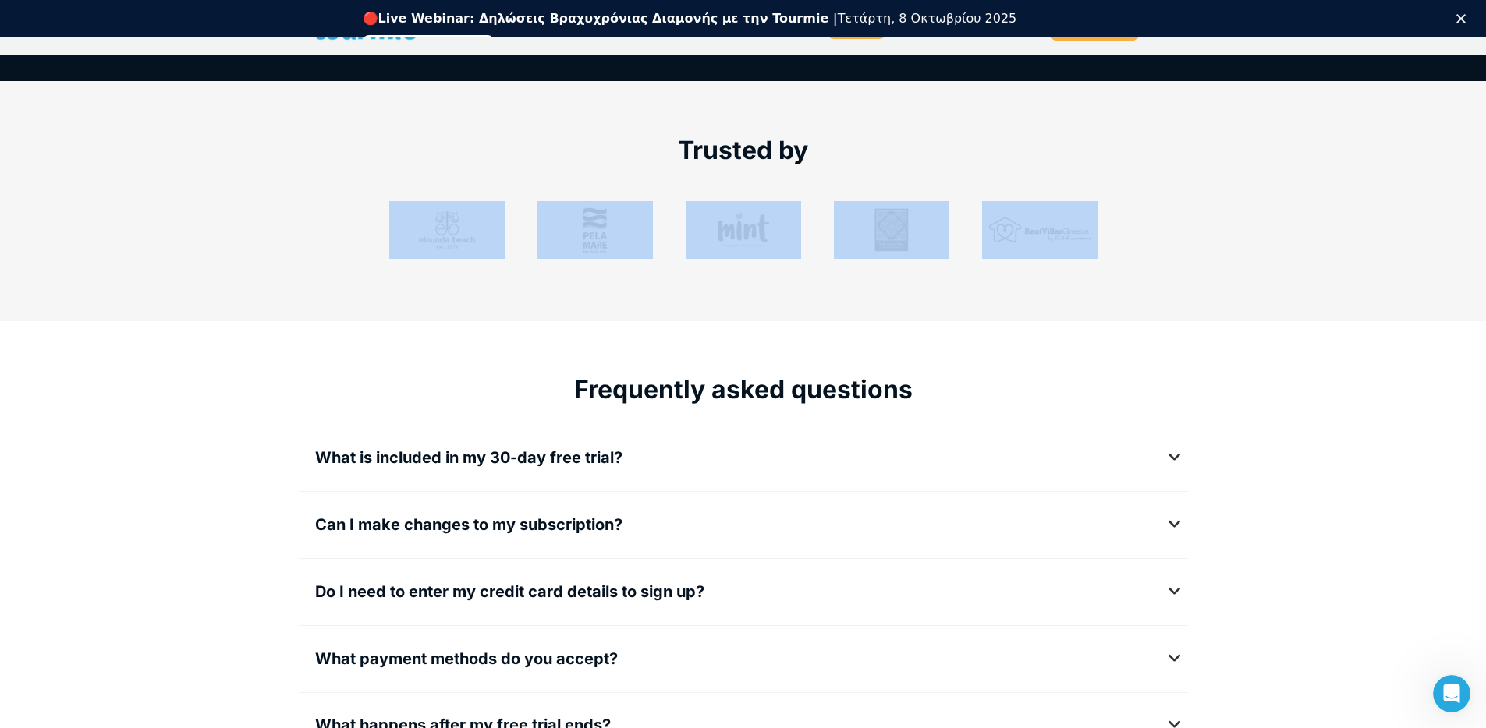
drag, startPoint x: 1175, startPoint y: 235, endPoint x: 474, endPoint y: 173, distance: 703.8
click at [474, 179] on div "Trusted by" at bounding box center [743, 182] width 889 height 199
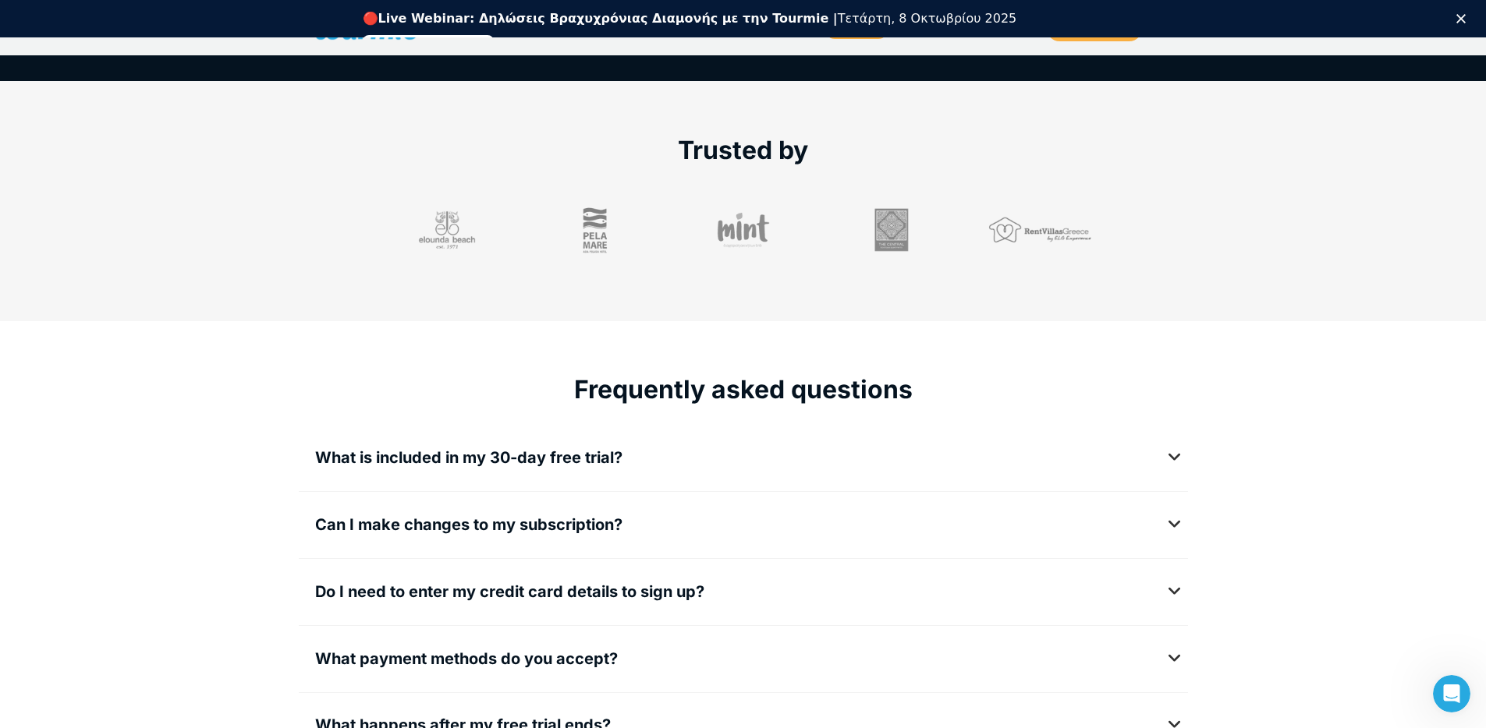
click at [635, 140] on h3 "Trusted by" at bounding box center [743, 150] width 856 height 30
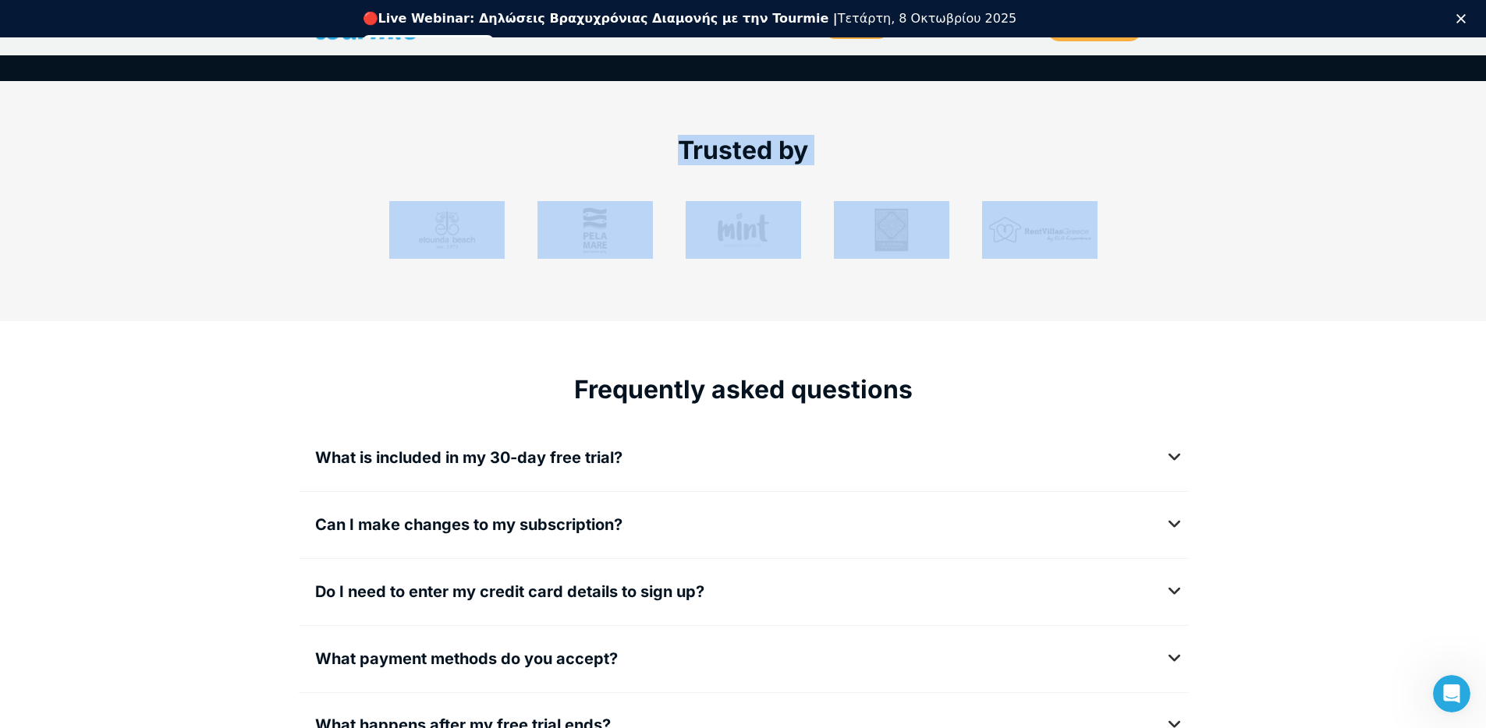
drag, startPoint x: 664, startPoint y: 147, endPoint x: 1231, endPoint y: 259, distance: 578.0
click at [1230, 259] on section "Trusted by" at bounding box center [743, 200] width 1486 height 239
click at [1258, 245] on section "Trusted by" at bounding box center [743, 200] width 1486 height 239
drag, startPoint x: 1015, startPoint y: 253, endPoint x: 393, endPoint y: 154, distance: 630.3
click at [393, 154] on section "Trusted by" at bounding box center [743, 200] width 1486 height 239
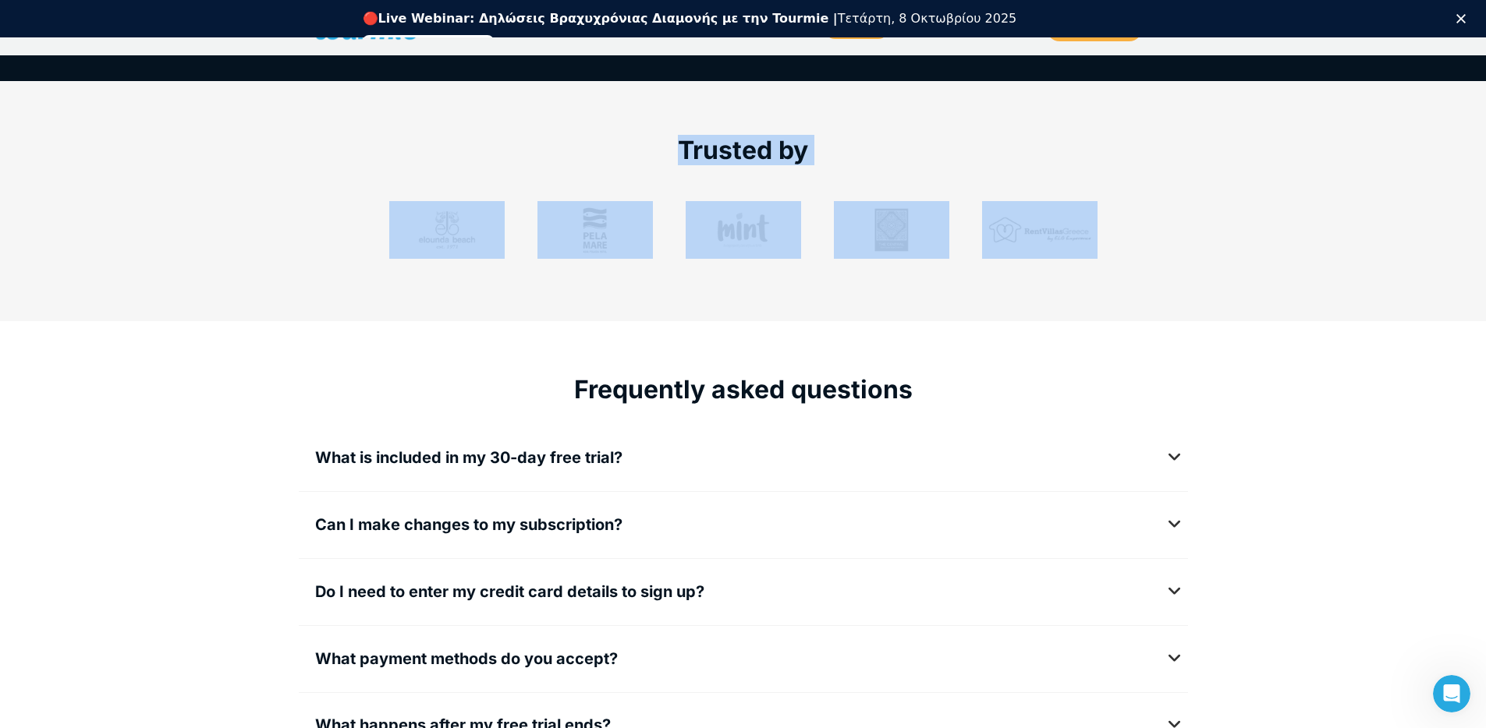
click at [386, 175] on div "Trusted by" at bounding box center [743, 146] width 889 height 79
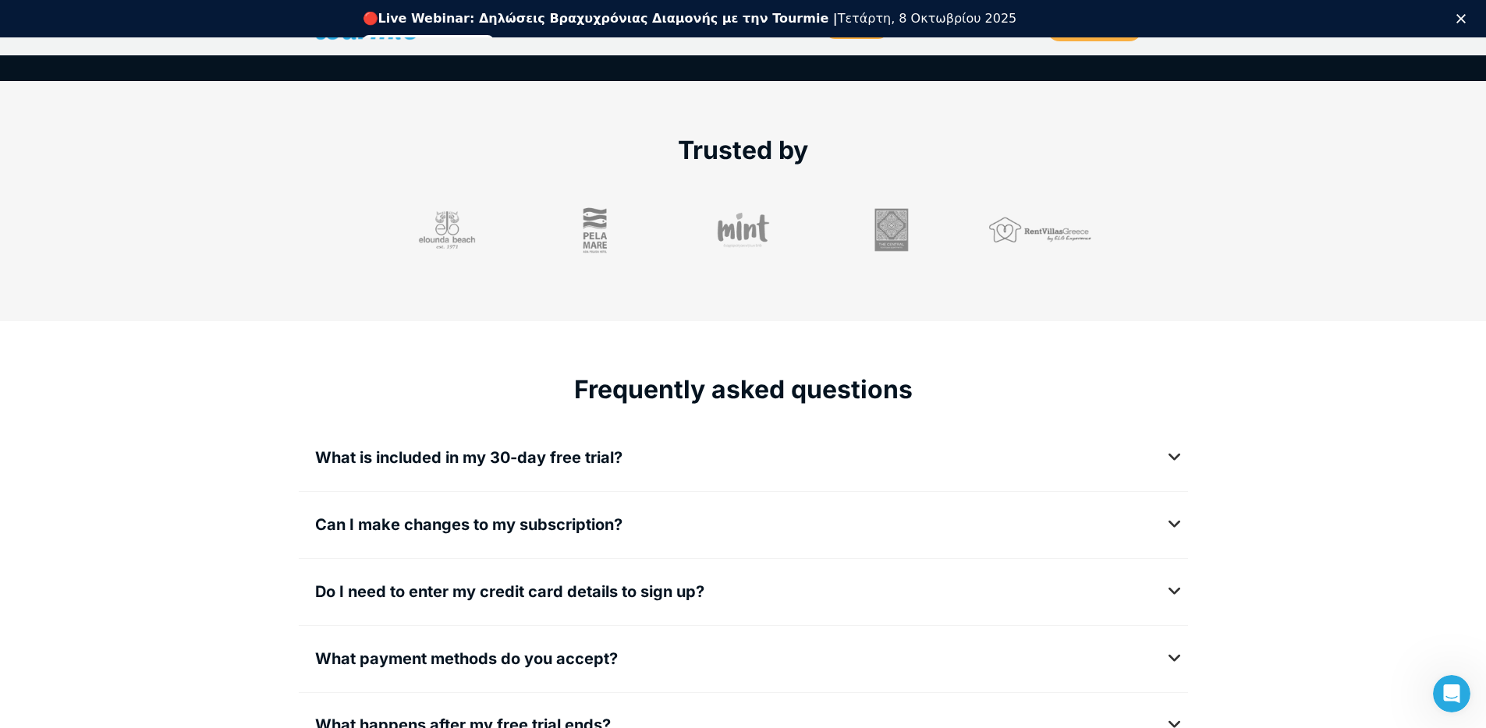
click at [1319, 295] on section "Trusted by" at bounding box center [743, 200] width 1486 height 239
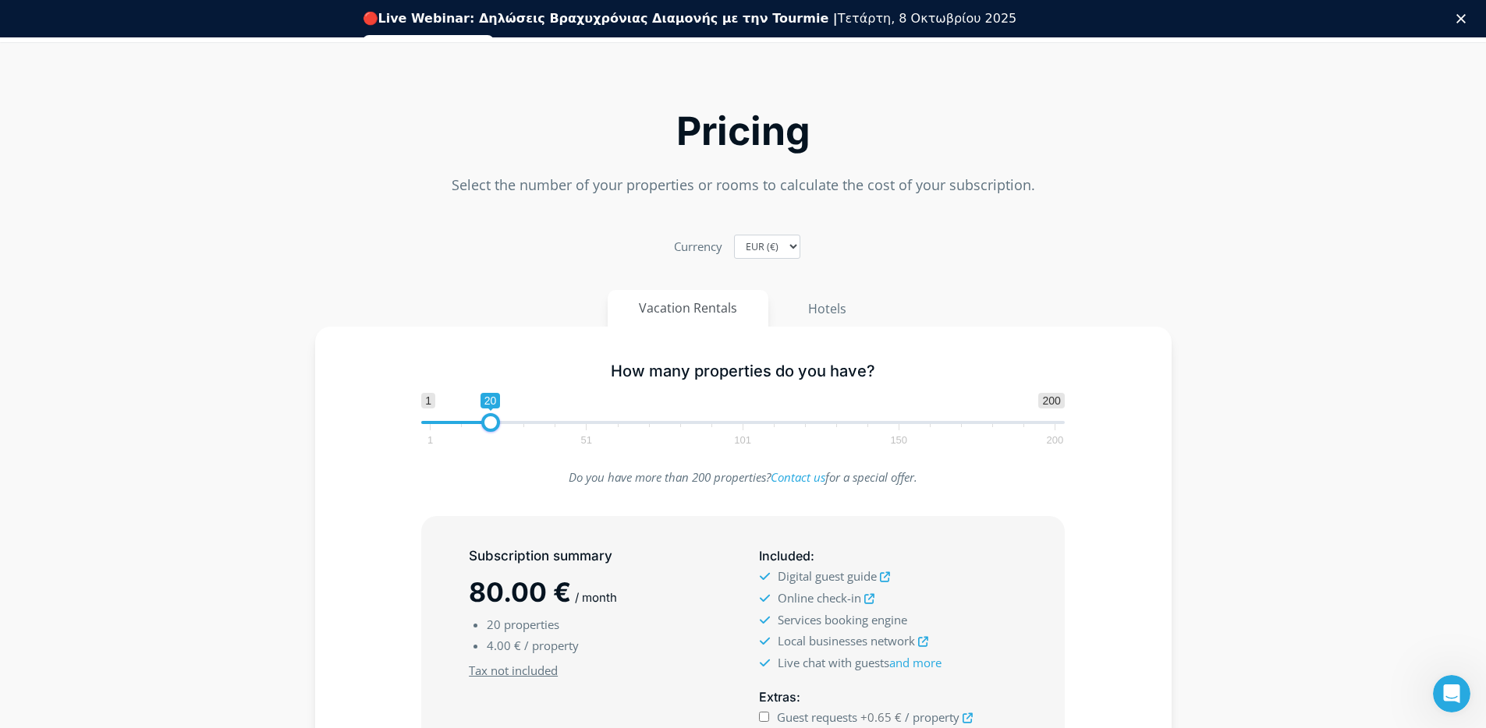
scroll to position [0, 0]
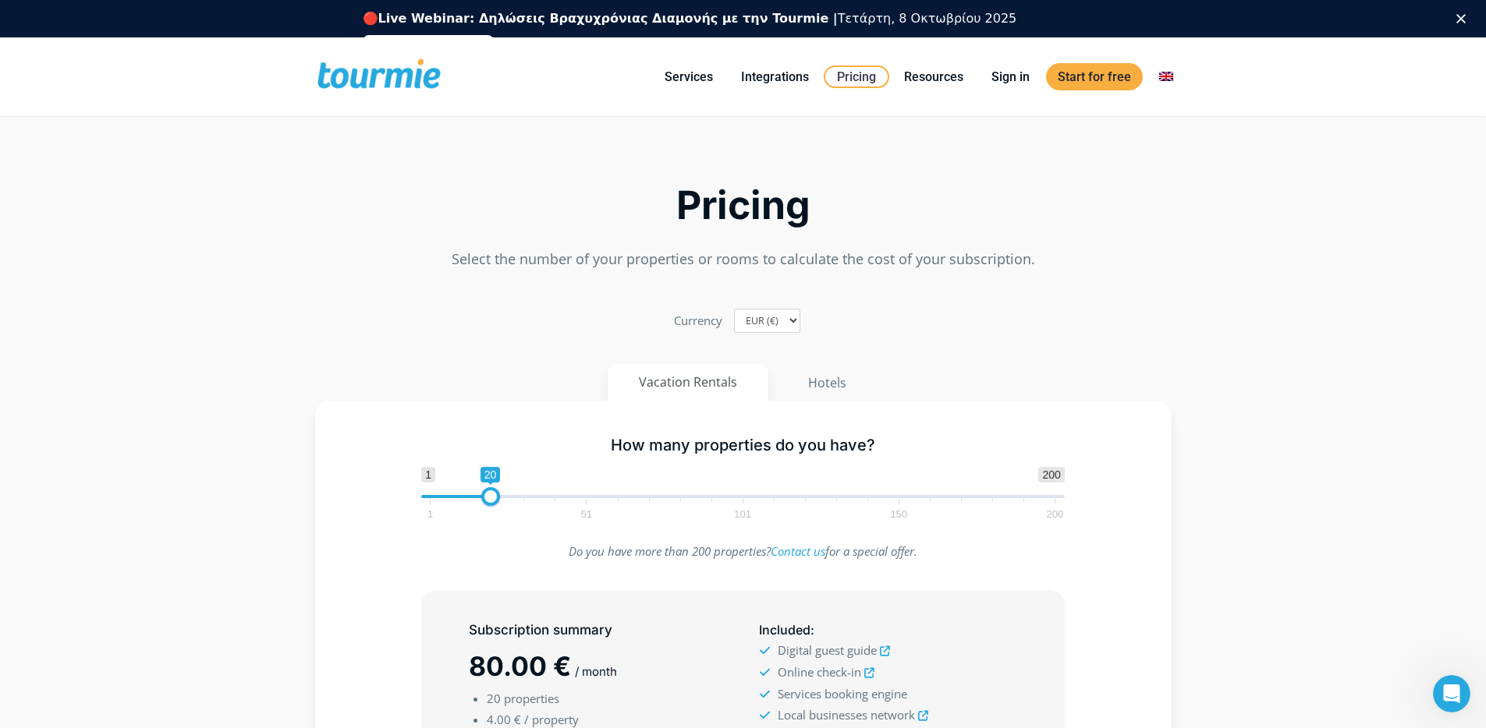
click at [1319, 295] on section "Pricing Select the number of your properties or rooms to calculate the cost of …" at bounding box center [743, 595] width 1486 height 934
click at [831, 380] on button "Hotels" at bounding box center [827, 382] width 102 height 37
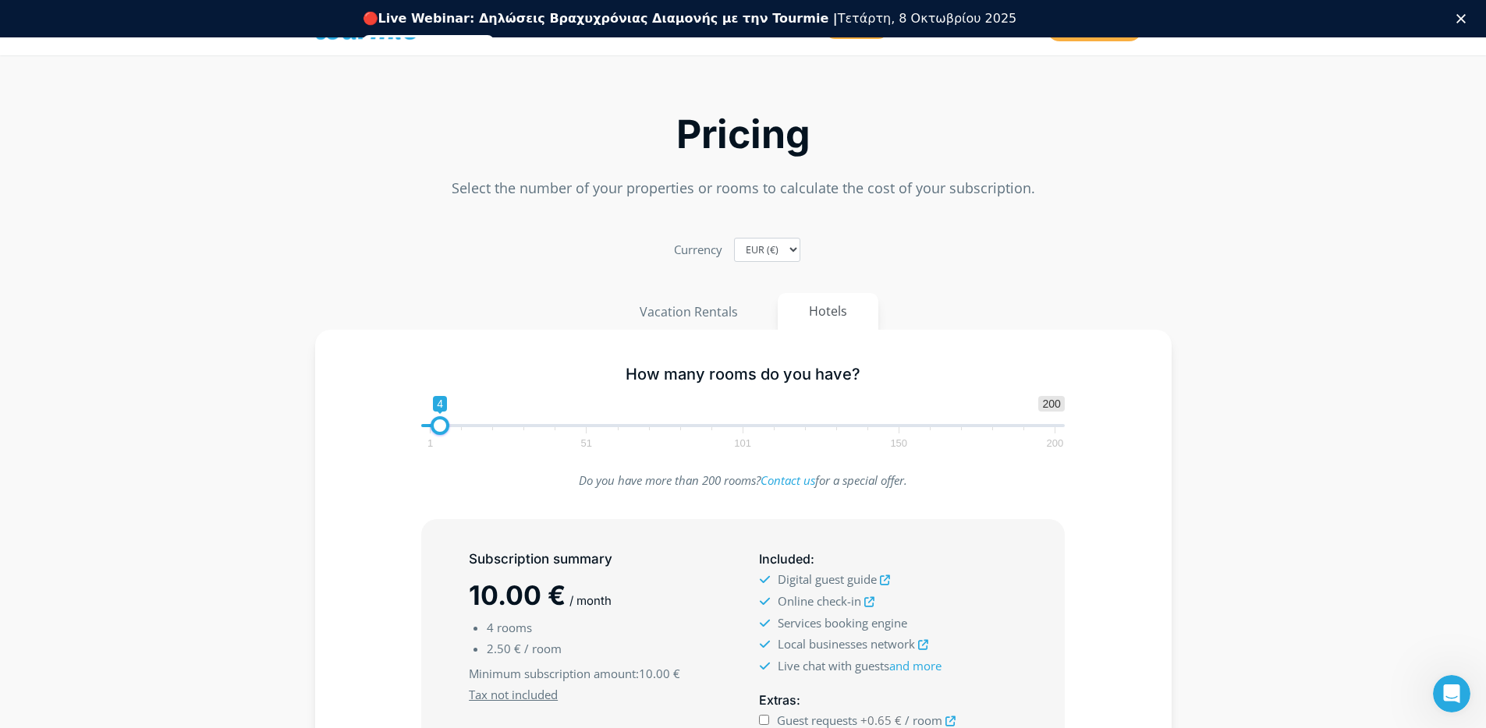
scroll to position [78, 0]
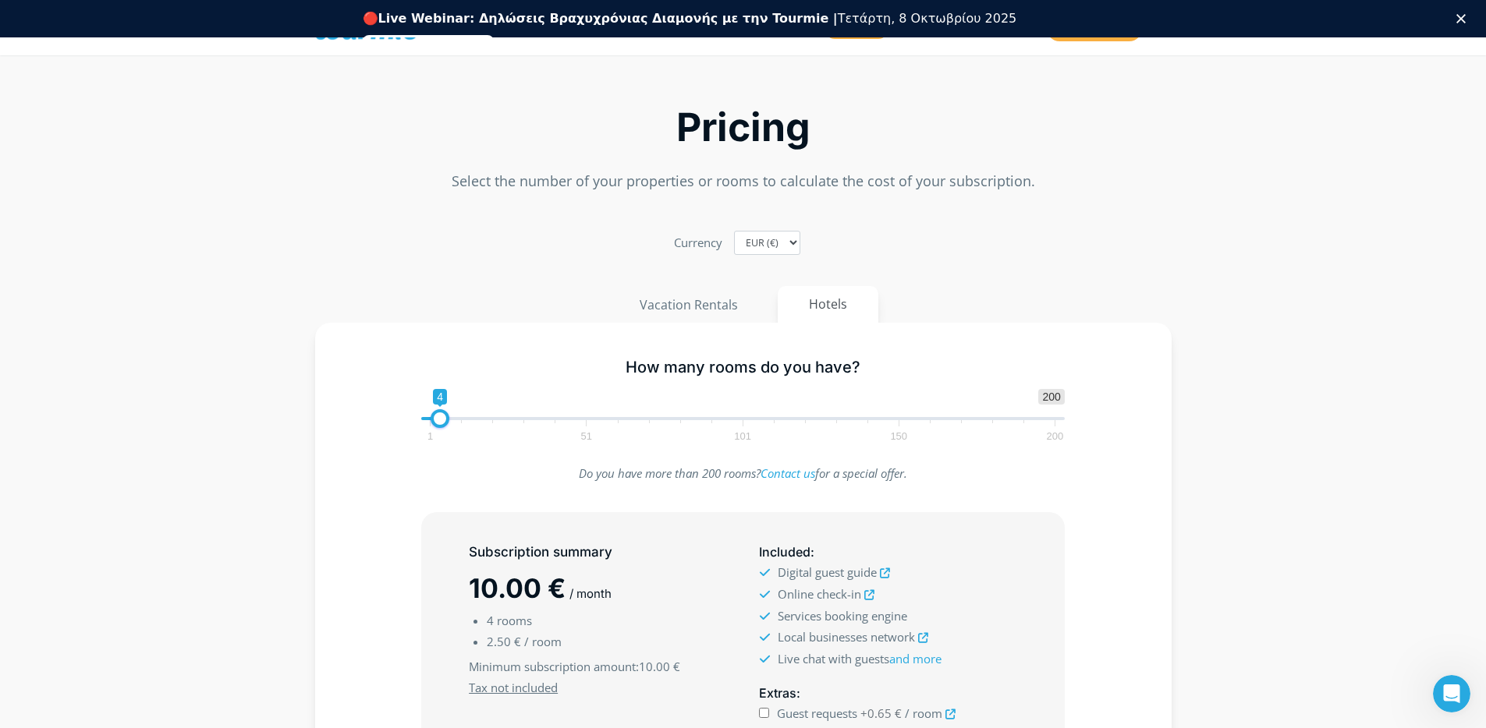
click at [1268, 317] on section "Pricing Select the number of your properties or rooms to calculate the cost of …" at bounding box center [743, 517] width 1486 height 934
